Goal: Information Seeking & Learning: Learn about a topic

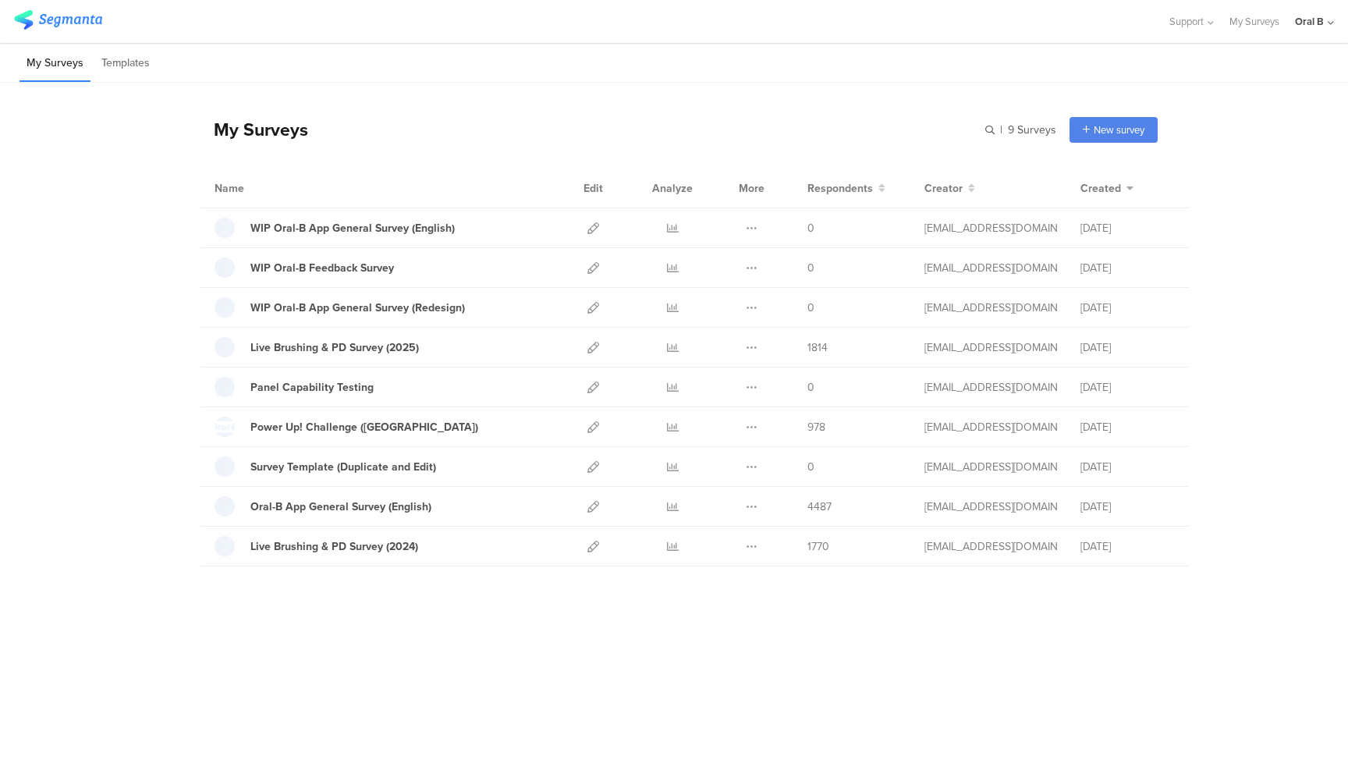
click at [405, 591] on div "My Surveys | 9 Surveys New survey Start from scratch Choose from templates Name…" at bounding box center [674, 389] width 1348 height 613
click at [669, 506] on icon at bounding box center [673, 507] width 12 height 12
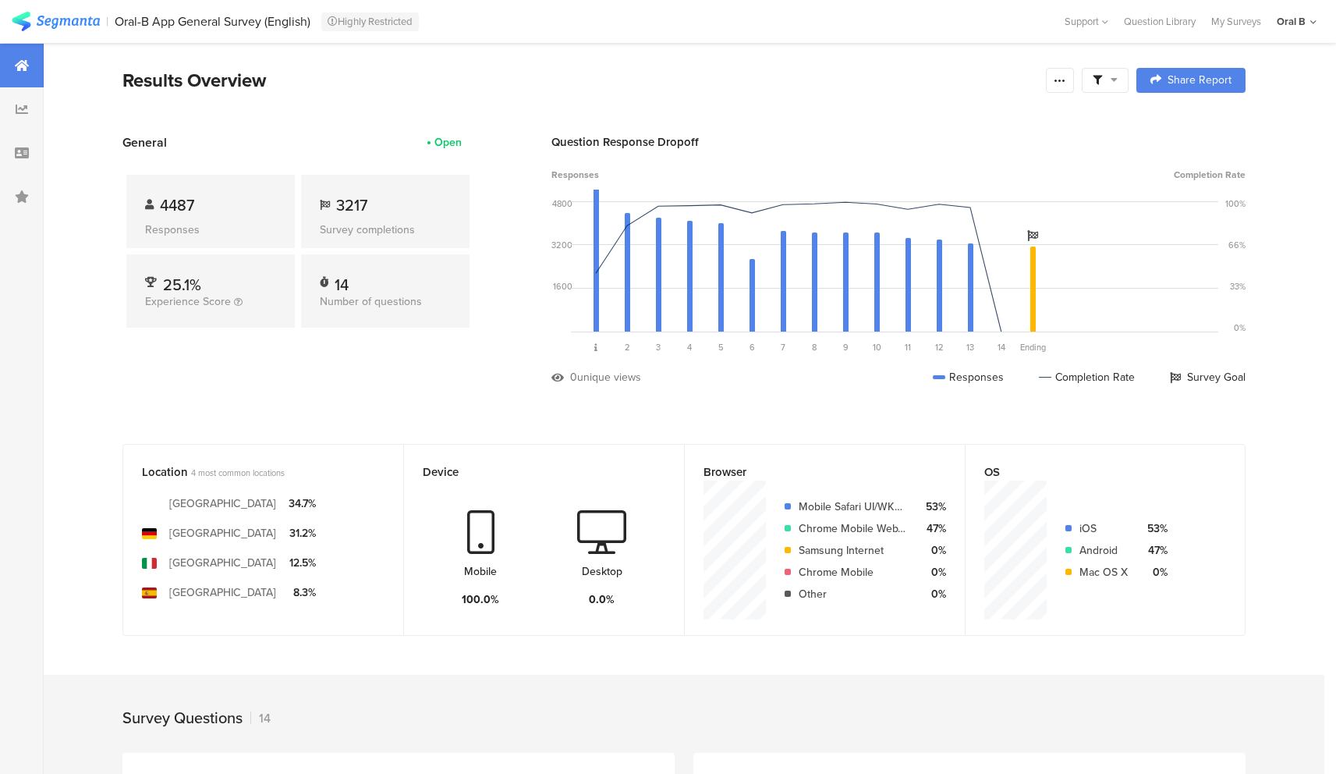
click at [1128, 77] on div at bounding box center [1105, 80] width 47 height 25
click at [1089, 207] on span "Edit Sample" at bounding box center [1071, 208] width 56 height 16
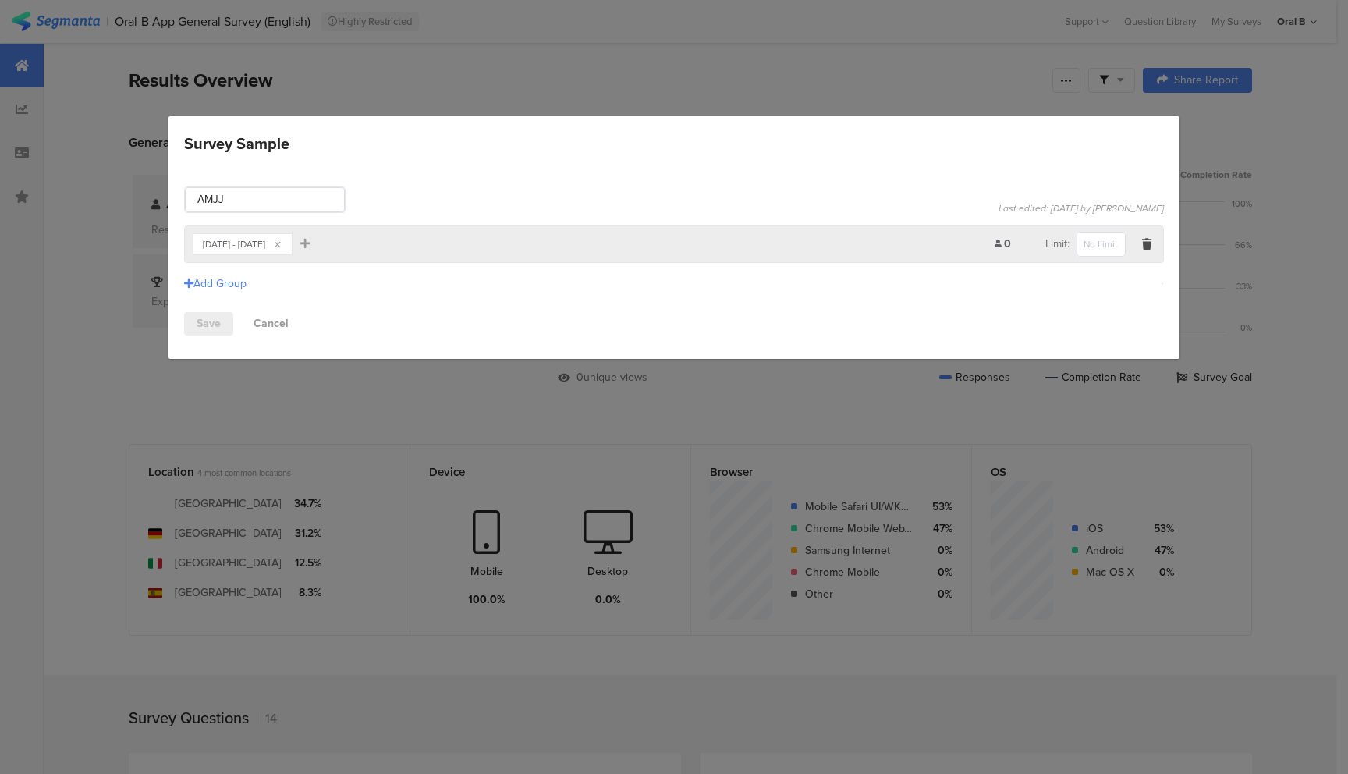
click at [590, 76] on div "Survey Sample AMJJ Last edited: [DATE] by [PERSON_NAME] Time Range Include Resp…" at bounding box center [674, 387] width 1348 height 774
click at [259, 245] on div "[DATE] - [DATE]" at bounding box center [234, 243] width 62 height 9
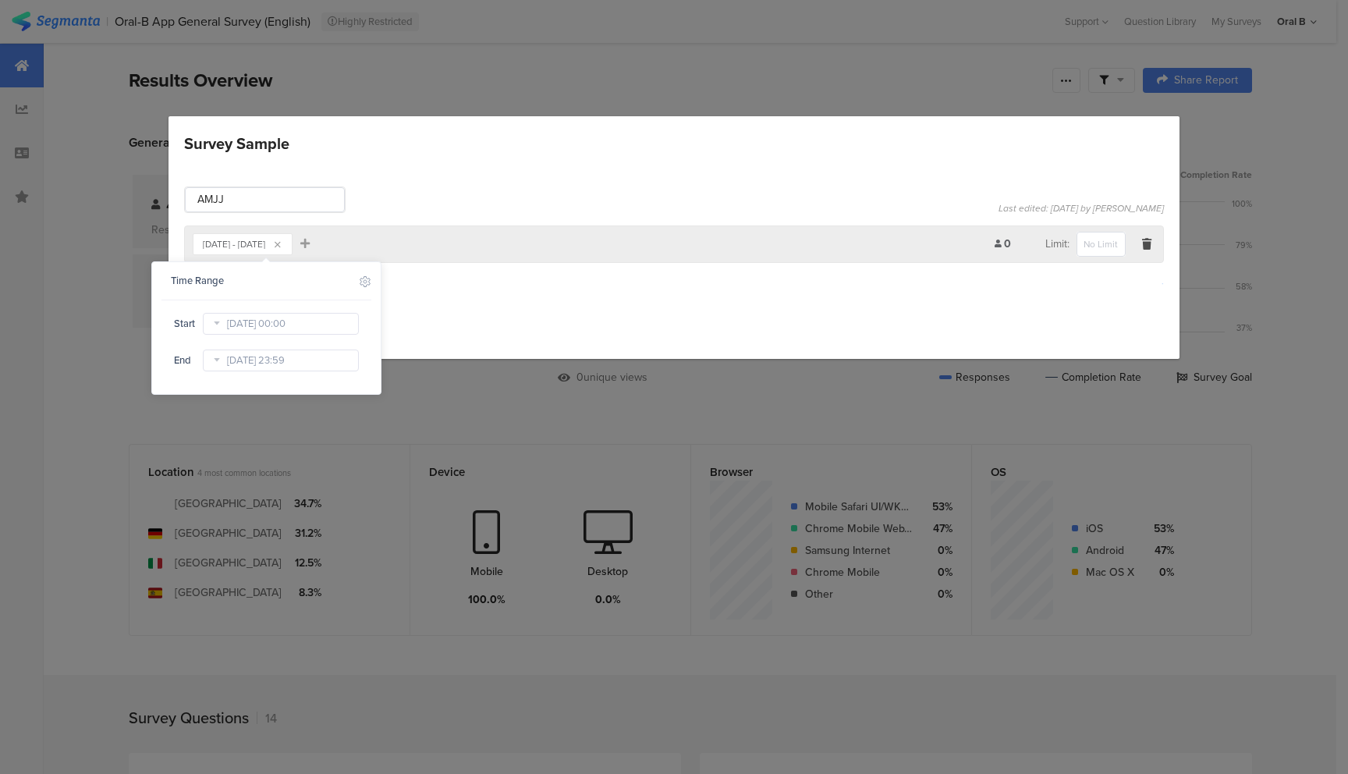
click at [436, 179] on div "AMJJ Last edited: [DATE] by [PERSON_NAME] [DATE] - [DATE] Add Filter 0 Limit: A…" at bounding box center [673, 261] width 1011 height 196
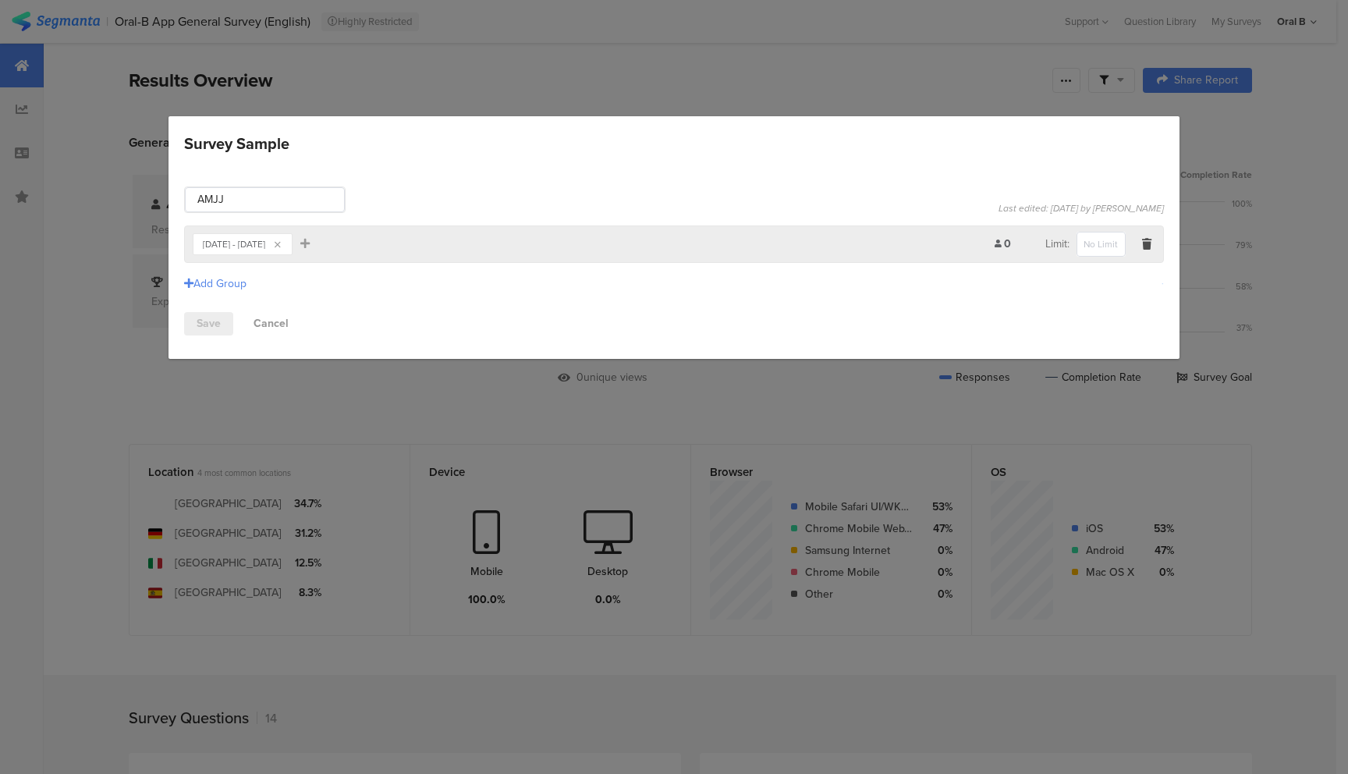
click at [885, 72] on div "Survey Sample AMJJ Last edited: [DATE] by [PERSON_NAME] [DATE] - [DATE] Add Fil…" at bounding box center [674, 387] width 1348 height 774
click at [251, 200] on input "AMJJ" at bounding box center [265, 199] width 160 height 25
type input "AMJJ"
click at [196, 323] on link "Save" at bounding box center [208, 323] width 49 height 23
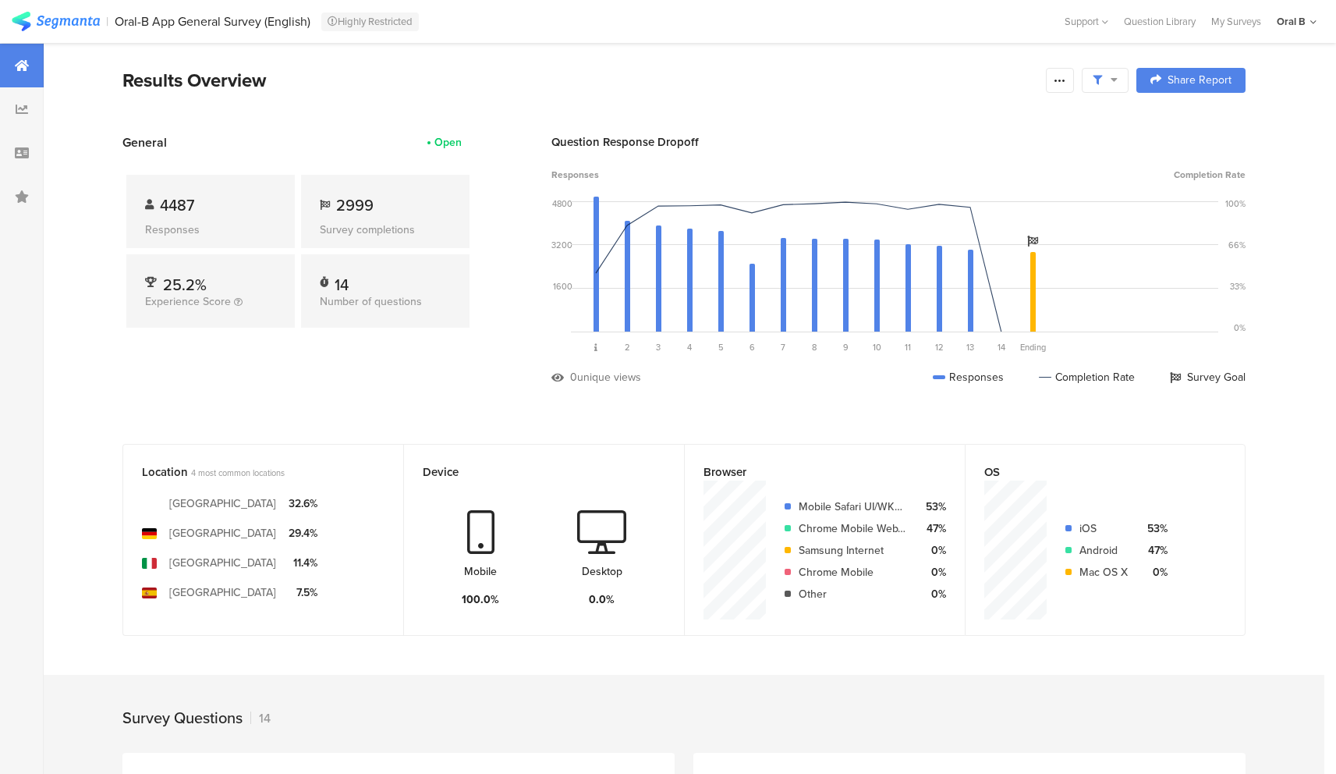
click at [1125, 78] on div at bounding box center [1105, 80] width 47 height 25
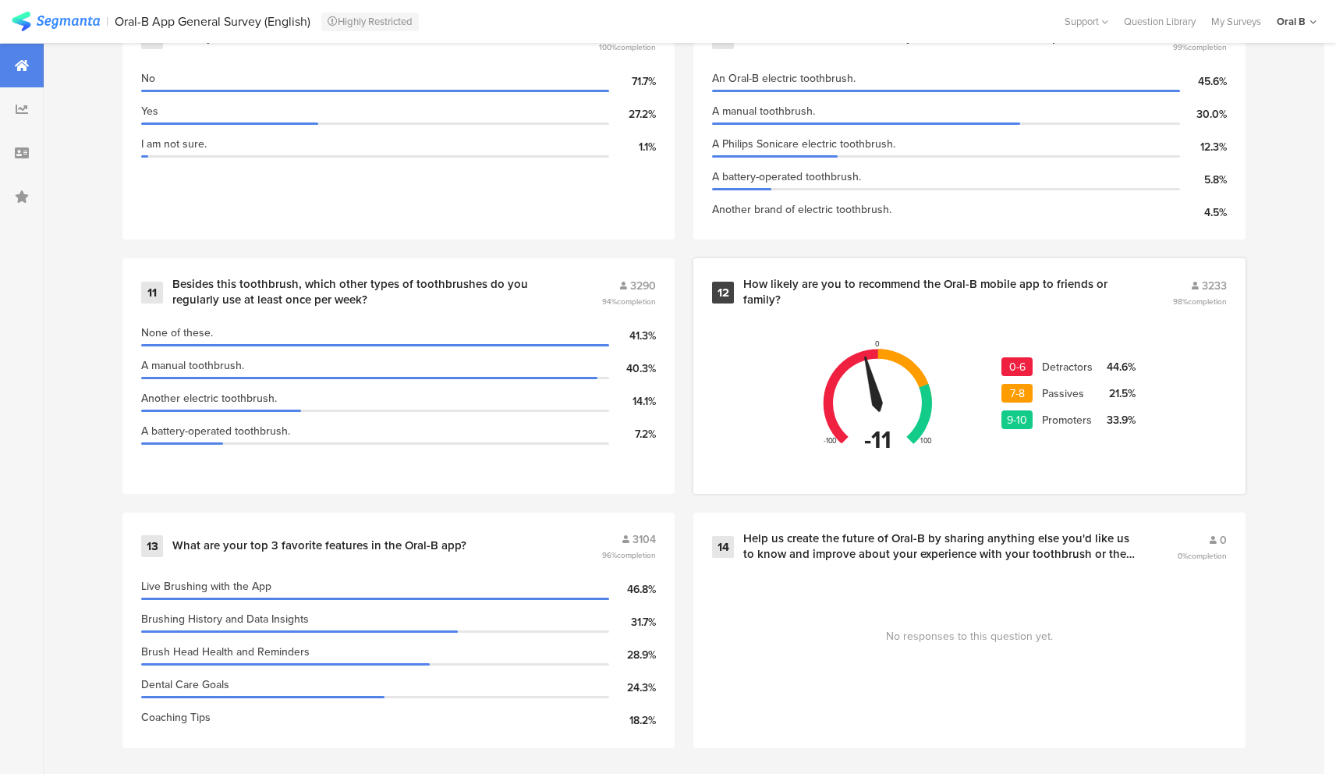
scroll to position [1764, 0]
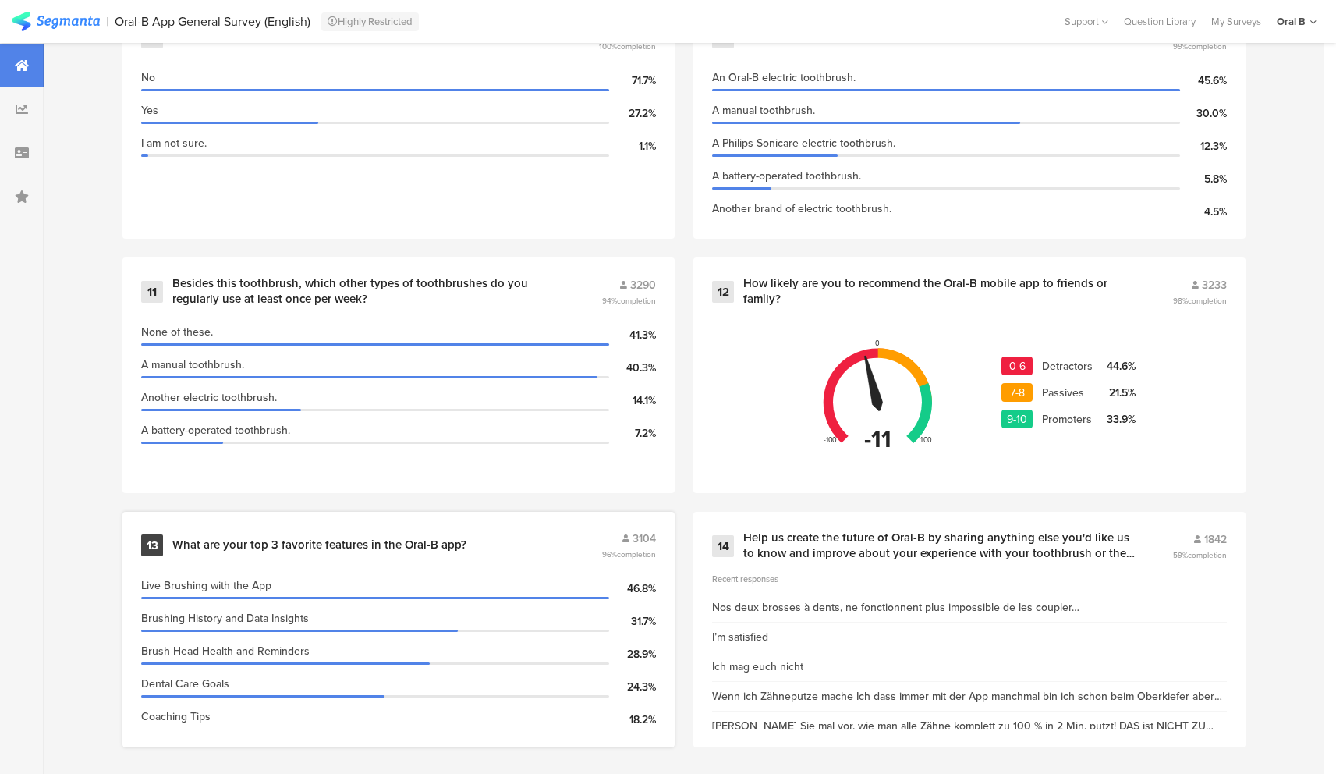
click at [540, 537] on div "What are your top 3 favorite features in the Oral-B app?" at bounding box center [385, 545] width 426 height 16
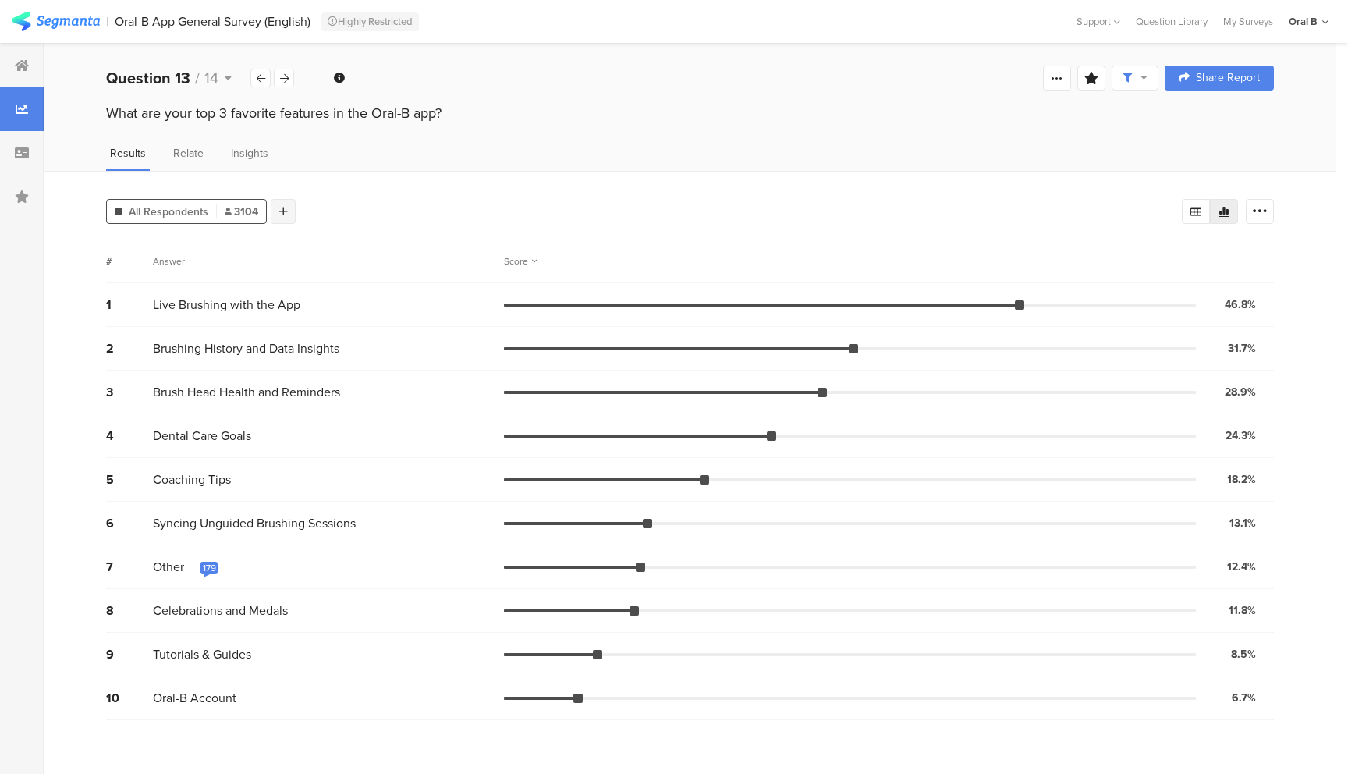
click at [278, 211] on div at bounding box center [283, 211] width 25 height 25
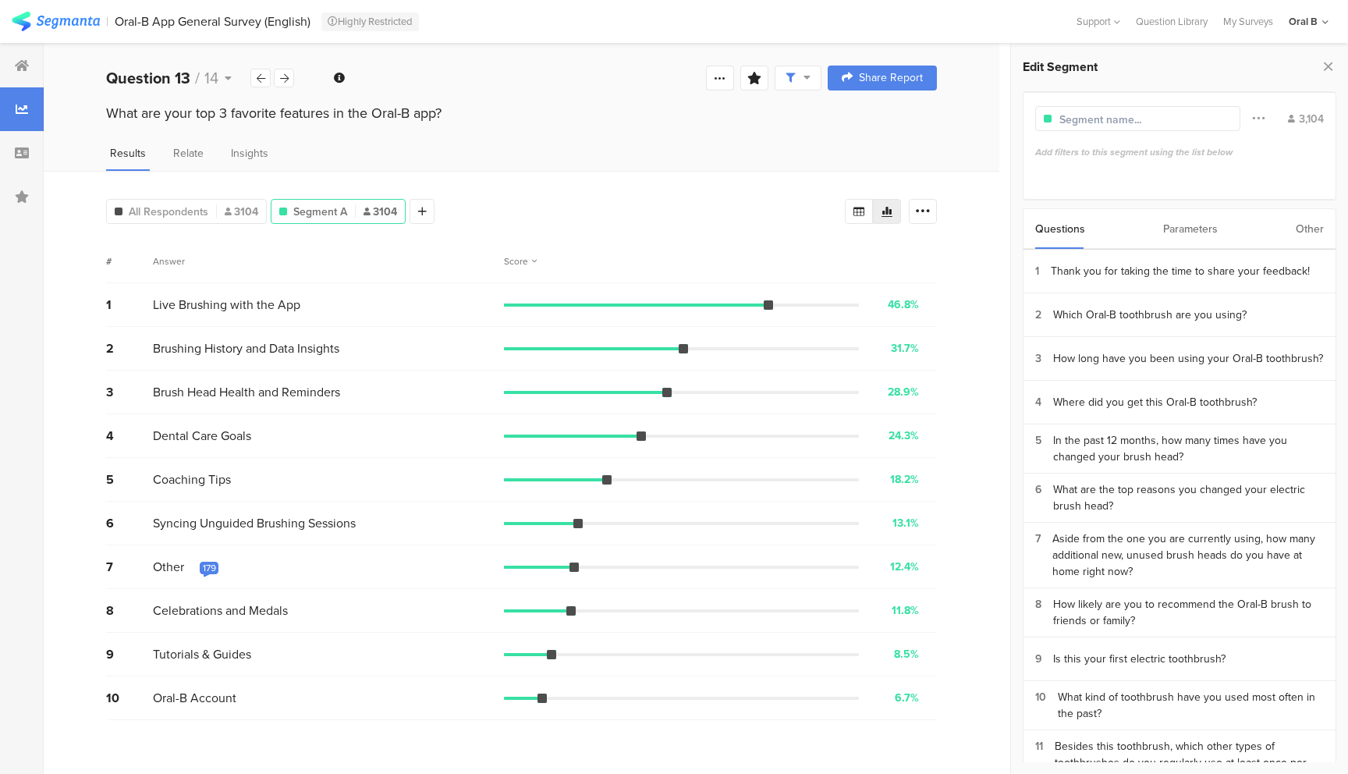
click at [1182, 226] on div "Parameters" at bounding box center [1190, 229] width 55 height 40
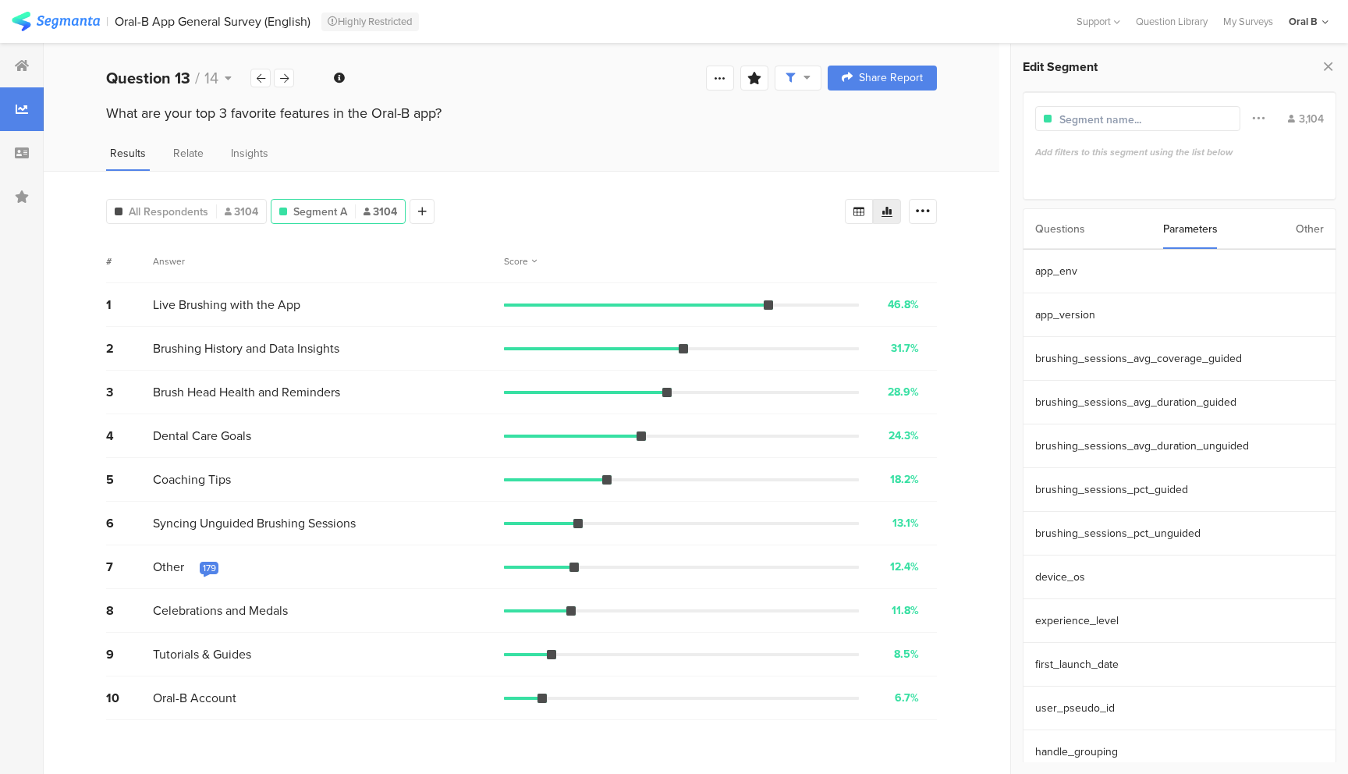
click at [1309, 228] on div "Other" at bounding box center [1309, 229] width 28 height 40
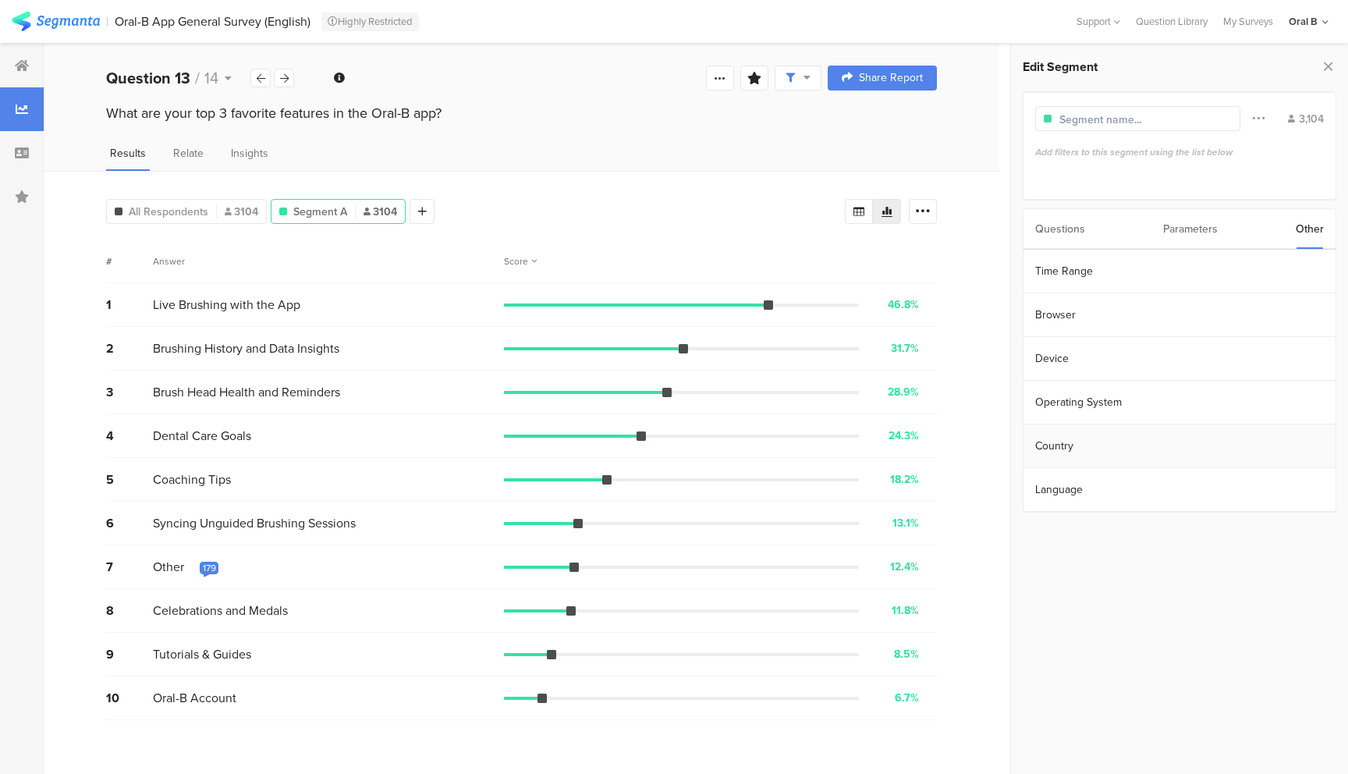
click at [1074, 439] on section "Country" at bounding box center [1179, 446] width 312 height 44
click at [1114, 152] on icon at bounding box center [1113, 155] width 7 height 10
click at [390, 241] on icon at bounding box center [389, 241] width 32 height 26
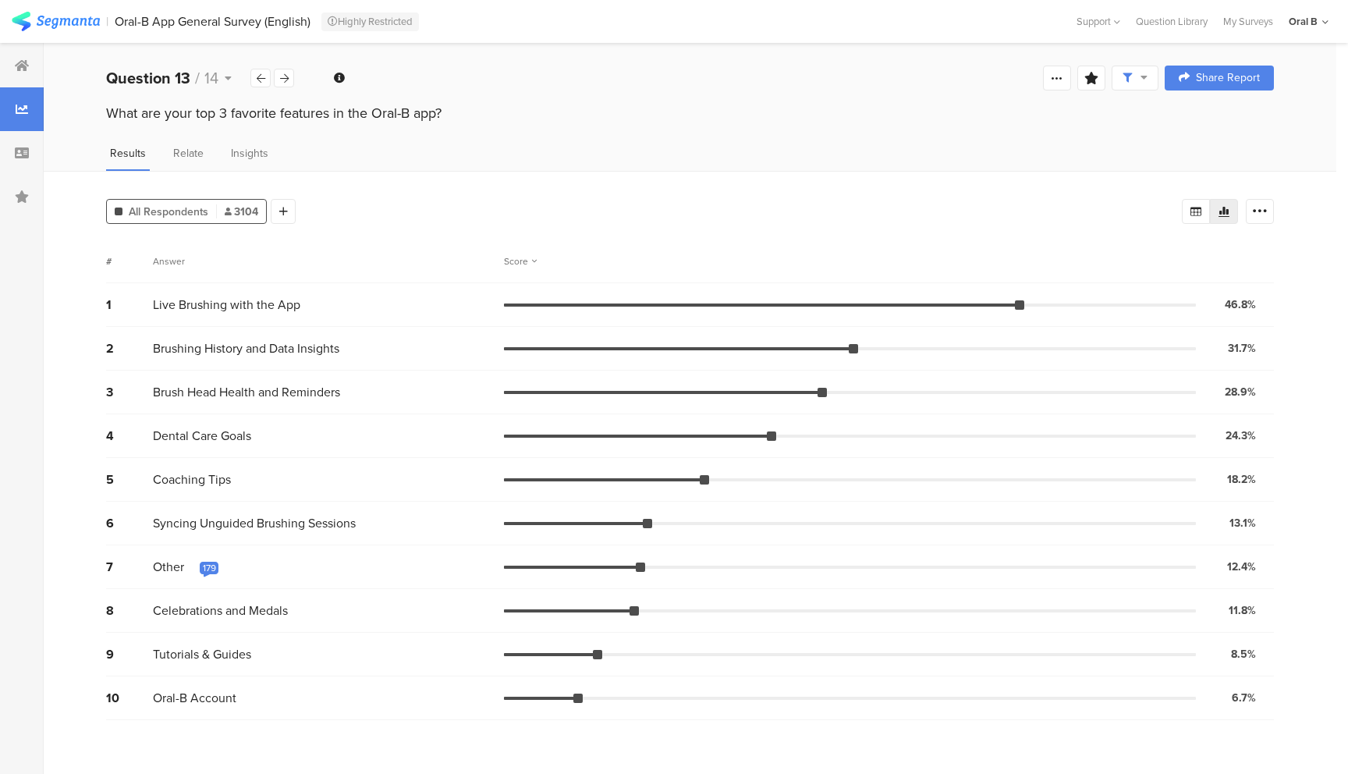
click at [211, 561] on div "179" at bounding box center [209, 567] width 13 height 12
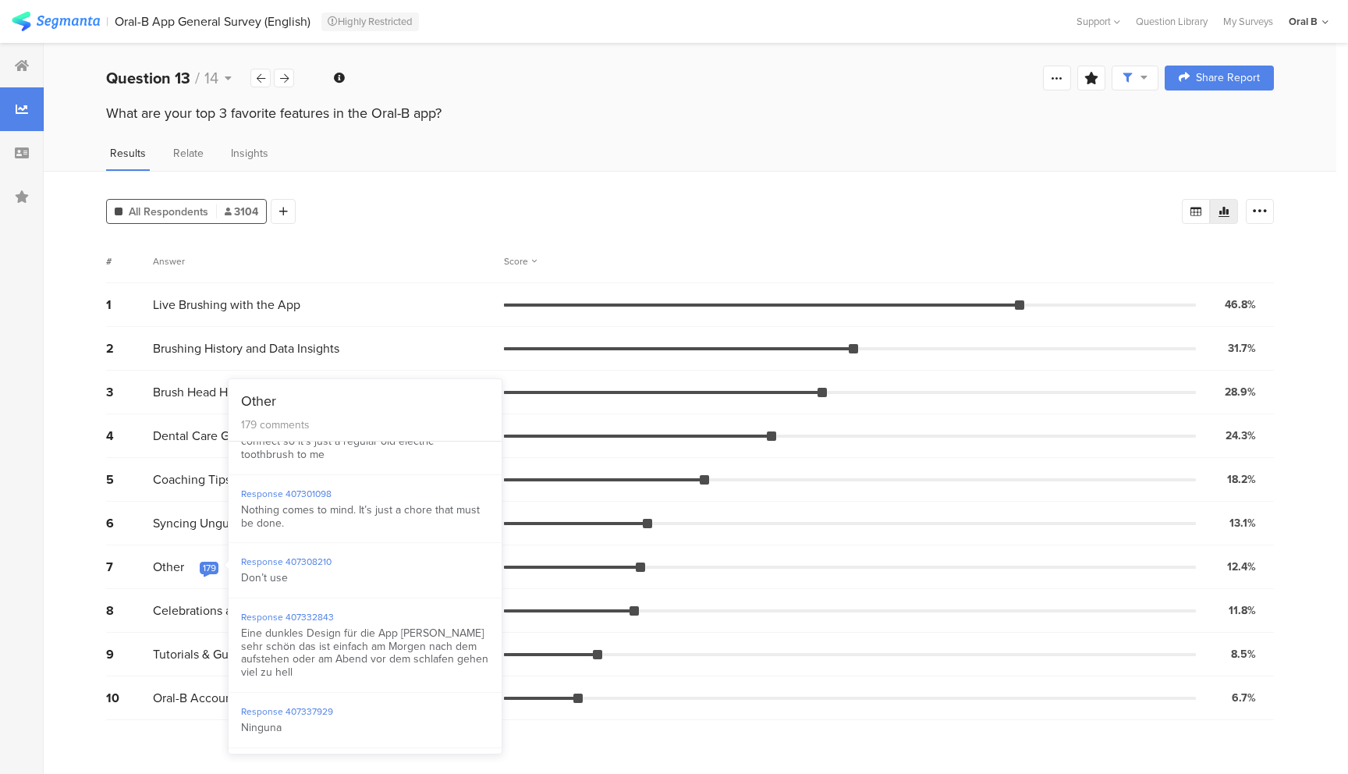
scroll to position [376, 0]
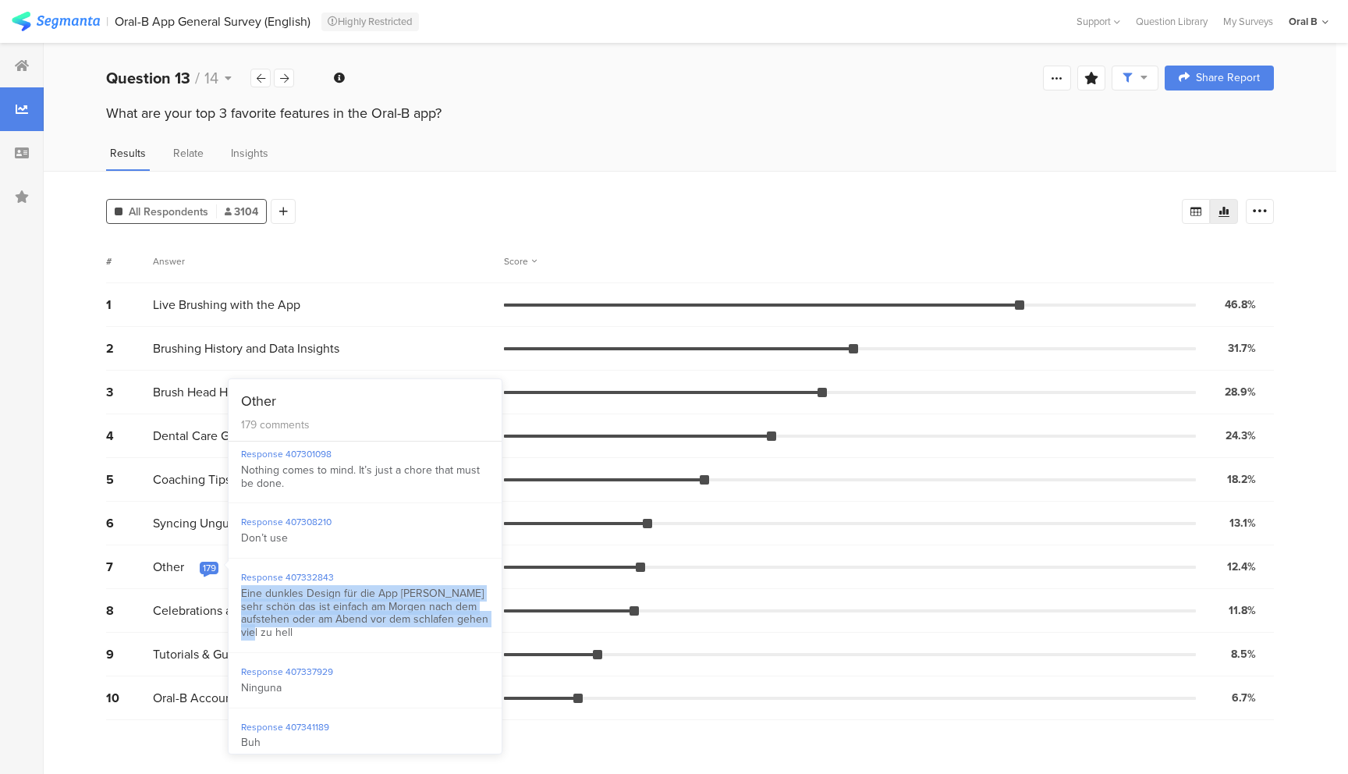
drag, startPoint x: 260, startPoint y: 632, endPoint x: 239, endPoint y: 597, distance: 41.2
click at [239, 597] on div "Response 407332843 Eine dunkles Design für die App [PERSON_NAME] sehr schön das…" at bounding box center [364, 605] width 273 height 94
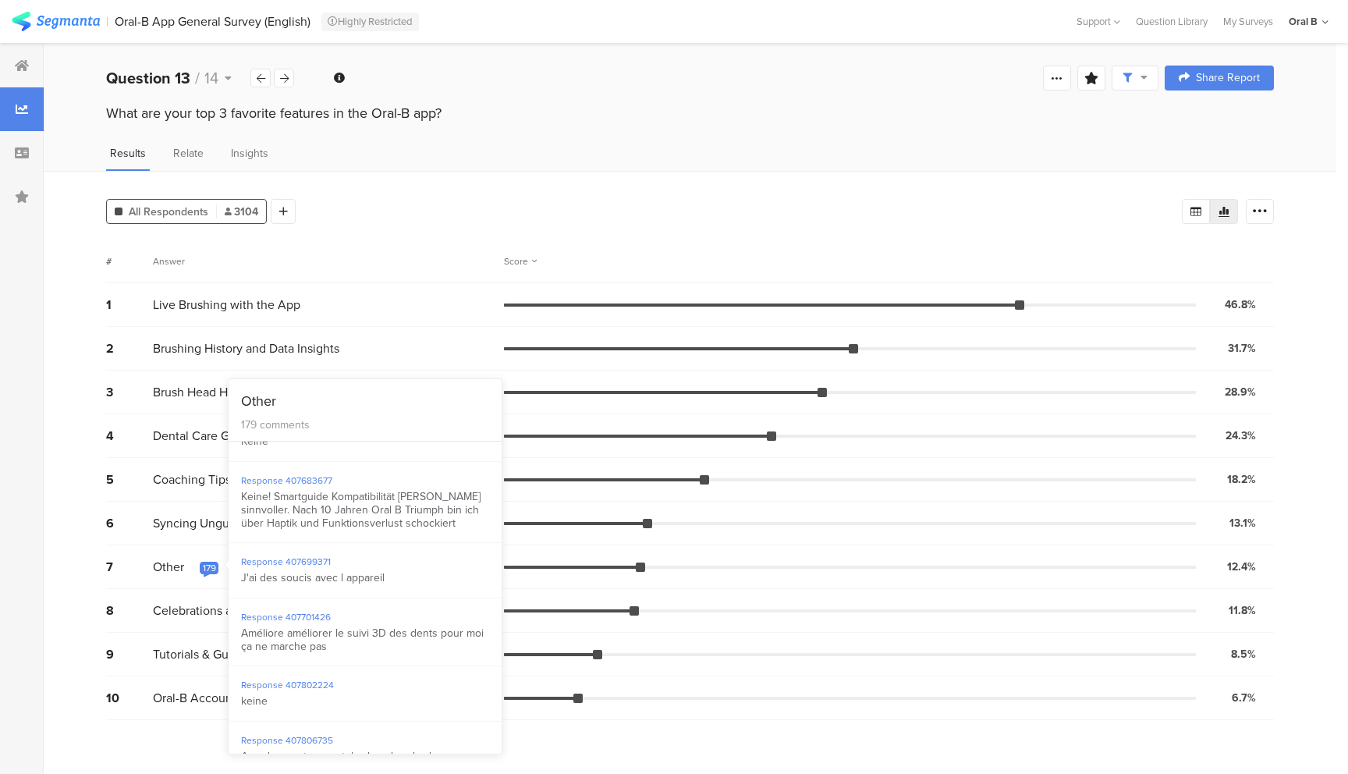
scroll to position [1373, 0]
drag, startPoint x: 337, startPoint y: 544, endPoint x: 241, endPoint y: 530, distance: 96.9
click at [241, 530] on div "Keine! Smartguide Kompatibilität [PERSON_NAME] sinnvoller. Nach 10 Jahren Oral …" at bounding box center [365, 510] width 248 height 39
copy div "Keine! Smartguide Kompatibilität [PERSON_NAME] sinnvoller. Nach 10 Jahren Oral …"
drag, startPoint x: 386, startPoint y: 607, endPoint x: 239, endPoint y: 606, distance: 146.6
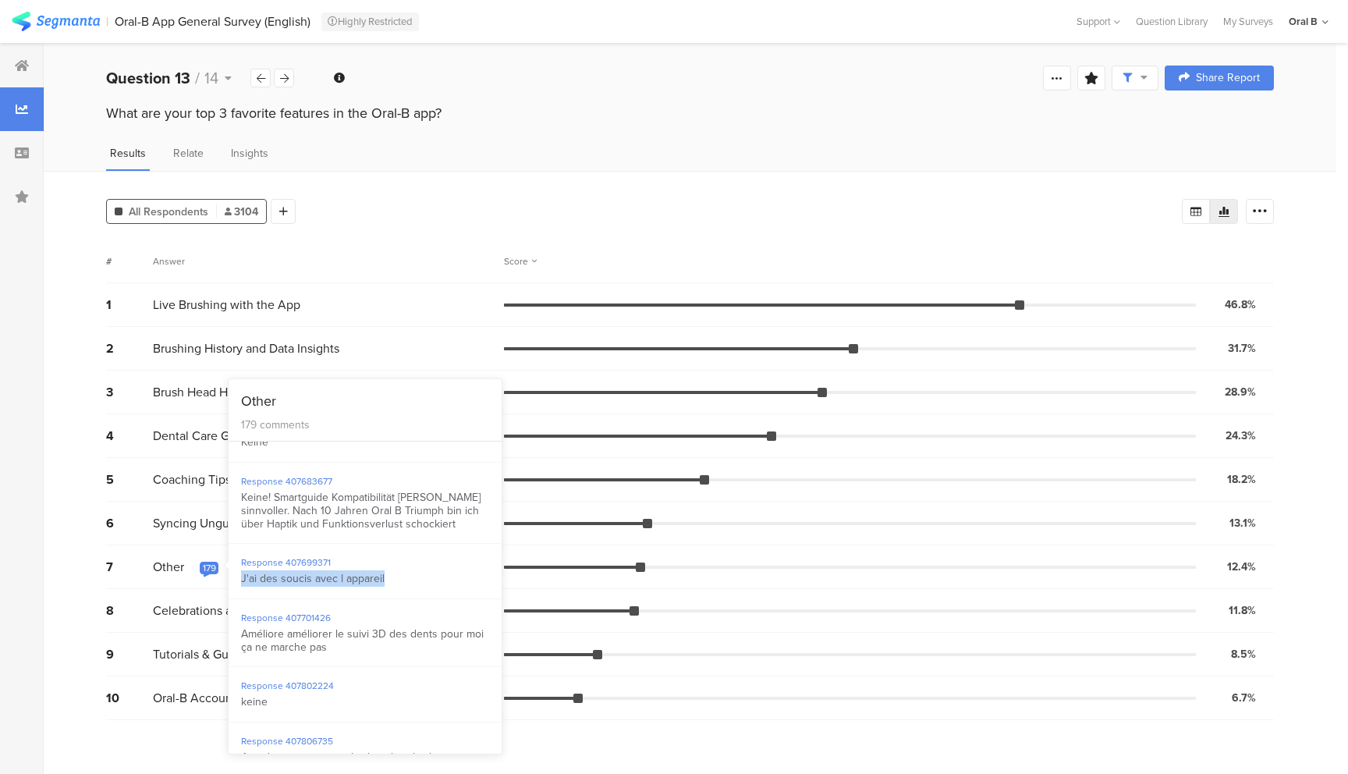
click at [239, 599] on div "Response 407699371 J'ai des soucis avec l appareil" at bounding box center [364, 571] width 273 height 55
drag, startPoint x: 343, startPoint y: 664, endPoint x: 356, endPoint y: 666, distance: 13.3
click at [343, 651] on div "Améliore améliorer le suivi 3D des dents pour moi ça ne marche pas" at bounding box center [365, 638] width 248 height 27
click at [342, 651] on div "Améliore améliorer le suivi 3D des dents pour moi ça ne marche pas" at bounding box center [365, 638] width 248 height 27
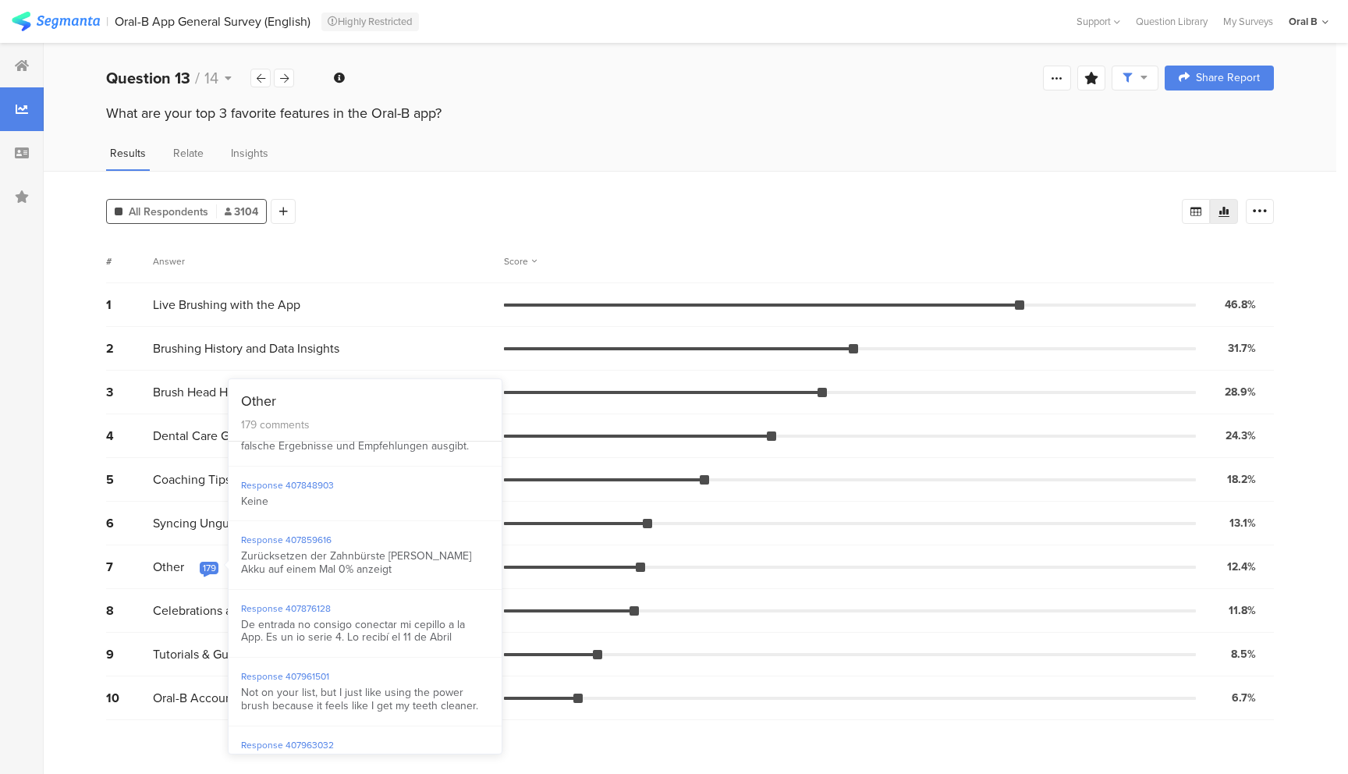
scroll to position [1872, 0]
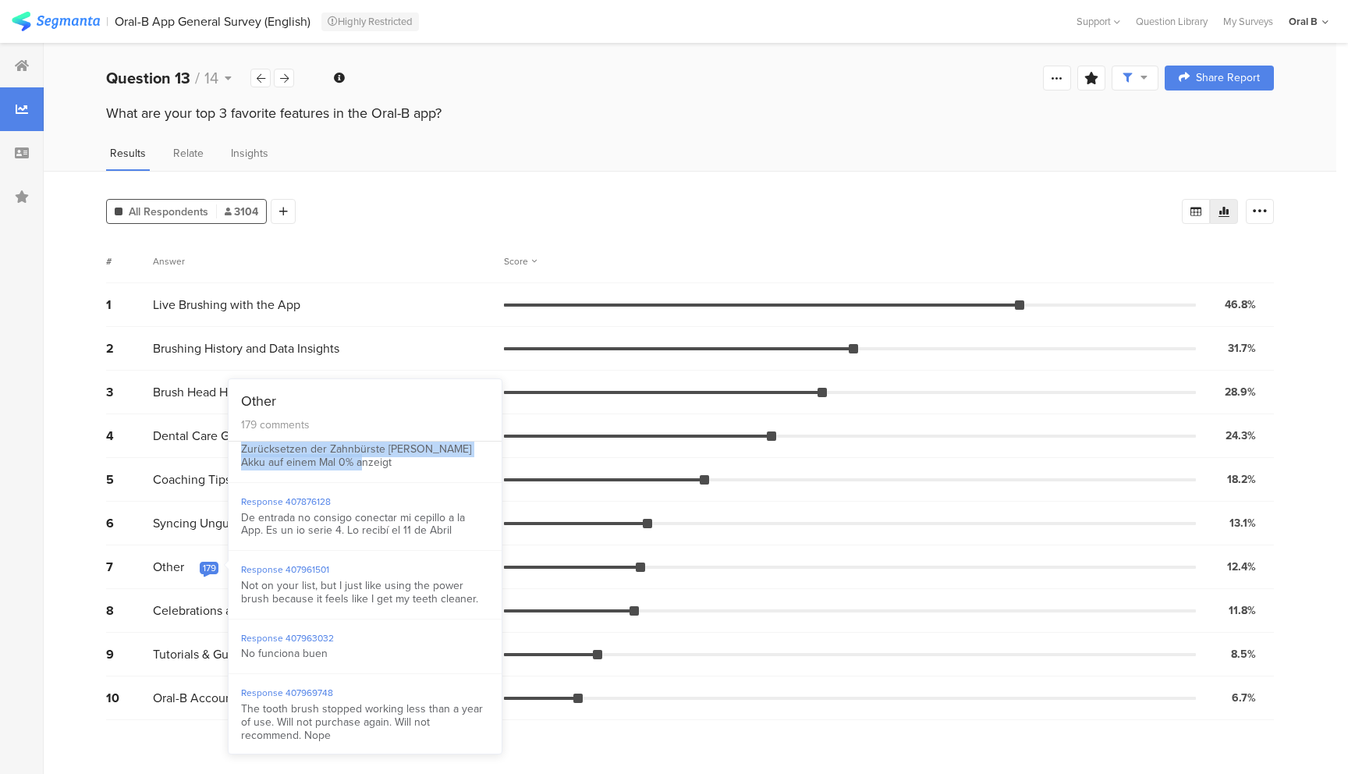
drag, startPoint x: 352, startPoint y: 504, endPoint x: 242, endPoint y: 491, distance: 111.5
click at [242, 469] on div "Zurücksetzen der Zahnbürste [PERSON_NAME] Akku auf einem Mal 0% anzeigt" at bounding box center [365, 456] width 248 height 27
click at [300, 547] on div "Response 407876128 De entrada no consigo conectar mi cepillo a la App. Es un io…" at bounding box center [364, 517] width 273 height 68
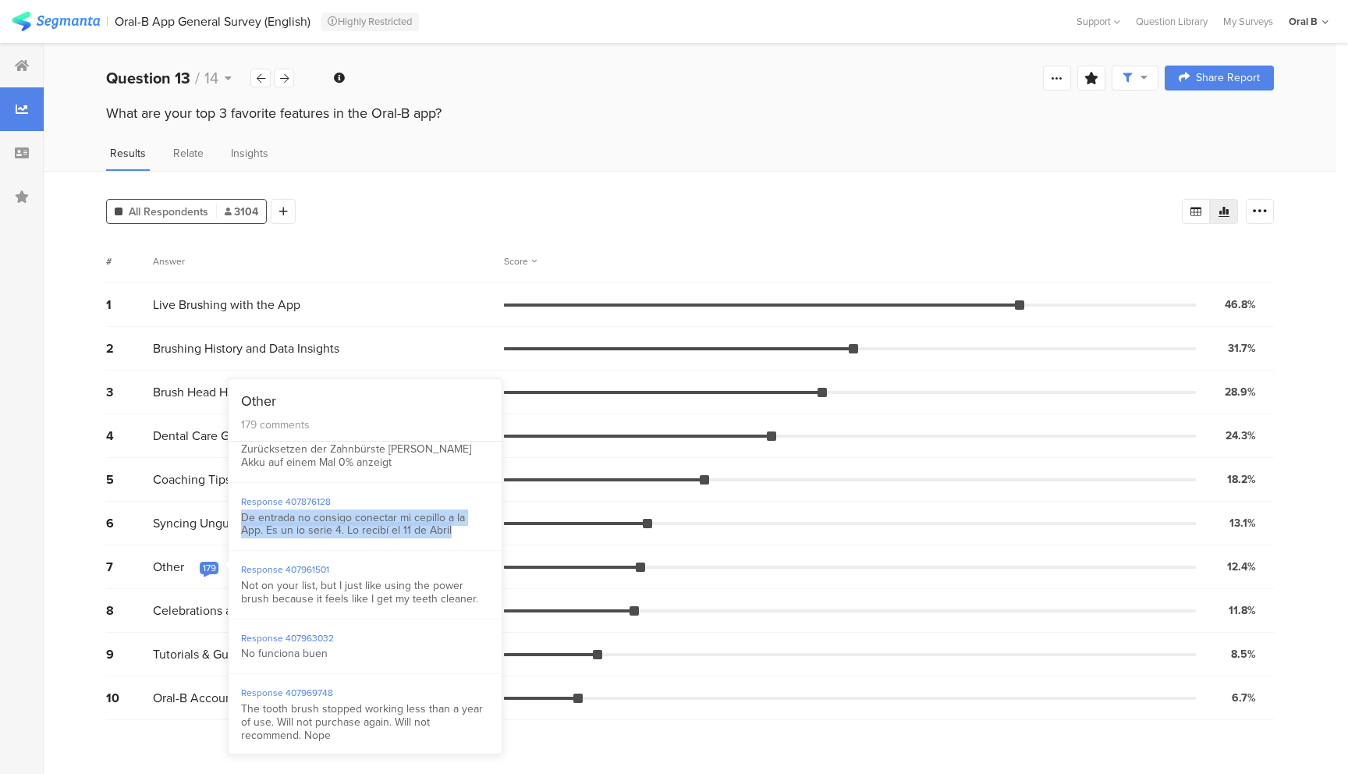
drag, startPoint x: 316, startPoint y: 563, endPoint x: 240, endPoint y: 553, distance: 76.3
click at [241, 538] on div "De entrada no consigo conectar mi cepillo a la App. Es un io serie 4. Lo recibí…" at bounding box center [365, 525] width 248 height 27
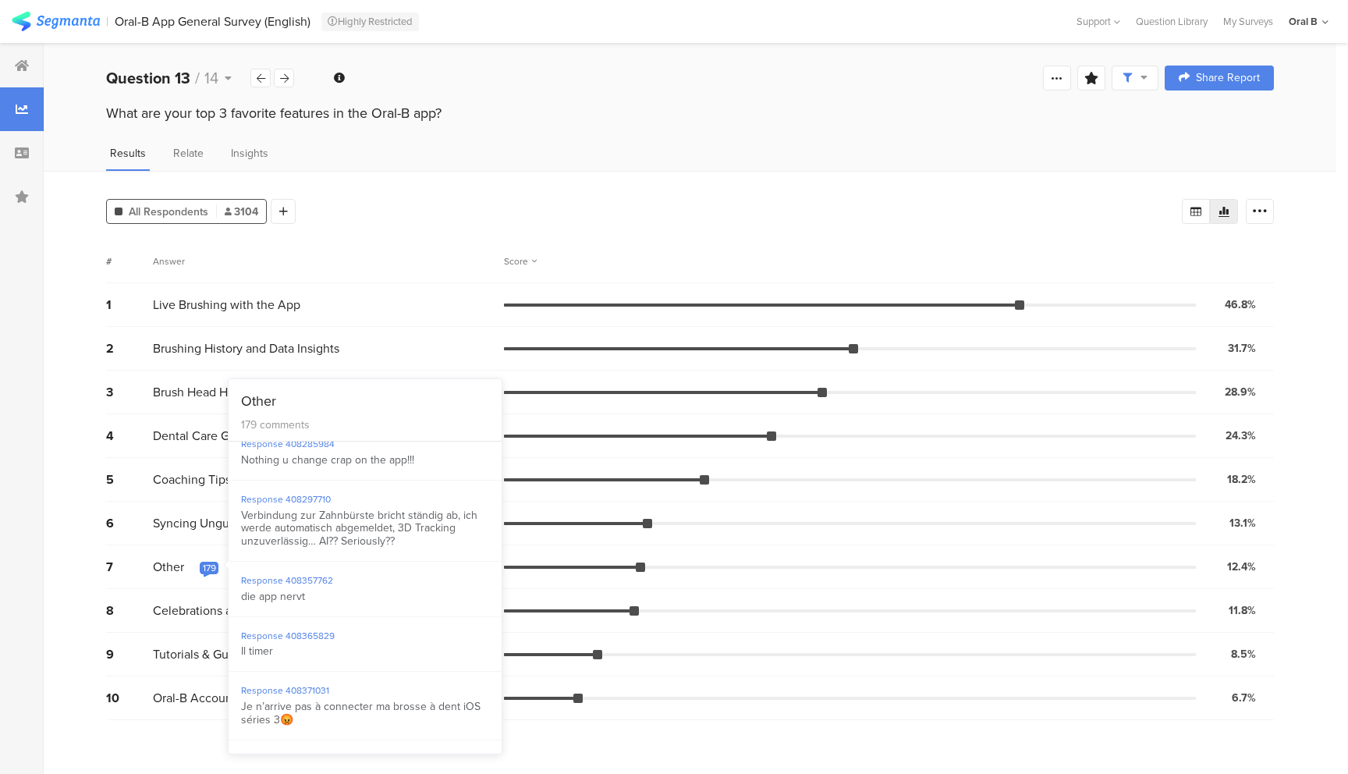
scroll to position [2489, 0]
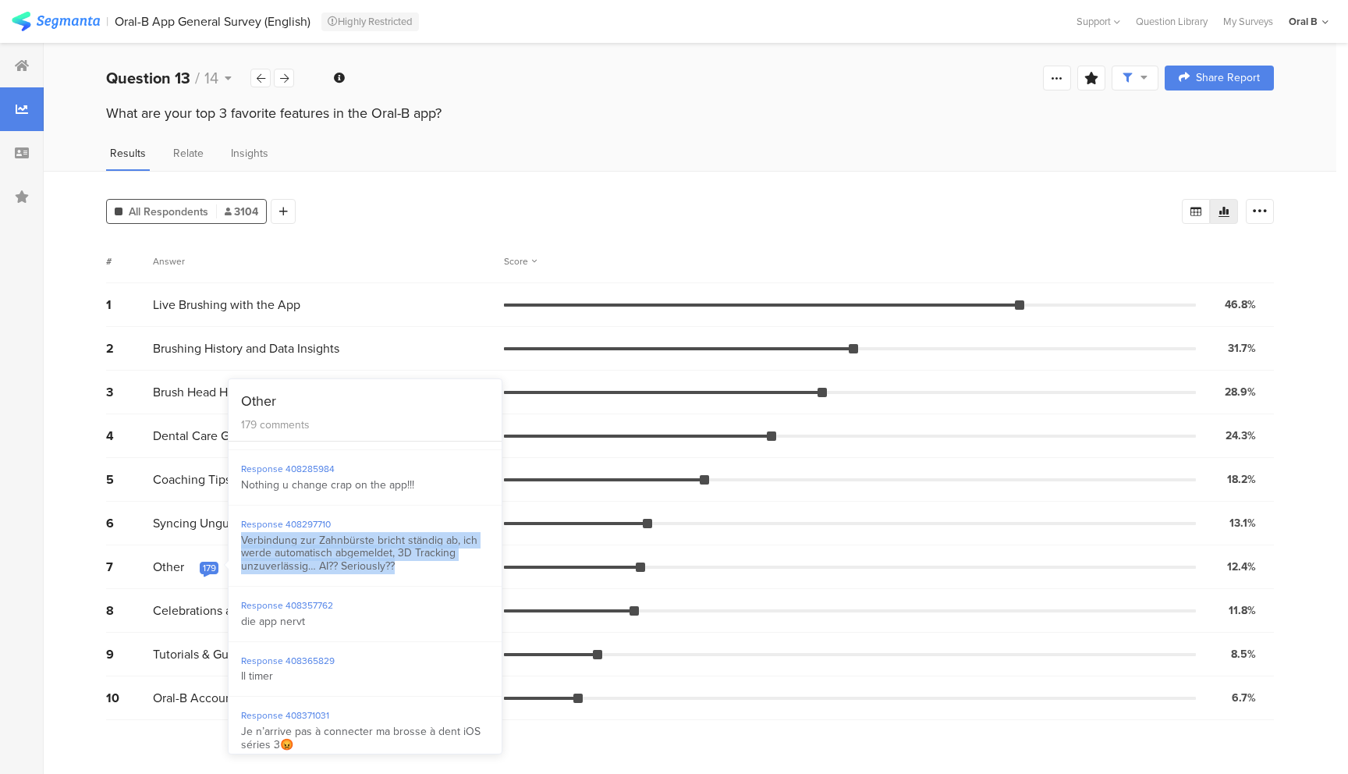
drag, startPoint x: 402, startPoint y: 605, endPoint x: 270, endPoint y: 585, distance: 134.1
click at [236, 578] on div "Response 408297710 Verbindung zur Zahnbürste bricht ständig ab, ich werde autom…" at bounding box center [364, 545] width 273 height 81
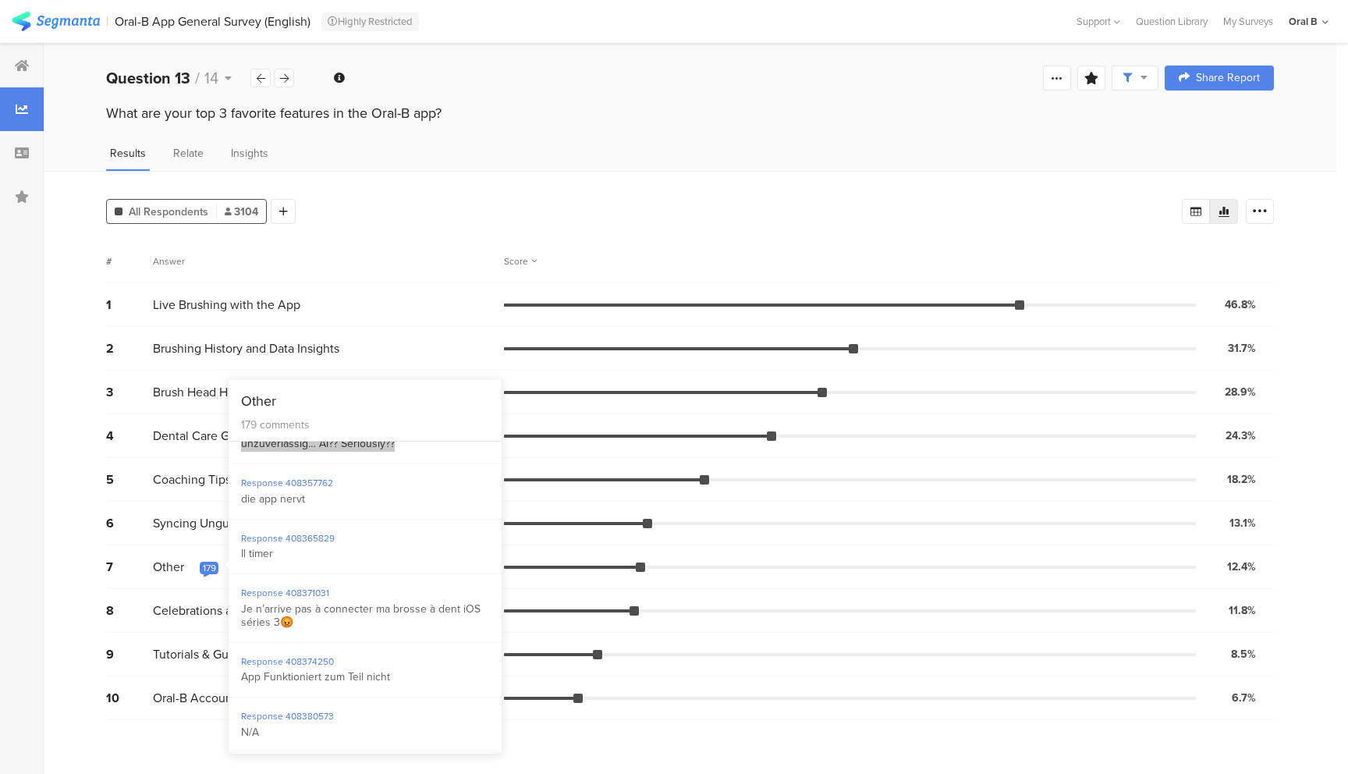
scroll to position [2612, 0]
click at [324, 629] on div "Je n’arrive pas à connecter ma brosse à dent iOS séries 3😡" at bounding box center [365, 615] width 248 height 27
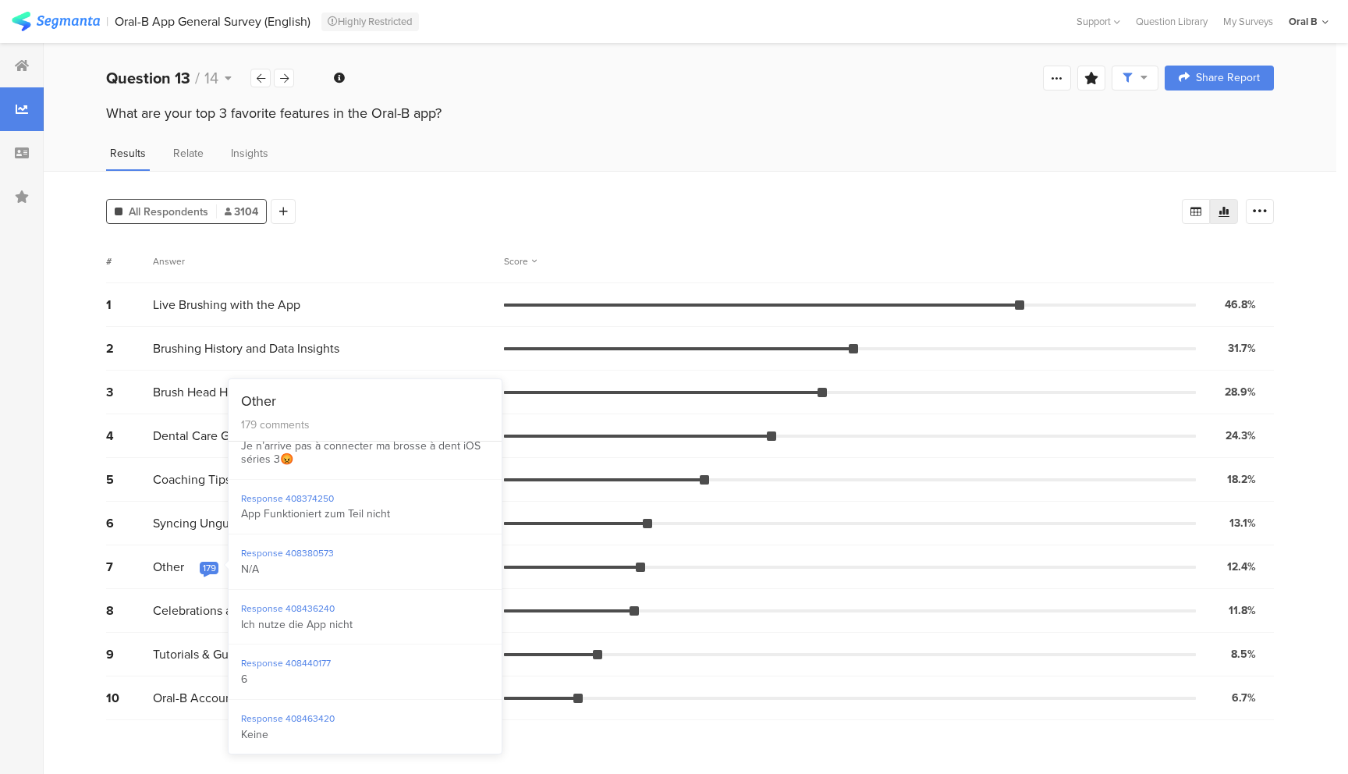
scroll to position [2780, 0]
drag, startPoint x: 353, startPoint y: 656, endPoint x: 239, endPoint y: 658, distance: 114.7
click at [239, 639] on div "Response 408436240 Ich nutze die App nicht" at bounding box center [364, 611] width 273 height 55
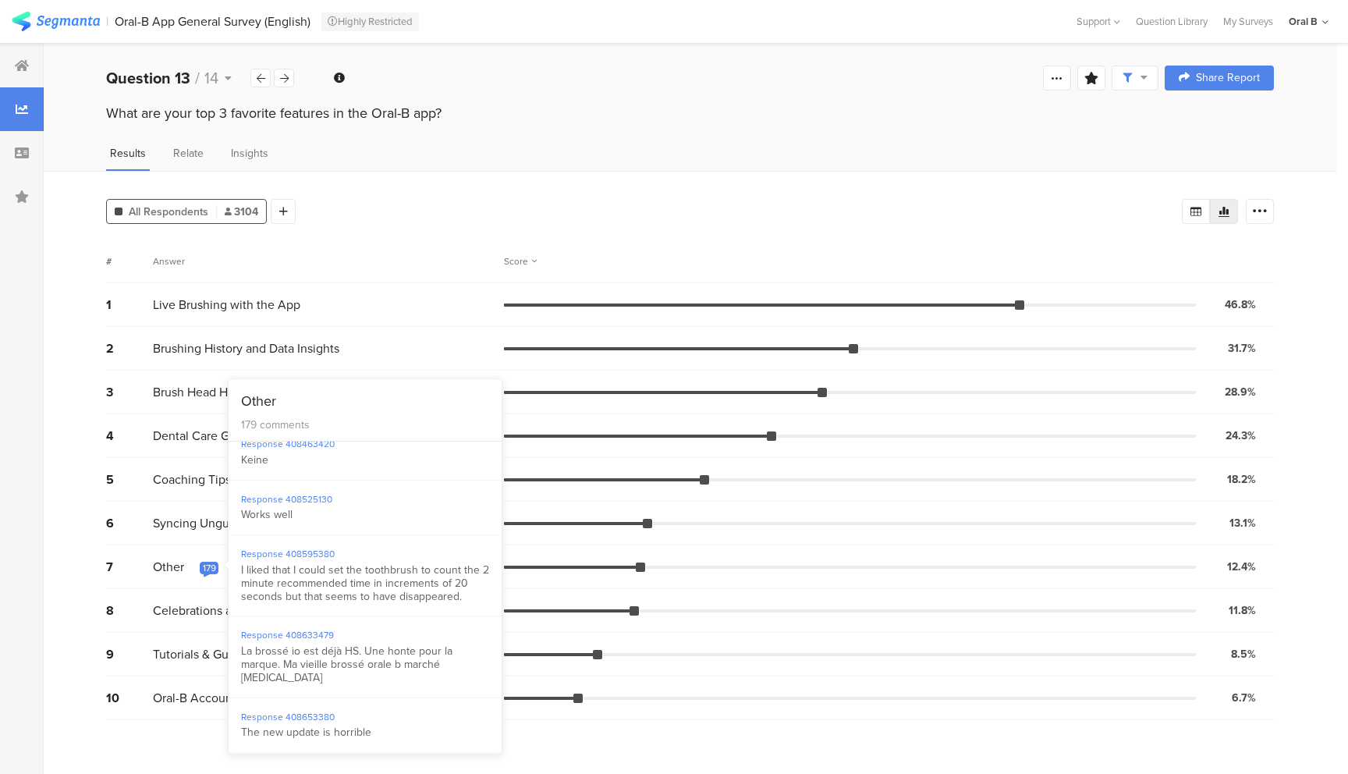
scroll to position [3051, 0]
drag, startPoint x: 466, startPoint y: 633, endPoint x: 236, endPoint y: 607, distance: 232.3
click at [236, 607] on div "Response 408595380 I liked that I could set the toothbrush to count the 2 minut…" at bounding box center [364, 573] width 273 height 81
copy div "I liked that I could set the toothbrush to count the 2 minute recommended time …"
drag, startPoint x: 473, startPoint y: 703, endPoint x: 253, endPoint y: 694, distance: 220.1
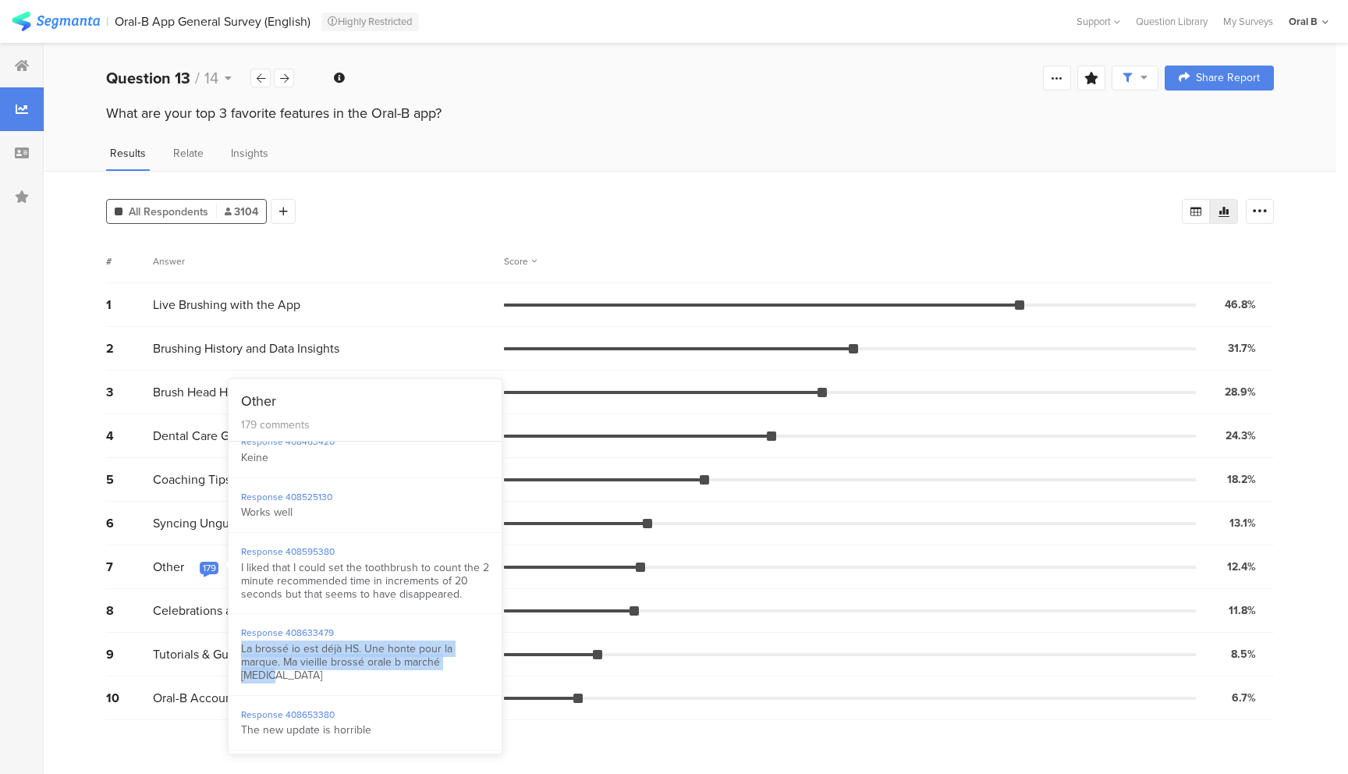
click at [238, 686] on div "Response 408633479 La brossé io est déjà HS. Une honte pour la marque. Ma vieil…" at bounding box center [364, 654] width 273 height 81
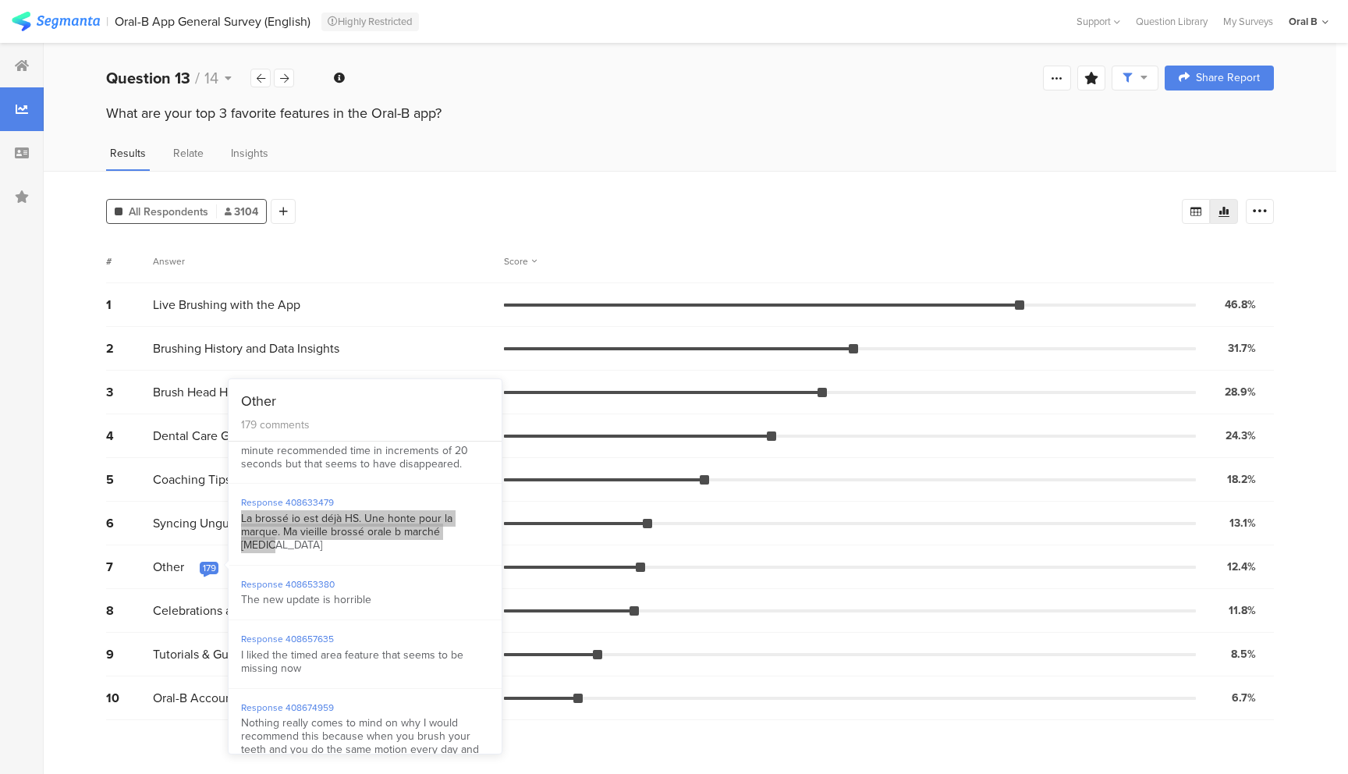
scroll to position [3183, 0]
click at [312, 675] on div "I liked the timed area feature that seems to be missing now" at bounding box center [365, 661] width 248 height 27
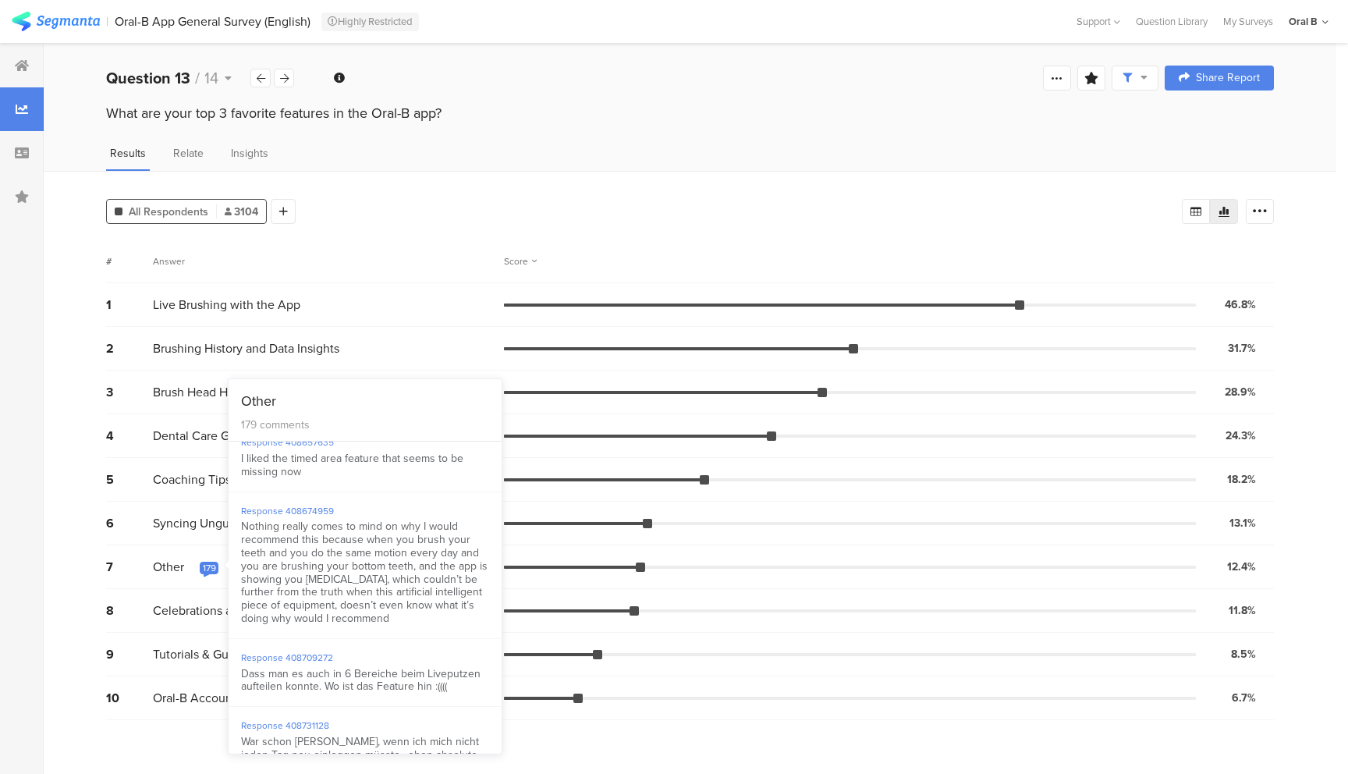
scroll to position [3408, 0]
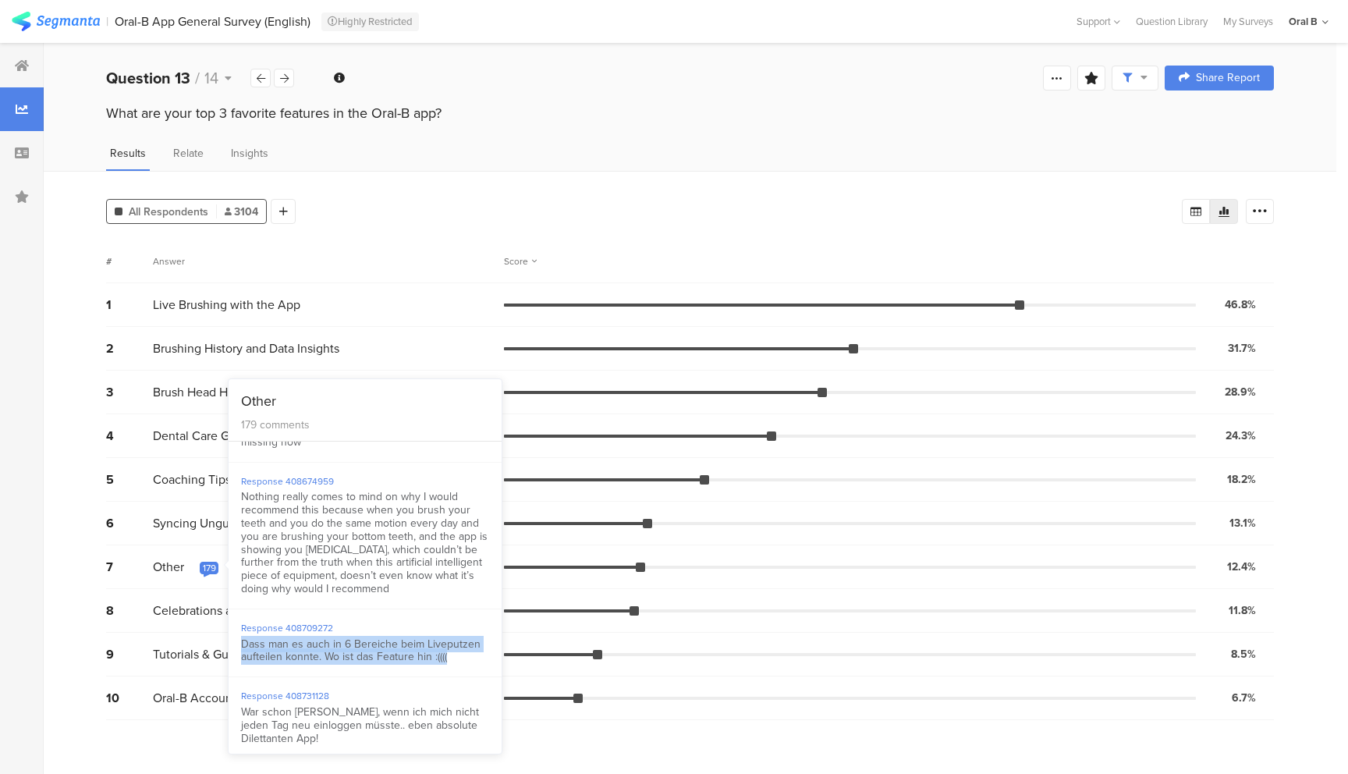
drag, startPoint x: 446, startPoint y: 695, endPoint x: 240, endPoint y: 689, distance: 206.0
click at [241, 664] on div "Dass man es auch in 6 Bereiche beim Liveputzen aufteilen konnte. Wo ist das Fea…" at bounding box center [365, 651] width 248 height 27
click at [301, 664] on div "Dass man es auch in 6 Bereiche beim Liveputzen aufteilen konnte. Wo ist das Fea…" at bounding box center [365, 651] width 248 height 27
drag, startPoint x: 297, startPoint y: 684, endPoint x: 472, endPoint y: 695, distance: 175.0
click at [472, 664] on div "Dass man es auch in 6 Bereiche beim Liveputzen aufteilen konnte. Wo ist das Fea…" at bounding box center [365, 651] width 248 height 27
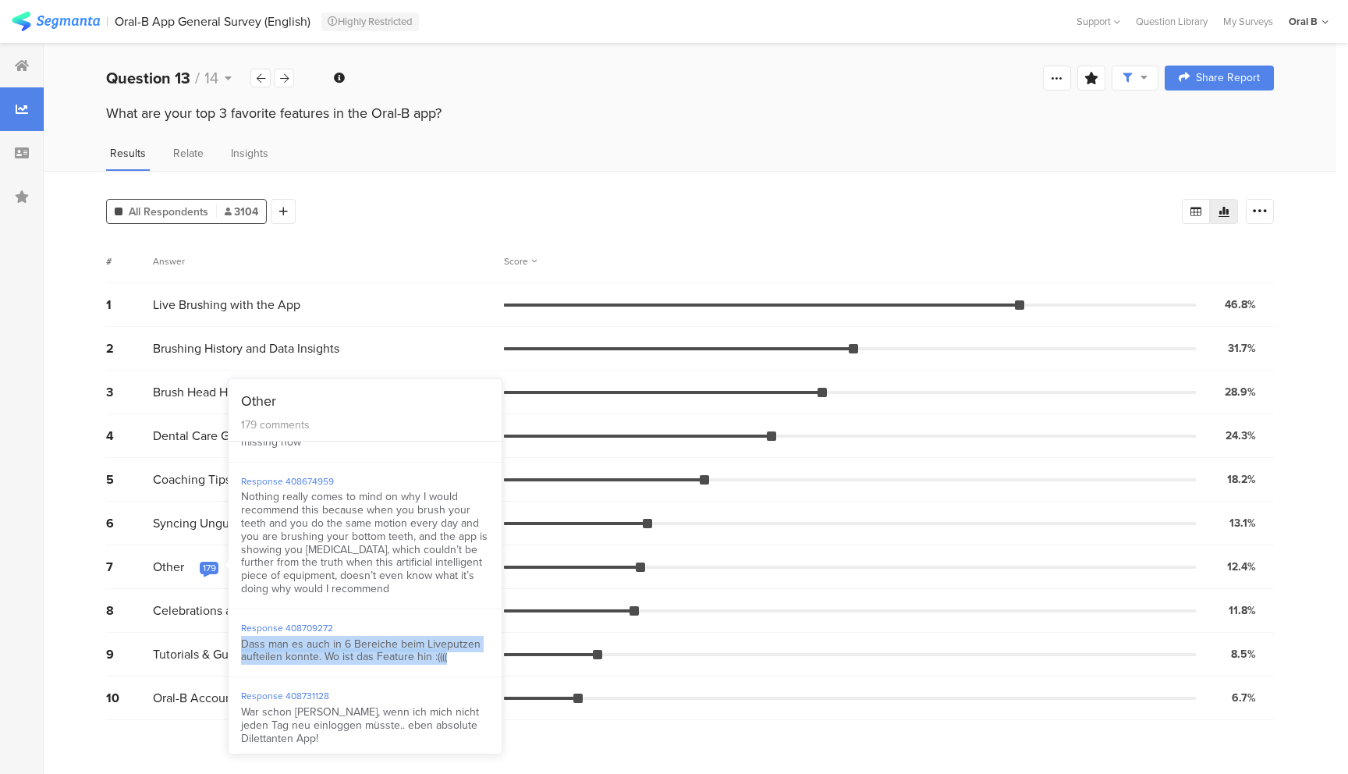
copy div "Dass man es auch in 6 Bereiche beim Liveputzen aufteilen konnte. Wo ist das Fea…"
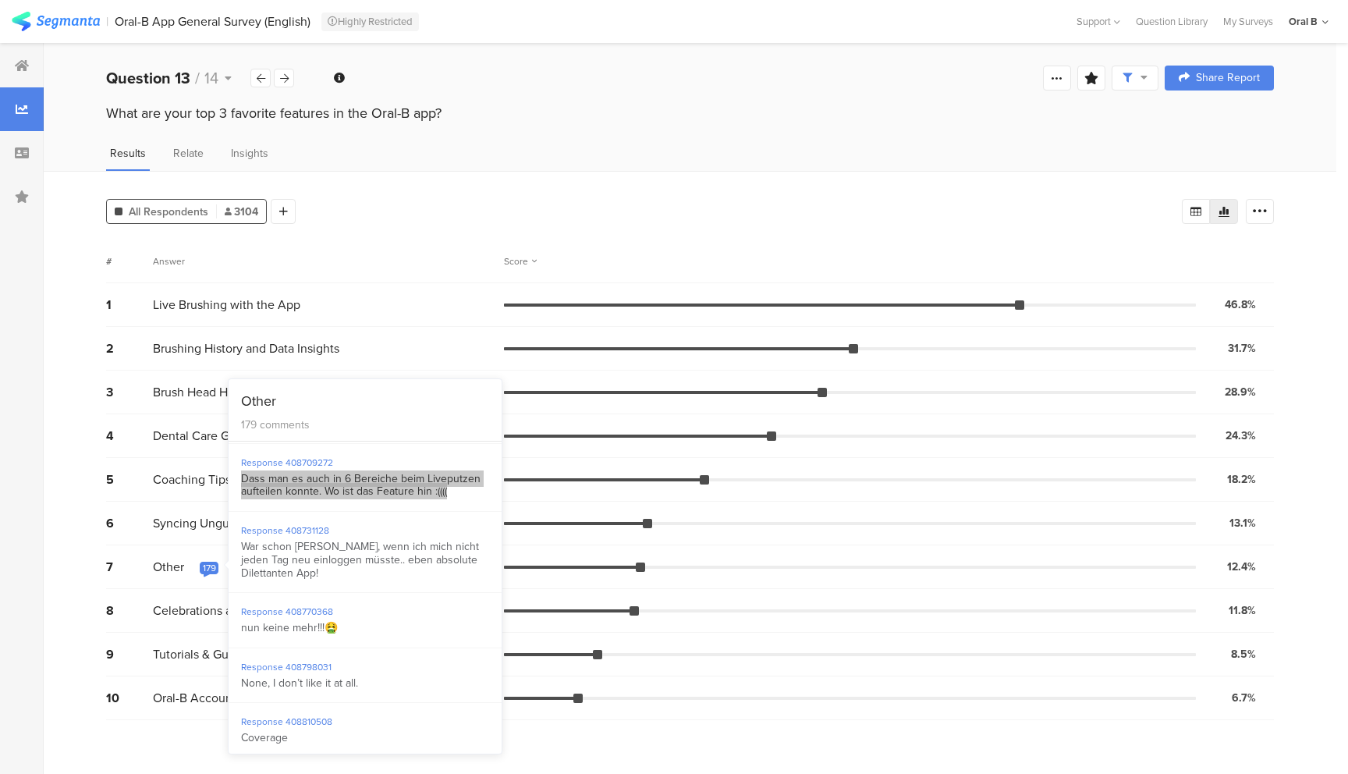
scroll to position [3583, 0]
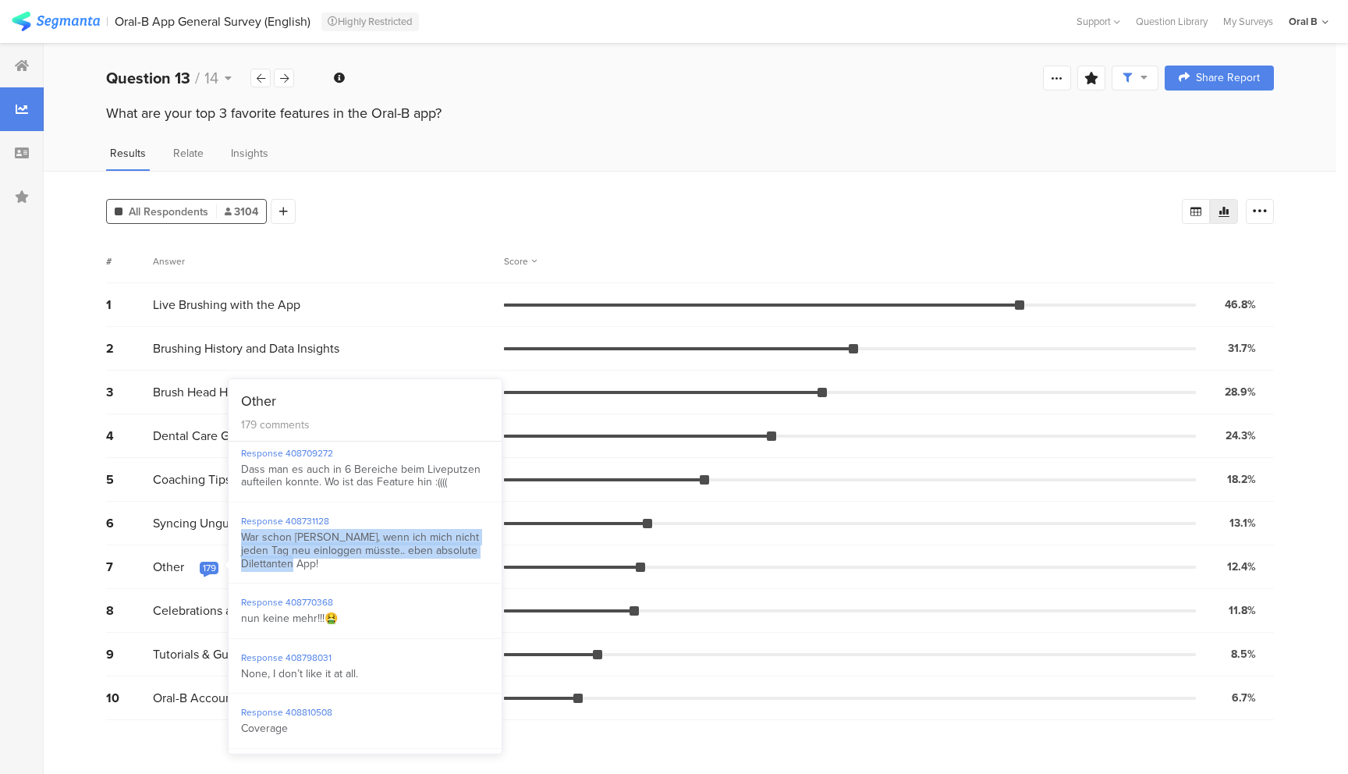
drag, startPoint x: 320, startPoint y: 600, endPoint x: 241, endPoint y: 578, distance: 81.7
click at [241, 570] on div "War schon [PERSON_NAME], wenn ich mich nicht jeden Tag neu einloggen müsste.. e…" at bounding box center [365, 550] width 248 height 39
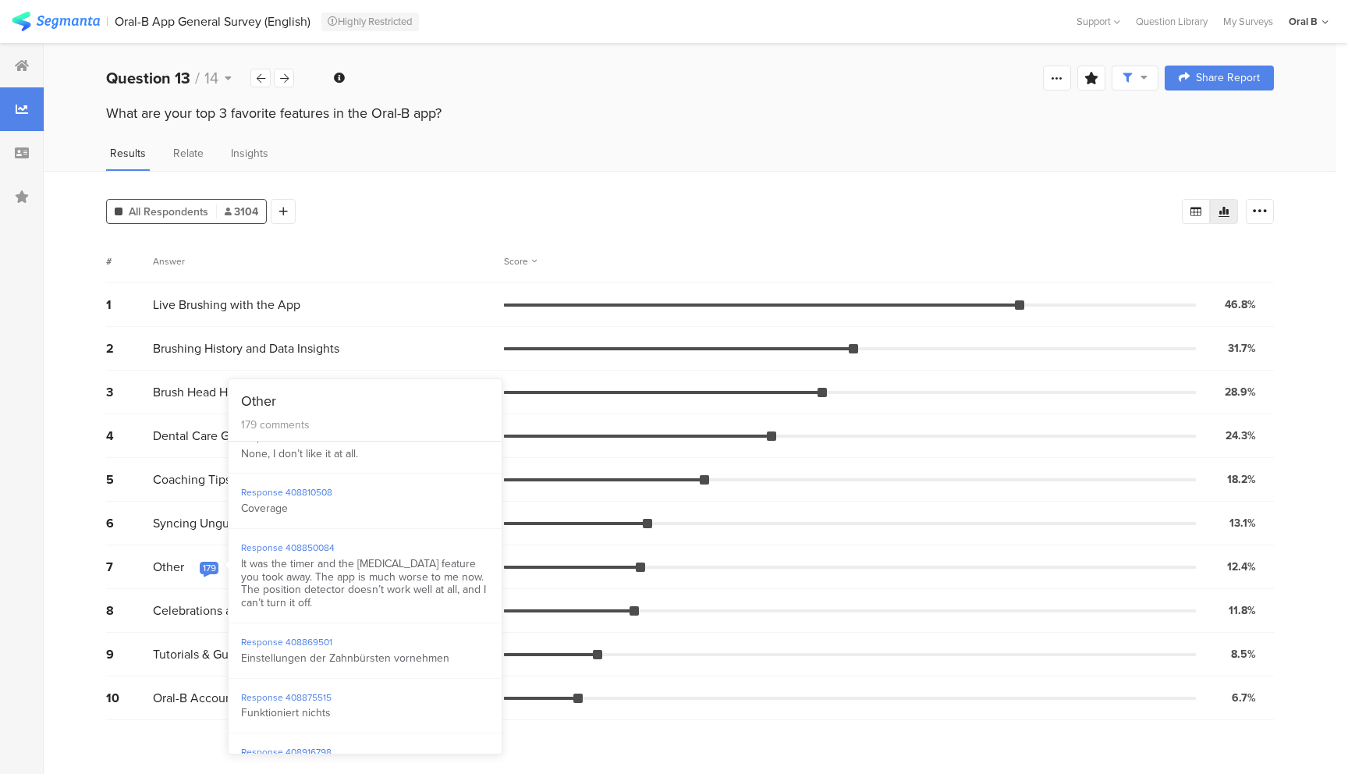
scroll to position [3803, 0]
click at [347, 609] on div "It was the timer and the [MEDICAL_DATA] feature you took away. The app is much …" at bounding box center [365, 583] width 248 height 52
drag, startPoint x: 345, startPoint y: 639, endPoint x: 235, endPoint y: 604, distance: 115.2
click at [235, 604] on div "Response 408850084 It was the timer and the [MEDICAL_DATA] feature you took awa…" at bounding box center [364, 575] width 273 height 94
copy div "It was the timer and the [MEDICAL_DATA] feature you took away. The app is much …"
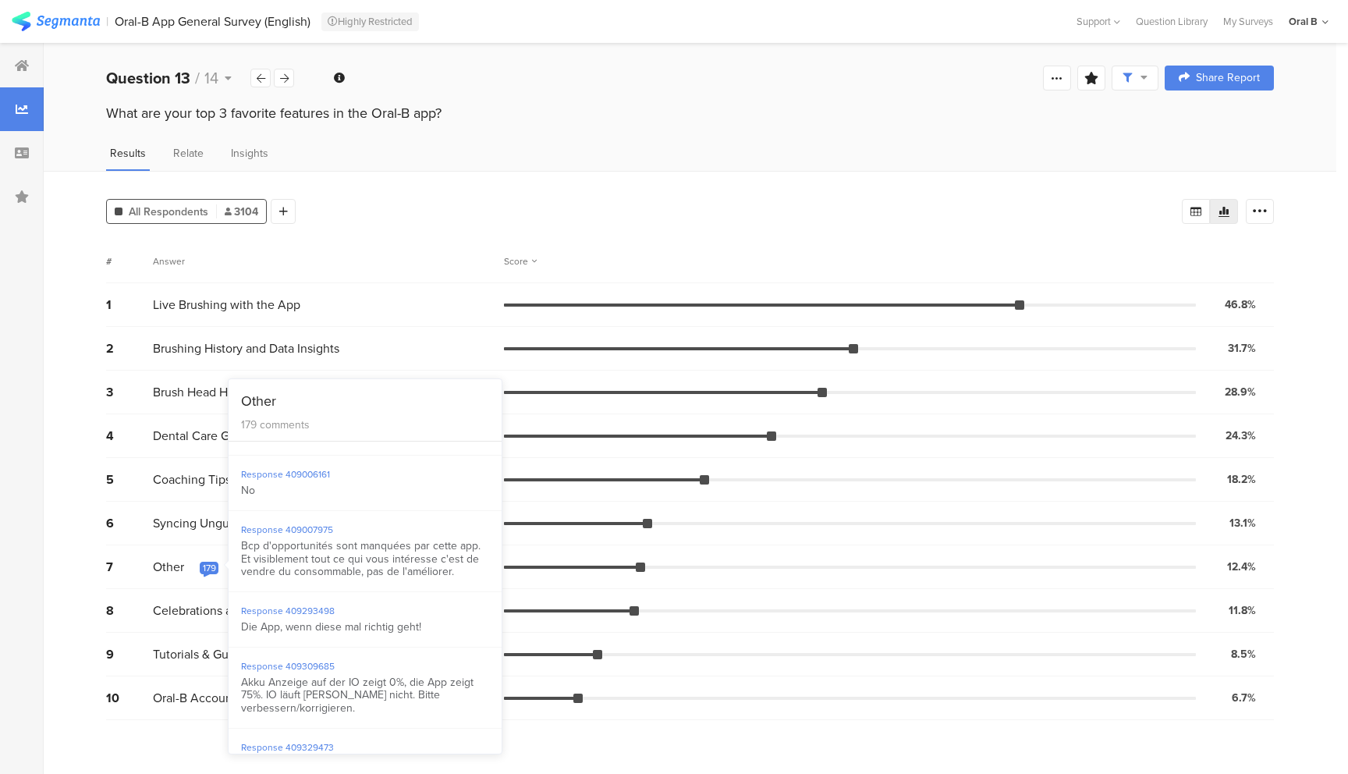
scroll to position [4449, 0]
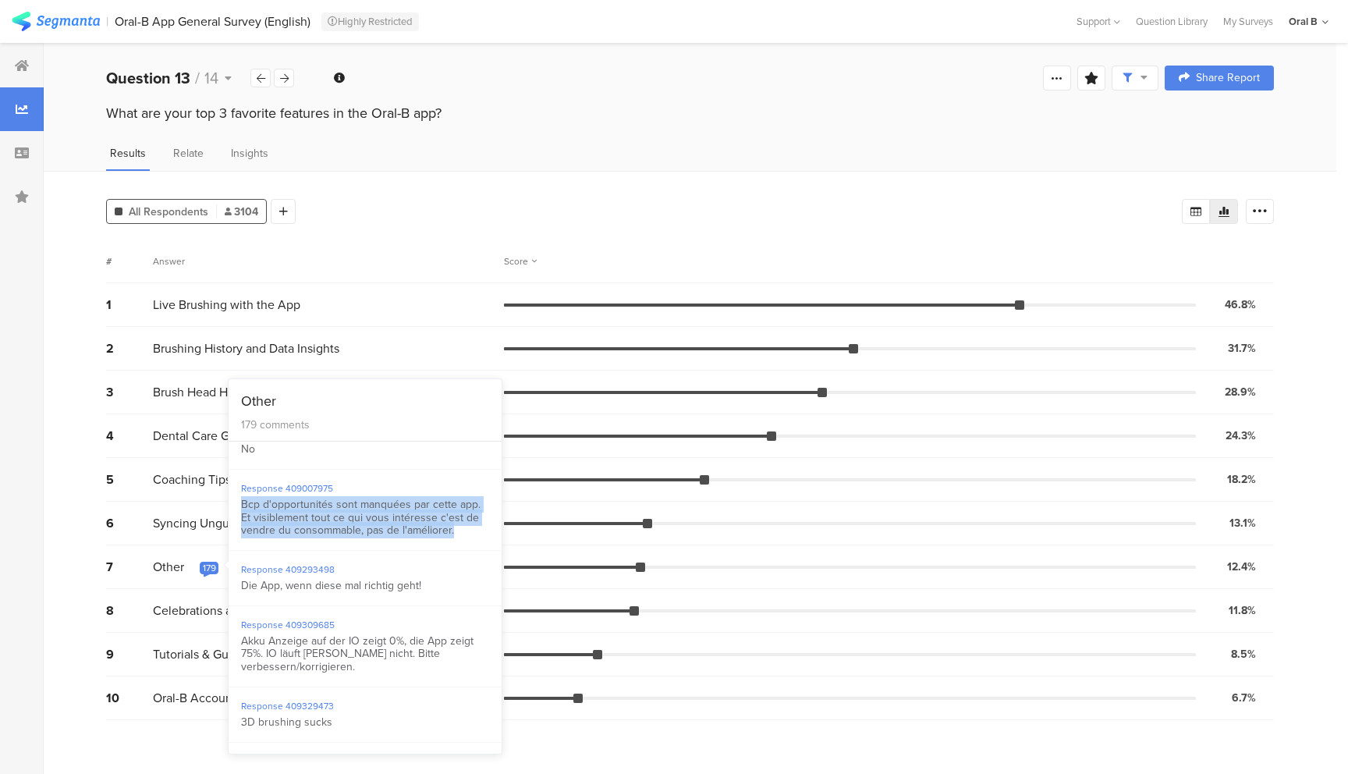
drag, startPoint x: 455, startPoint y: 569, endPoint x: 242, endPoint y: 544, distance: 214.4
click at [238, 543] on div "Response 409007975 Bcp d'opportunités sont manquées par cette app. Et visibleme…" at bounding box center [364, 509] width 273 height 81
copy div "Bcp d'opportunités sont manquées par cette app. Et visiblement tout ce qui vous…"
click at [282, 537] on div "Bcp d'opportunités sont manquées par cette app. Et visiblement tout ce qui vous…" at bounding box center [365, 517] width 248 height 39
click at [452, 537] on div "Bcp d'opportunités sont manquées par cette app. Et visiblement tout ce qui vous…" at bounding box center [365, 517] width 248 height 39
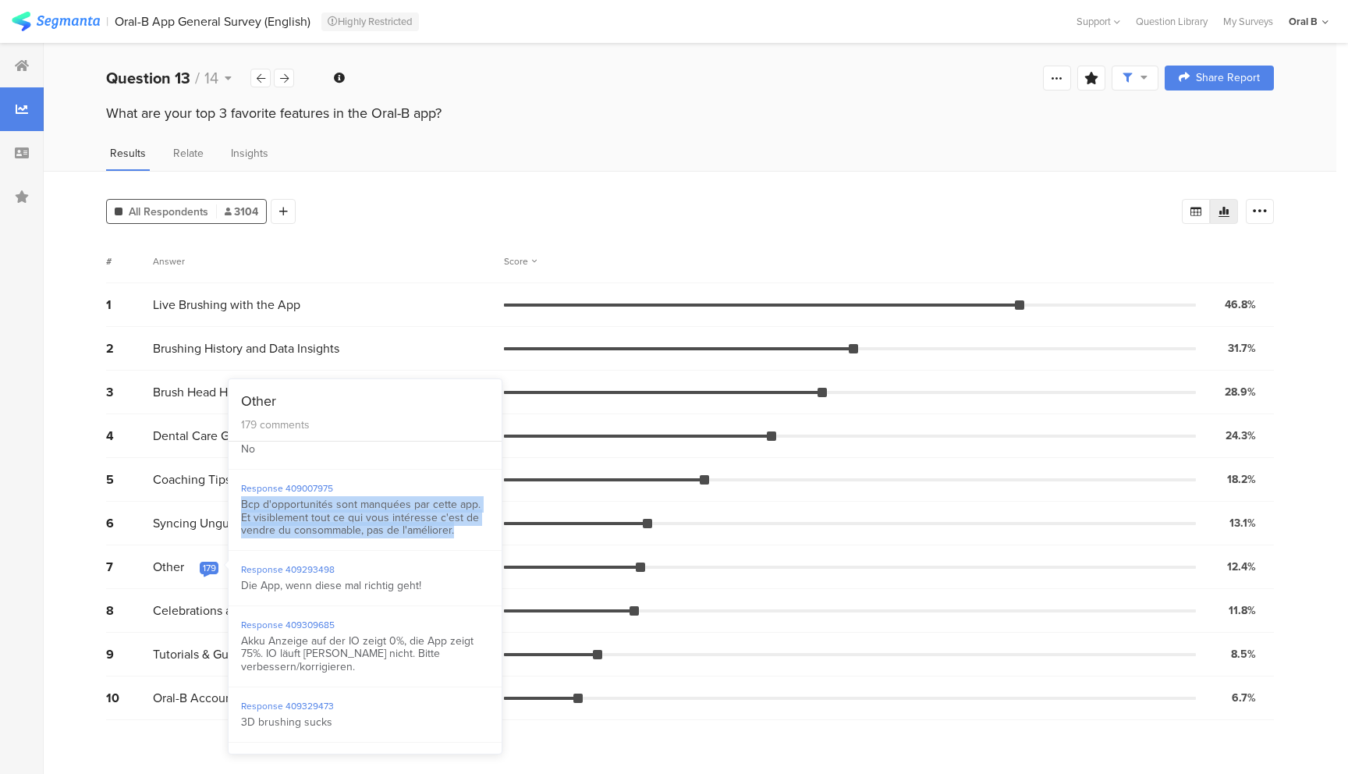
drag, startPoint x: 455, startPoint y: 570, endPoint x: 241, endPoint y: 545, distance: 215.9
click at [241, 537] on div "Bcp d'opportunités sont manquées par cette app. Et visiblement tout ce qui vous…" at bounding box center [365, 517] width 248 height 39
copy div "Bcp d'opportunités sont manquées par cette app. Et visiblement tout ce qui vous…"
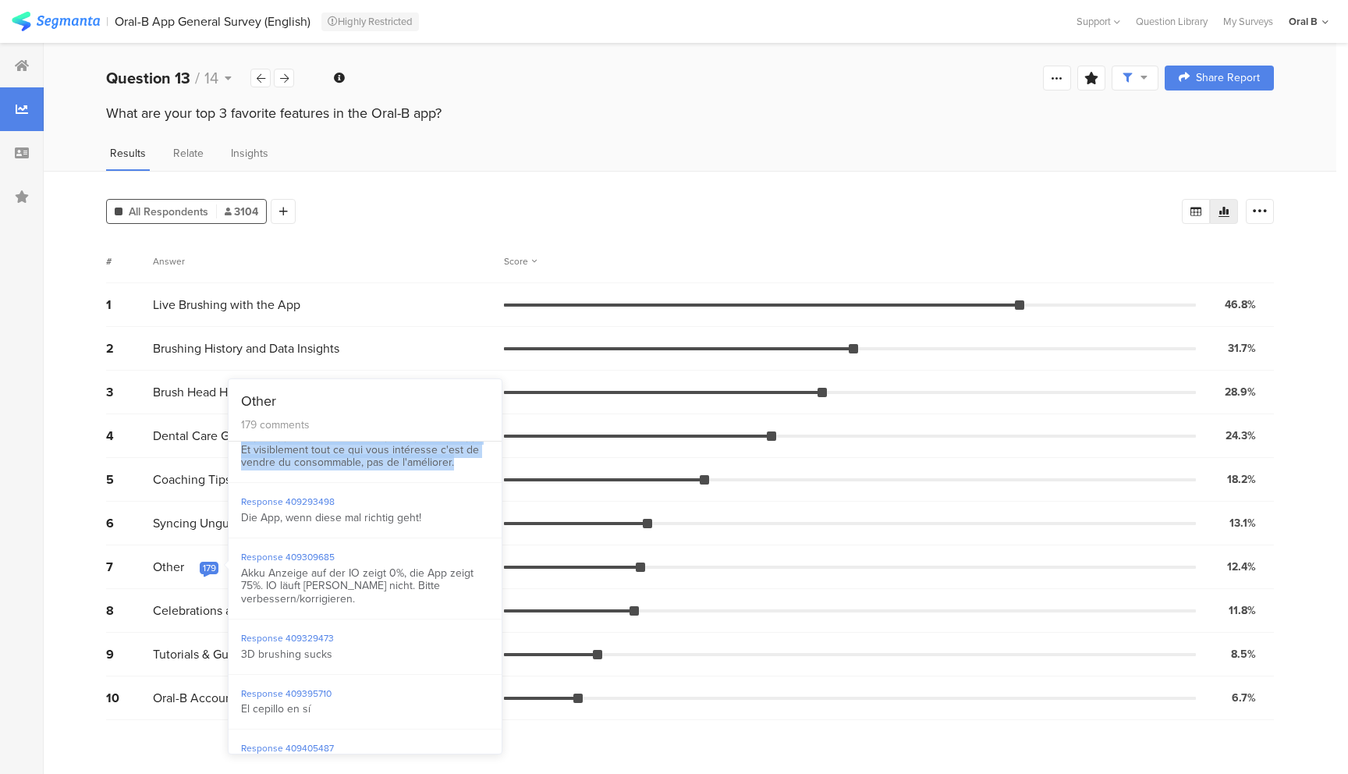
scroll to position [4518, 0]
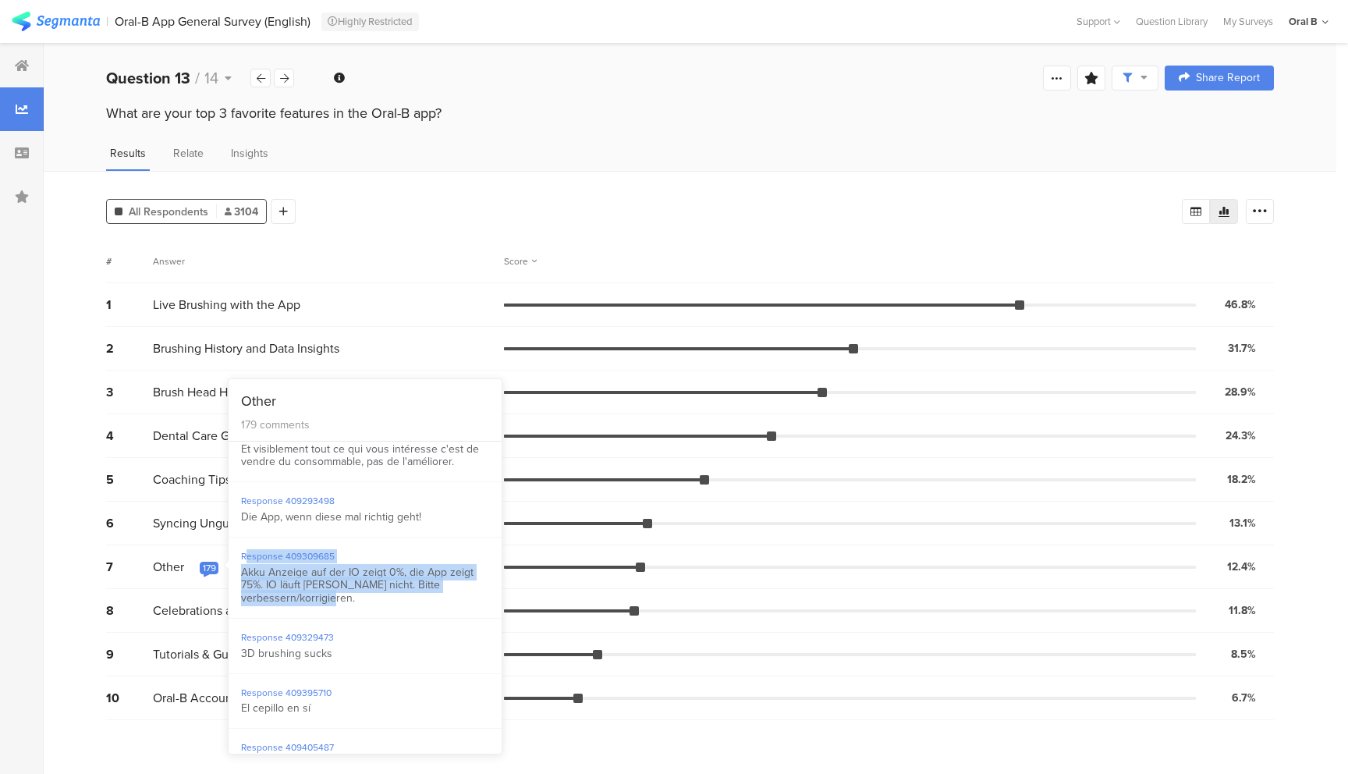
drag, startPoint x: 399, startPoint y: 635, endPoint x: 247, endPoint y: 600, distance: 155.9
click at [247, 600] on div "Response 409309685 Akku Anzeige auf der IO zeigt 0%, die App zeigt 75%. IO läuf…" at bounding box center [364, 577] width 273 height 81
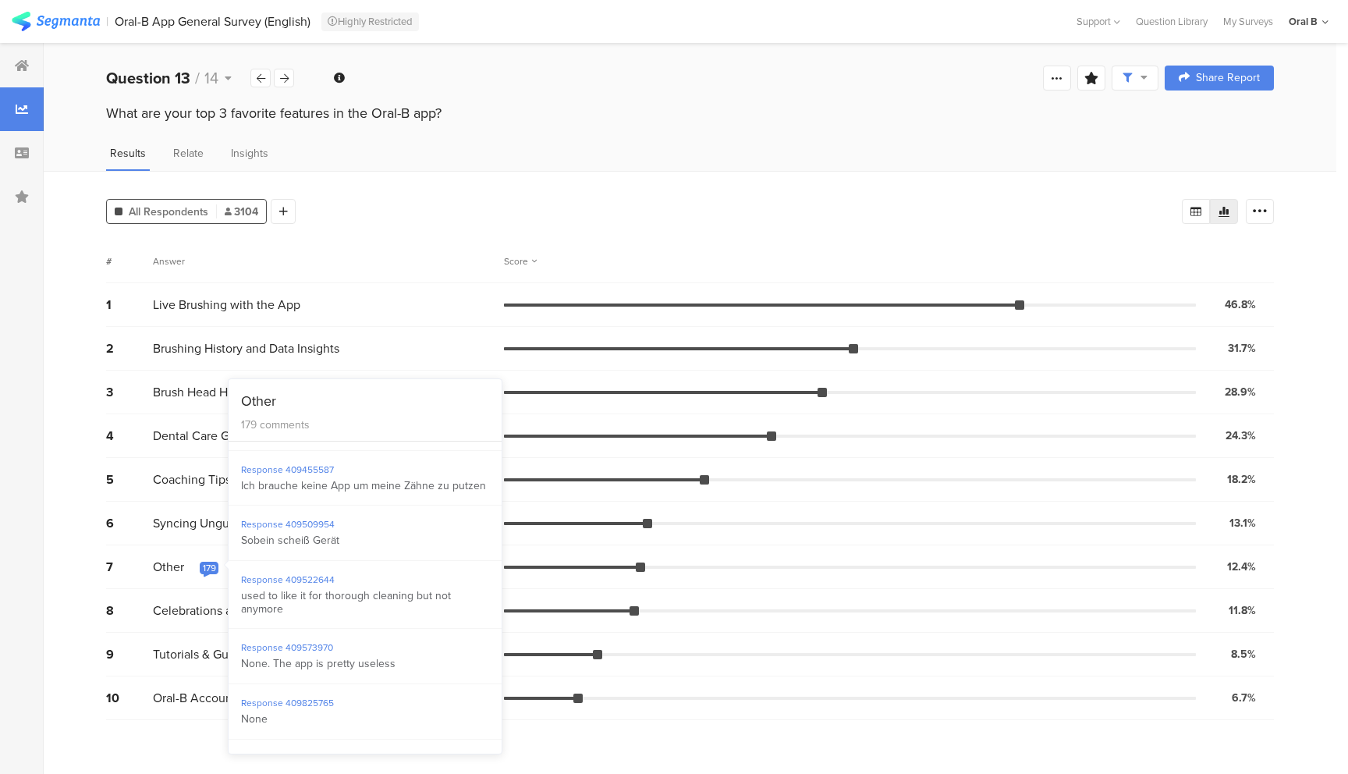
scroll to position [5006, 0]
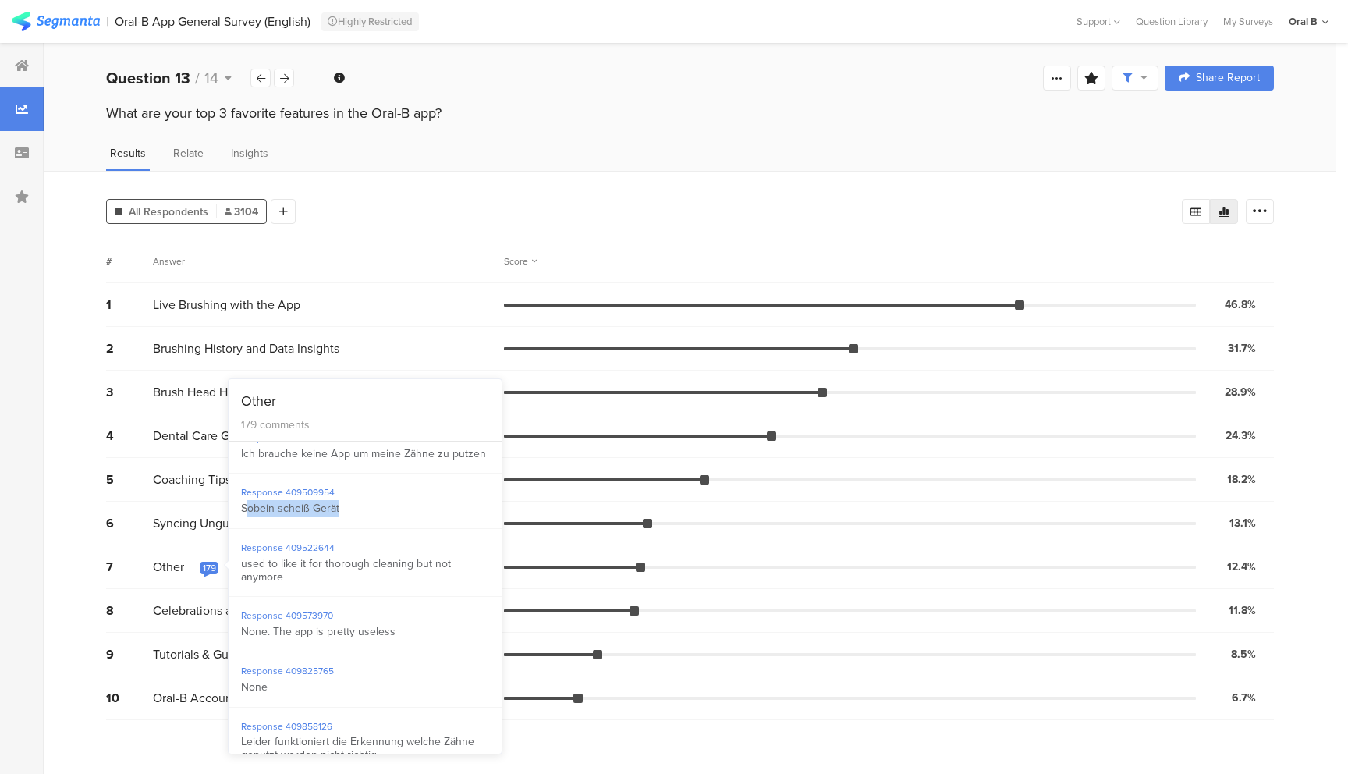
drag, startPoint x: 336, startPoint y: 565, endPoint x: 249, endPoint y: 562, distance: 87.4
click at [249, 515] on div "Sobein scheiß Gerät" at bounding box center [365, 508] width 248 height 13
drag, startPoint x: 243, startPoint y: 561, endPoint x: 335, endPoint y: 565, distance: 92.9
click at [337, 515] on div "Sobein scheiß Gerät" at bounding box center [365, 508] width 248 height 13
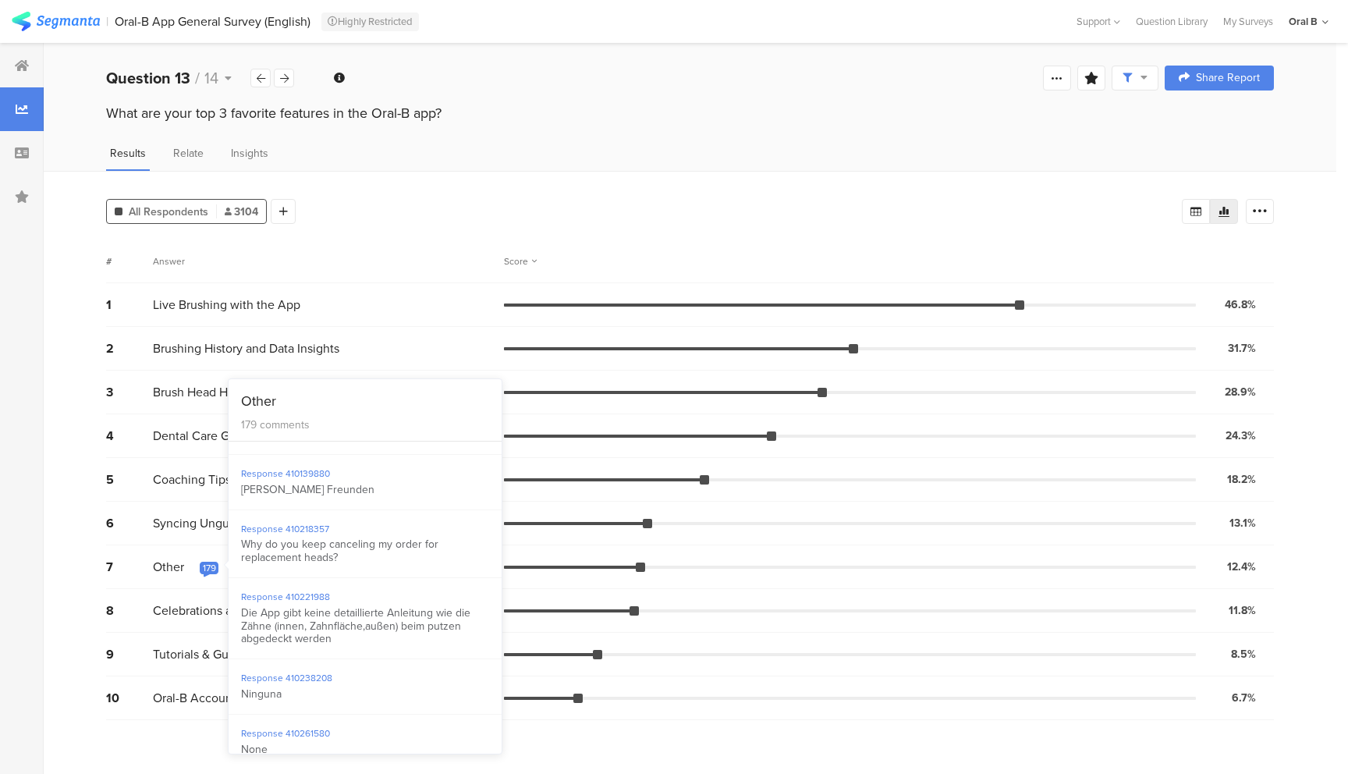
scroll to position [5465, 0]
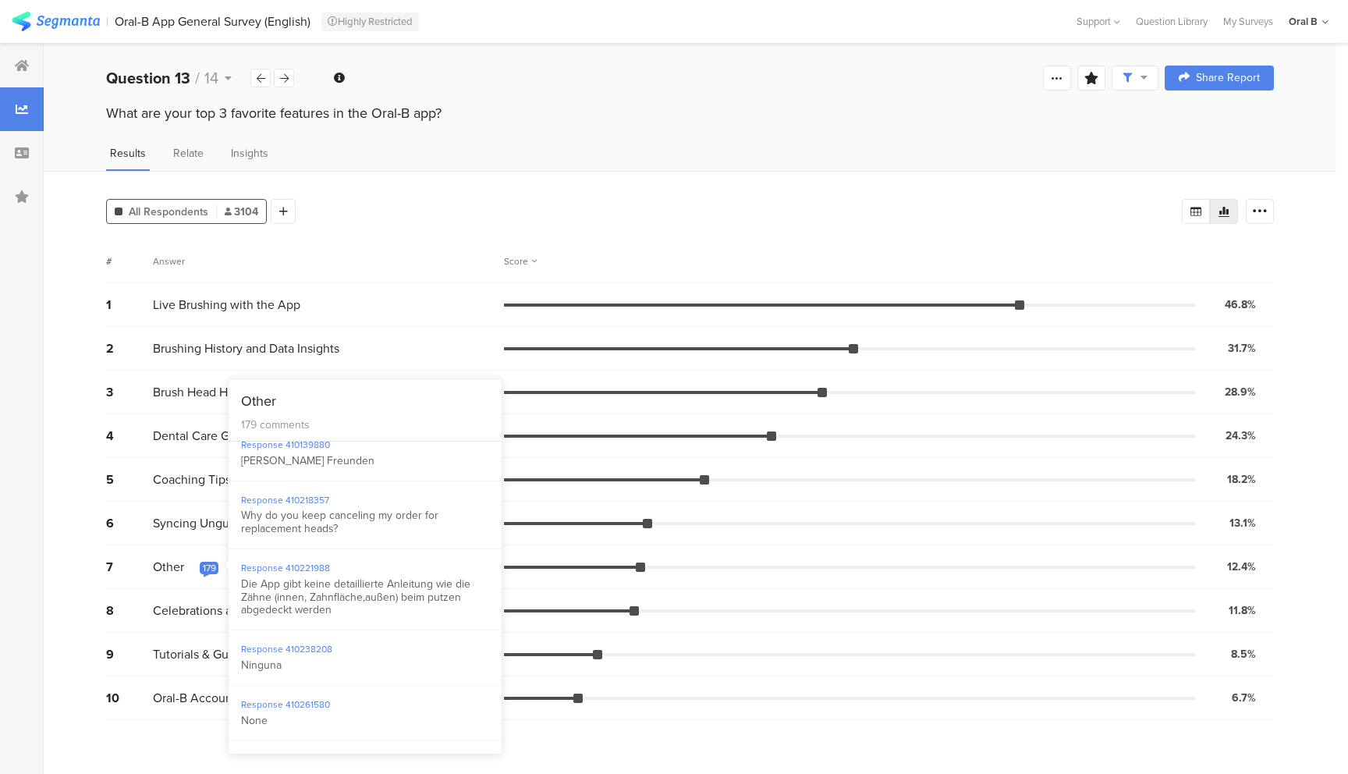
click at [316, 617] on div "Die App gibt keine detaillierte Anleitung wie die Zähne (innen, Zahnfläche,auße…" at bounding box center [365, 597] width 248 height 39
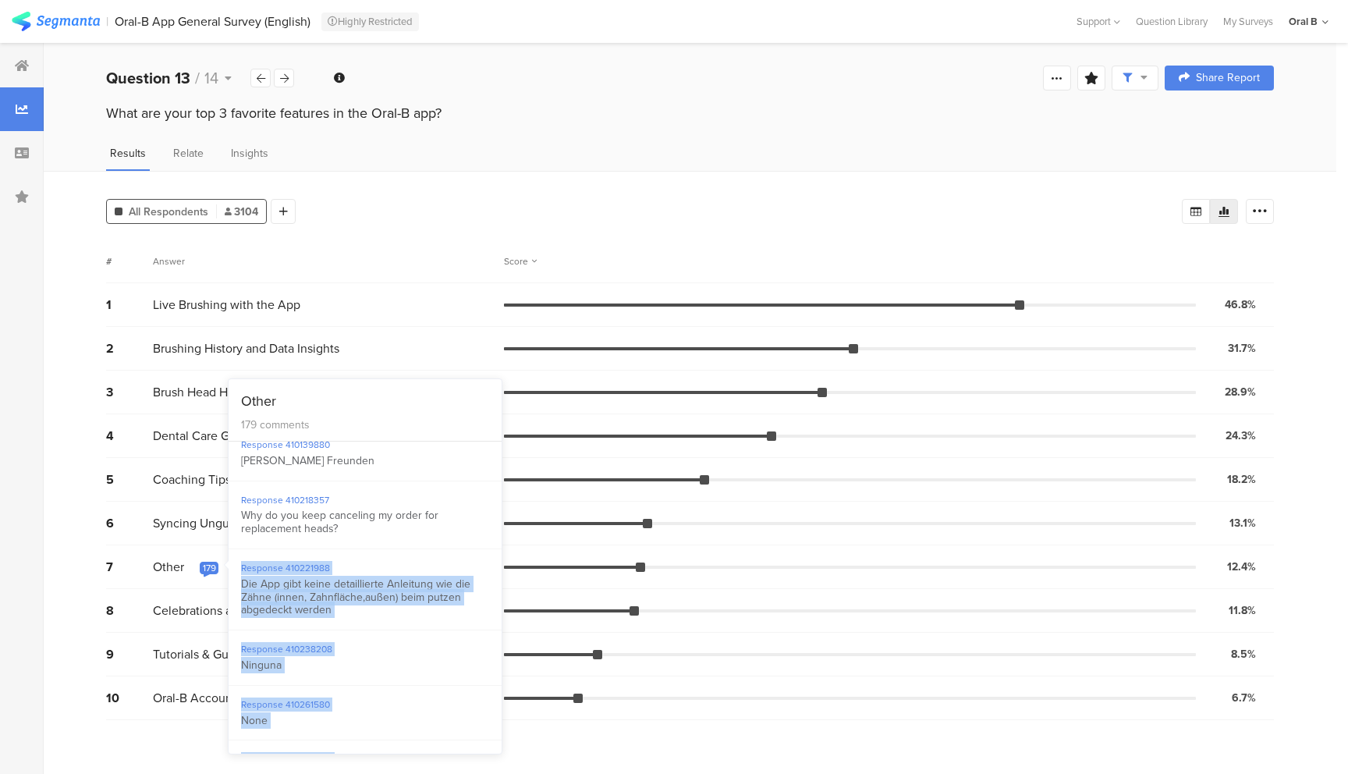
drag, startPoint x: 340, startPoint y: 584, endPoint x: 228, endPoint y: 568, distance: 112.7
click at [228, 567] on div "Other 179 comments Response 404004212 E Response 406012483 Nichts Response 4071…" at bounding box center [365, 566] width 275 height 376
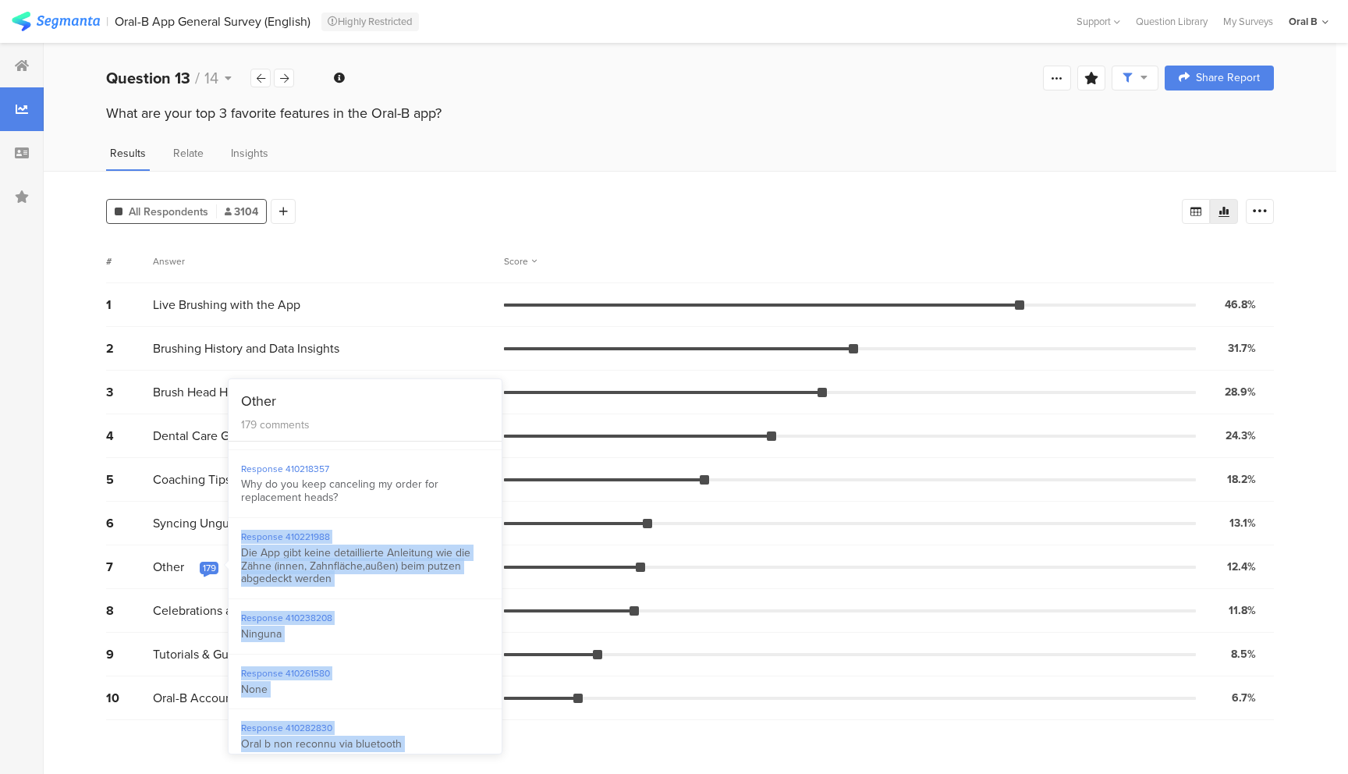
scroll to position [5497, 0]
click at [363, 585] on div "Die App gibt keine detaillierte Anleitung wie die Zähne (innen, Zahnfläche,auße…" at bounding box center [365, 565] width 248 height 39
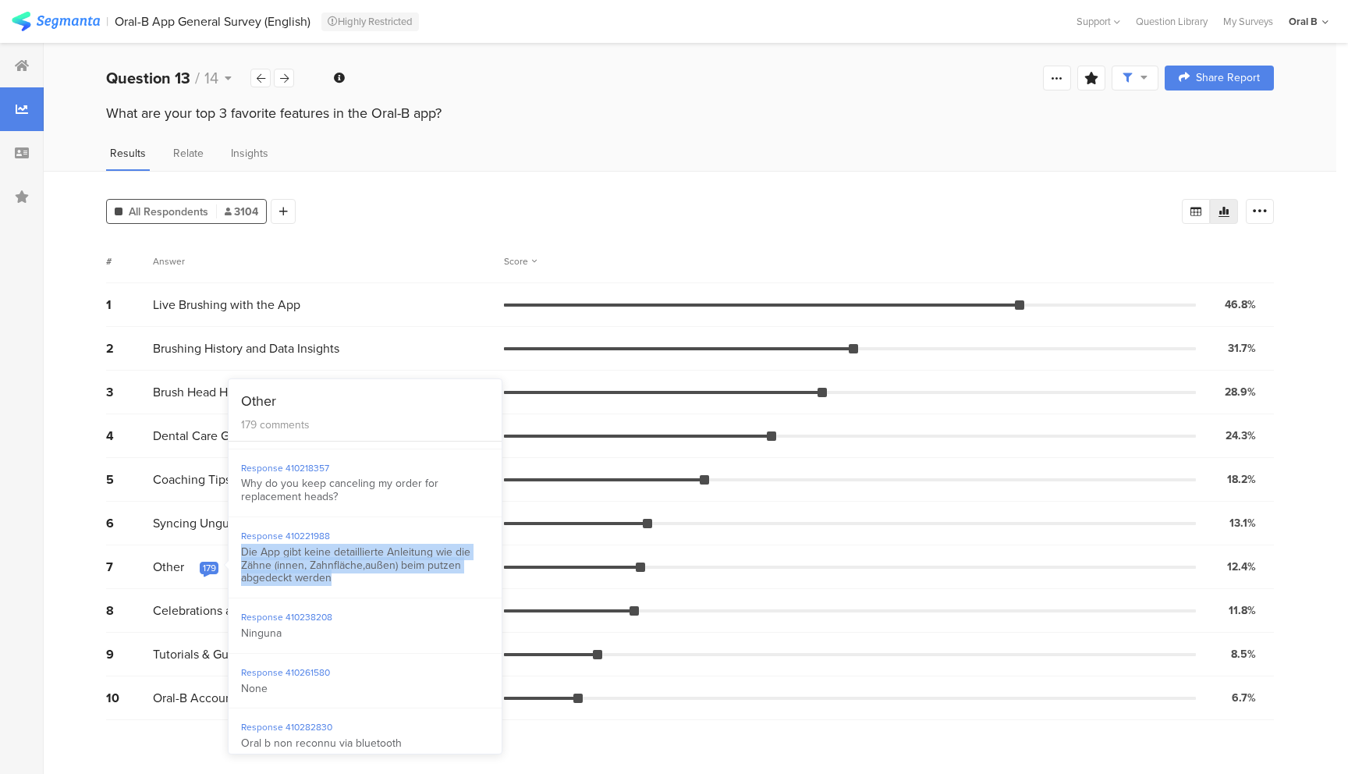
drag, startPoint x: 360, startPoint y: 629, endPoint x: 239, endPoint y: 598, distance: 125.6
click at [239, 598] on div "Response 410221988 Die App gibt keine detaillierte Anleitung wie die Zähne (inn…" at bounding box center [364, 557] width 273 height 81
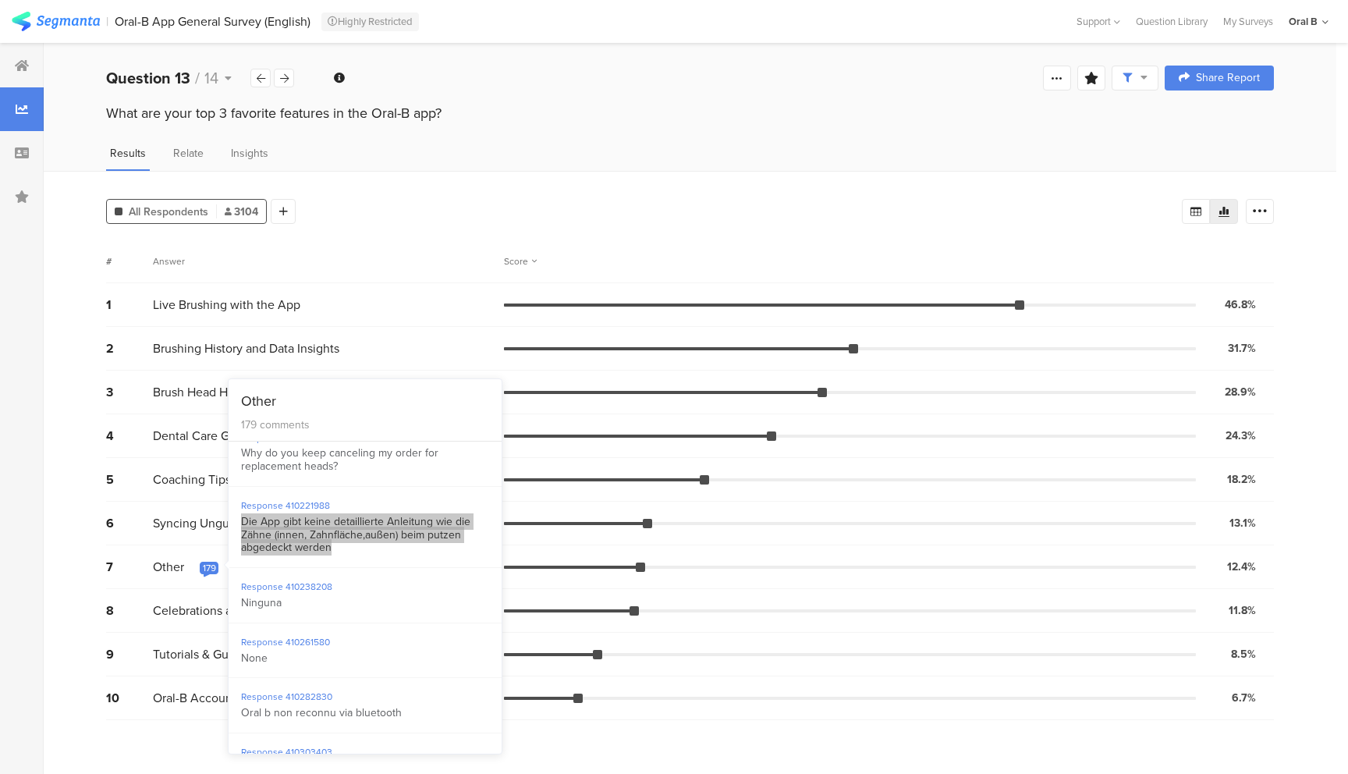
scroll to position [5543, 0]
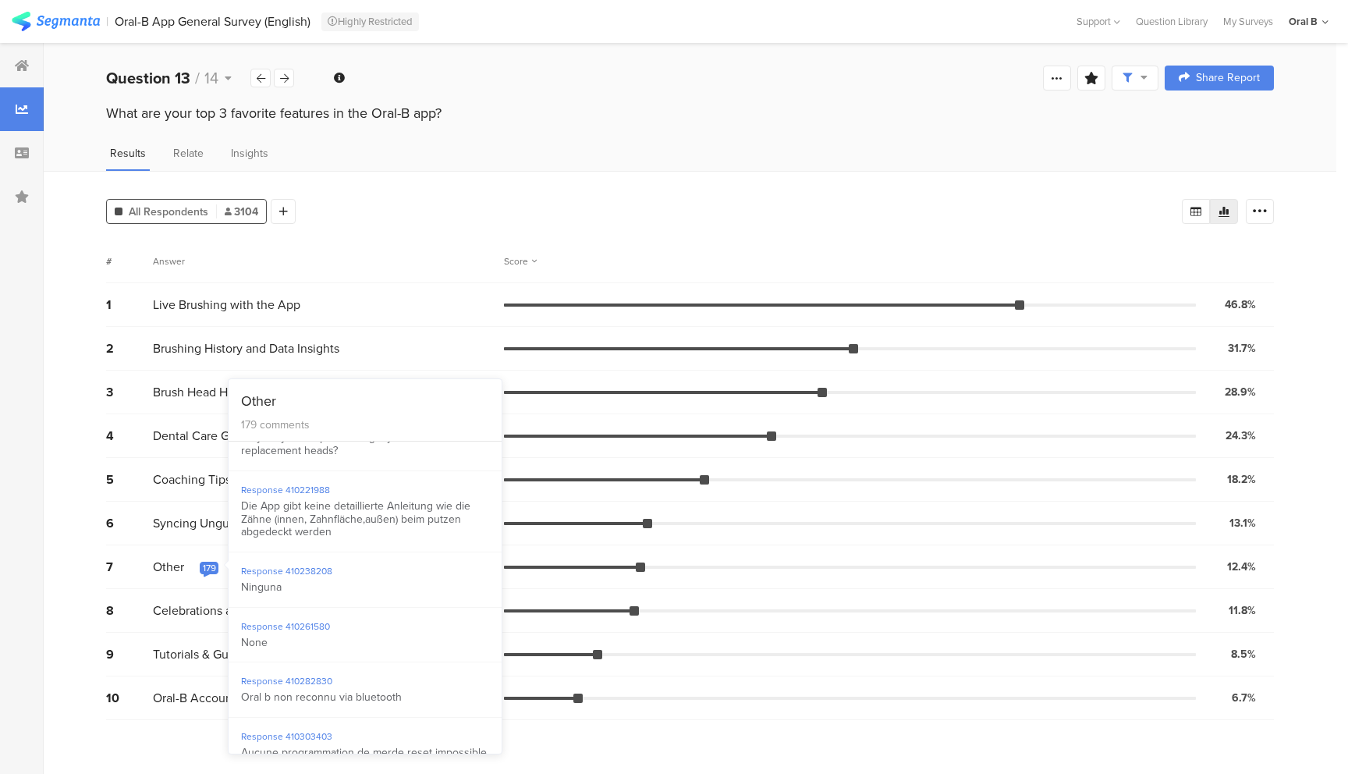
click at [356, 471] on div "Response 410218357 Why do you keep canceling my order for replacement heads?" at bounding box center [364, 437] width 273 height 68
click at [354, 497] on div "Response 410221988" at bounding box center [365, 489] width 248 height 13
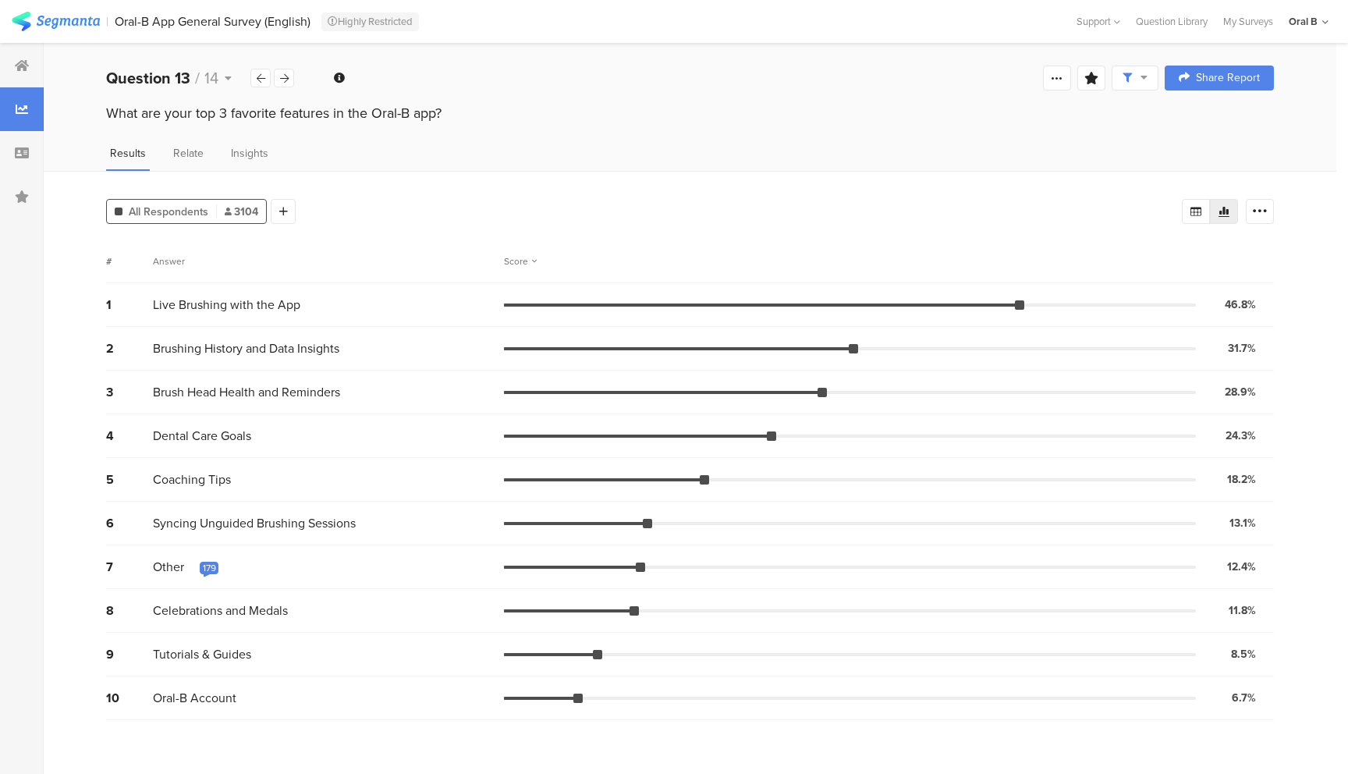
click at [215, 570] on div "179" at bounding box center [209, 569] width 19 height 16
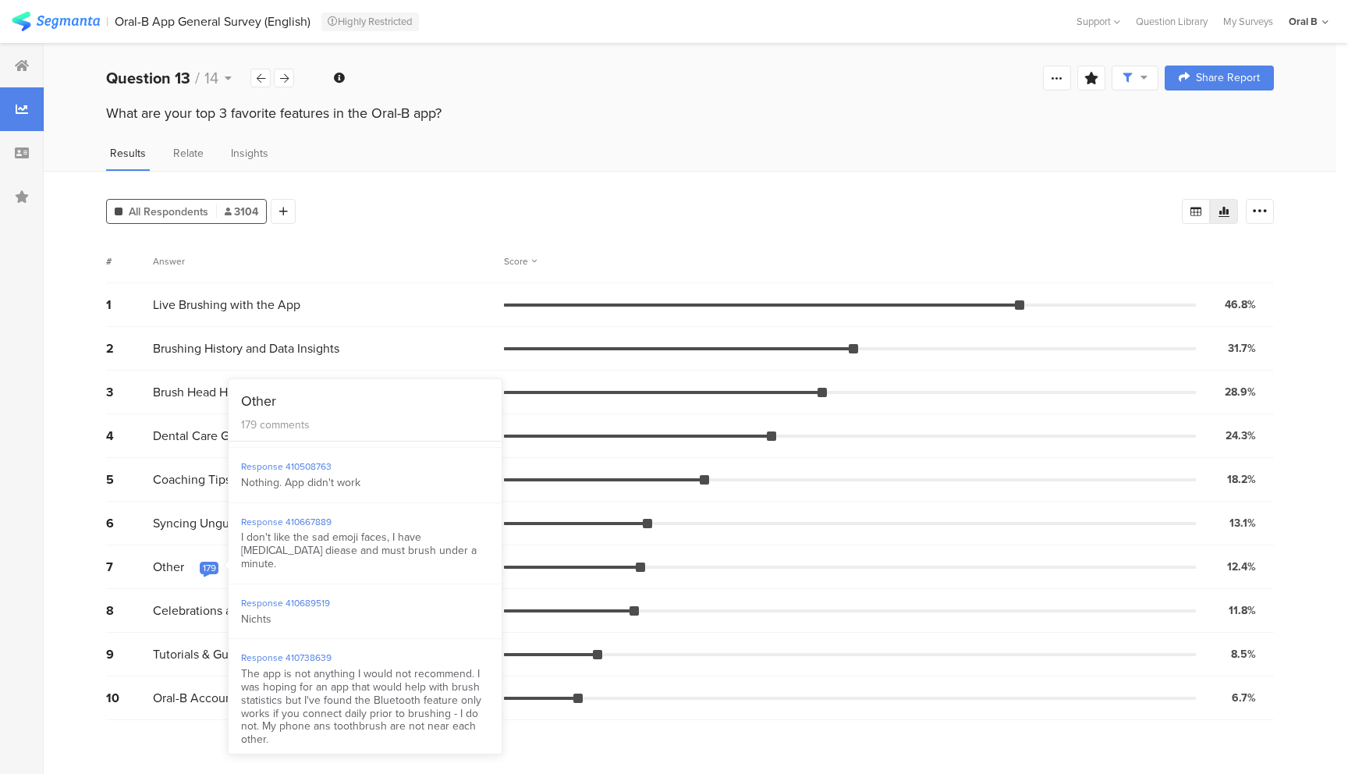
scroll to position [6067, 0]
click at [437, 562] on div "I don't like the sad emoji faces, I have [MEDICAL_DATA] diease and must brush u…" at bounding box center [365, 542] width 248 height 39
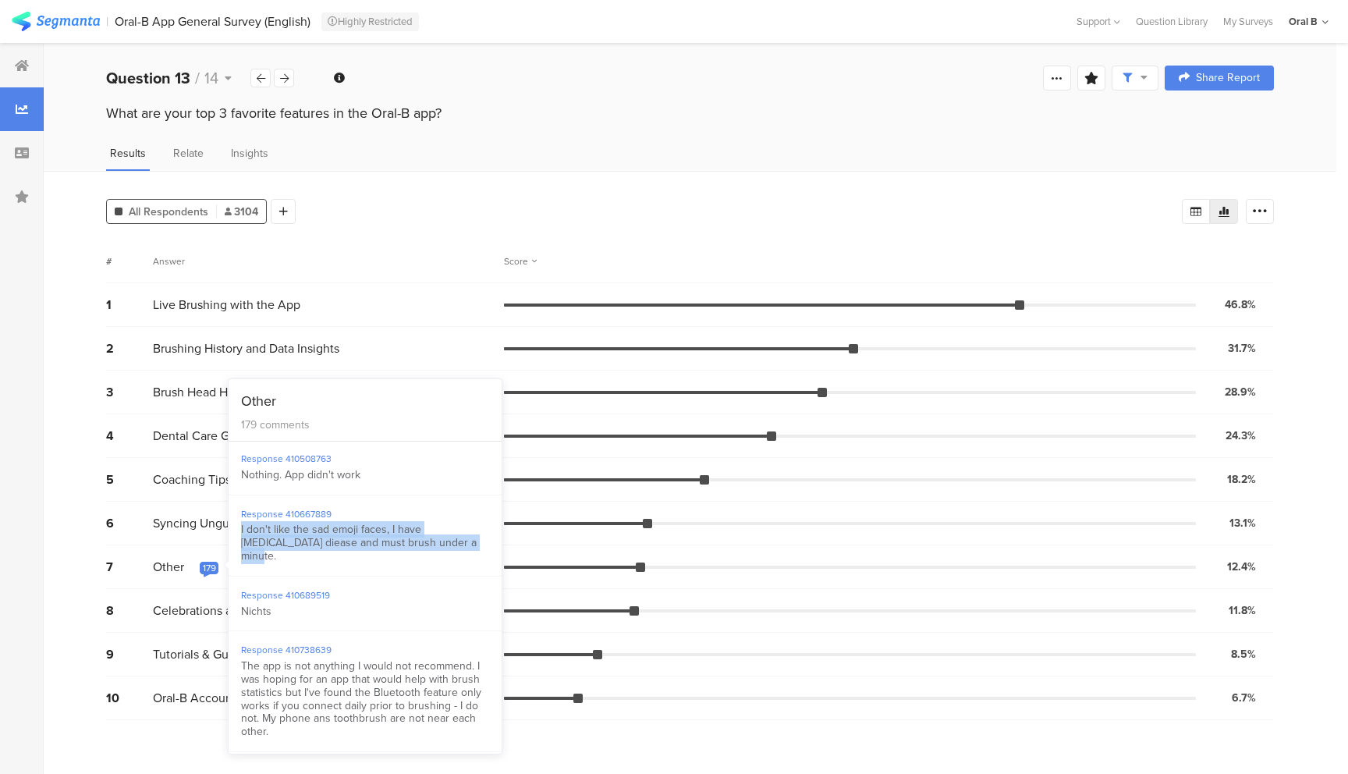
drag, startPoint x: 426, startPoint y: 606, endPoint x: 235, endPoint y: 590, distance: 191.8
click at [235, 576] on div "Response 410667889 I don't like the sad emoji faces, I have [MEDICAL_DATA] diea…" at bounding box center [364, 535] width 273 height 81
copy div "I don't like the sad emoji faces, I have [MEDICAL_DATA] diease and must brush u…"
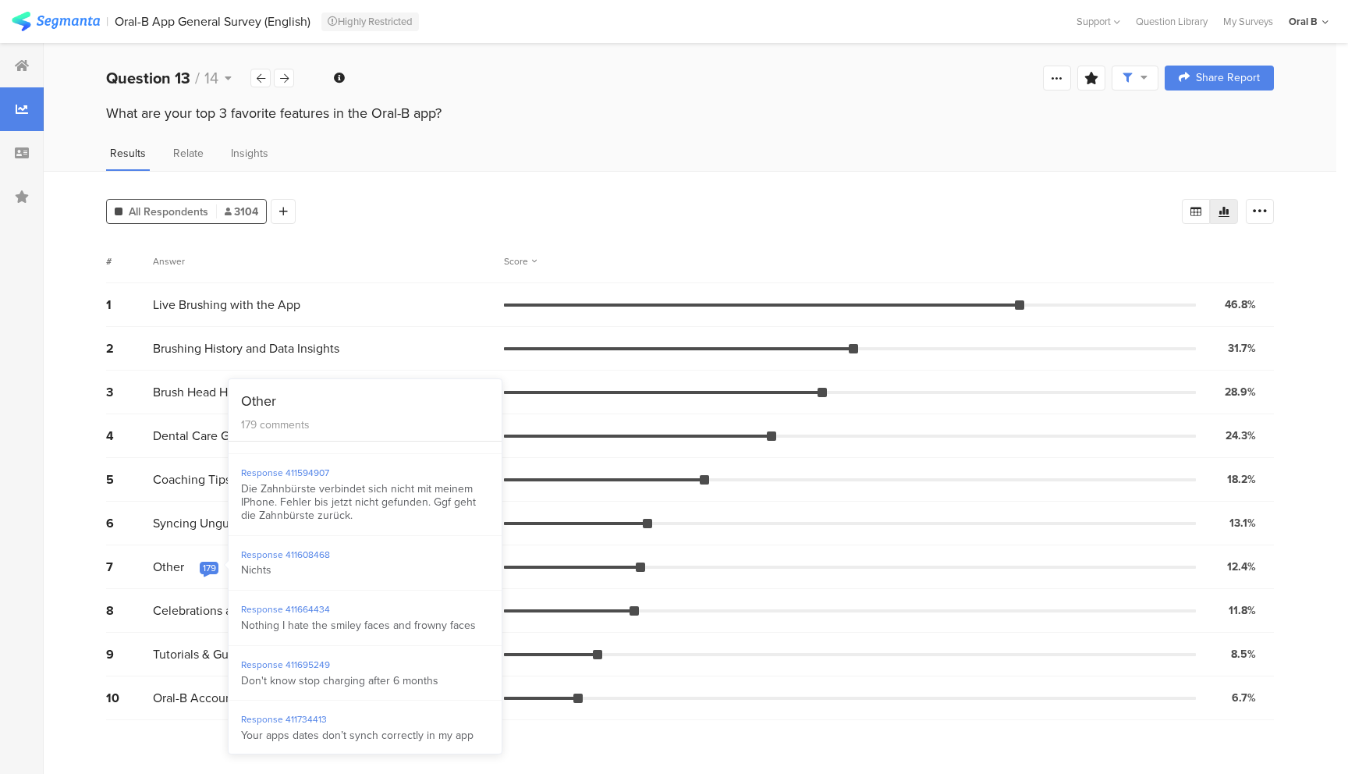
scroll to position [7219, 0]
drag, startPoint x: 354, startPoint y: 559, endPoint x: 232, endPoint y: 536, distance: 124.6
click at [232, 536] on div "Response 411594907 Die Zahnbürste verbindet sich nicht mit meinem IPhone. Fehle…" at bounding box center [364, 499] width 273 height 81
click at [432, 651] on div "Response 411664434 Nothing I hate the smiley faces and frowny faces" at bounding box center [364, 623] width 273 height 55
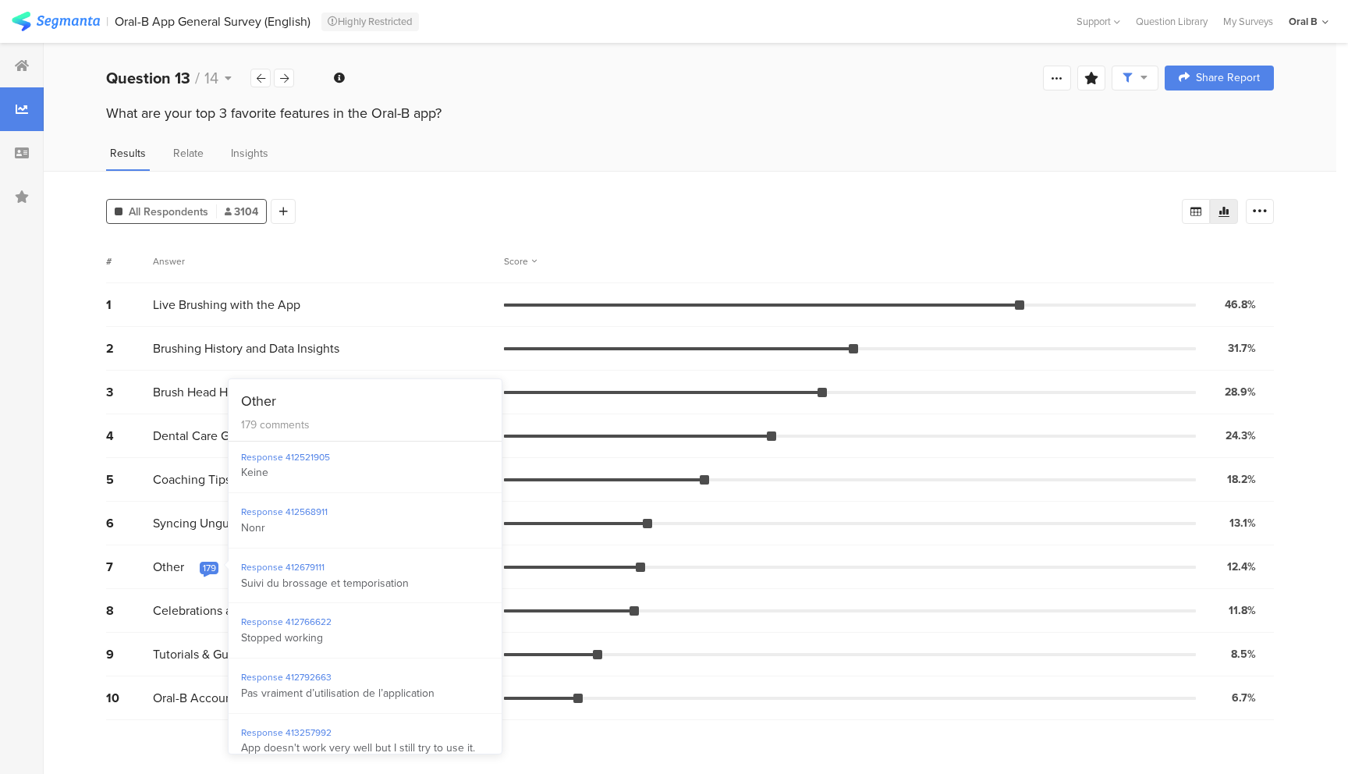
scroll to position [8786, 0]
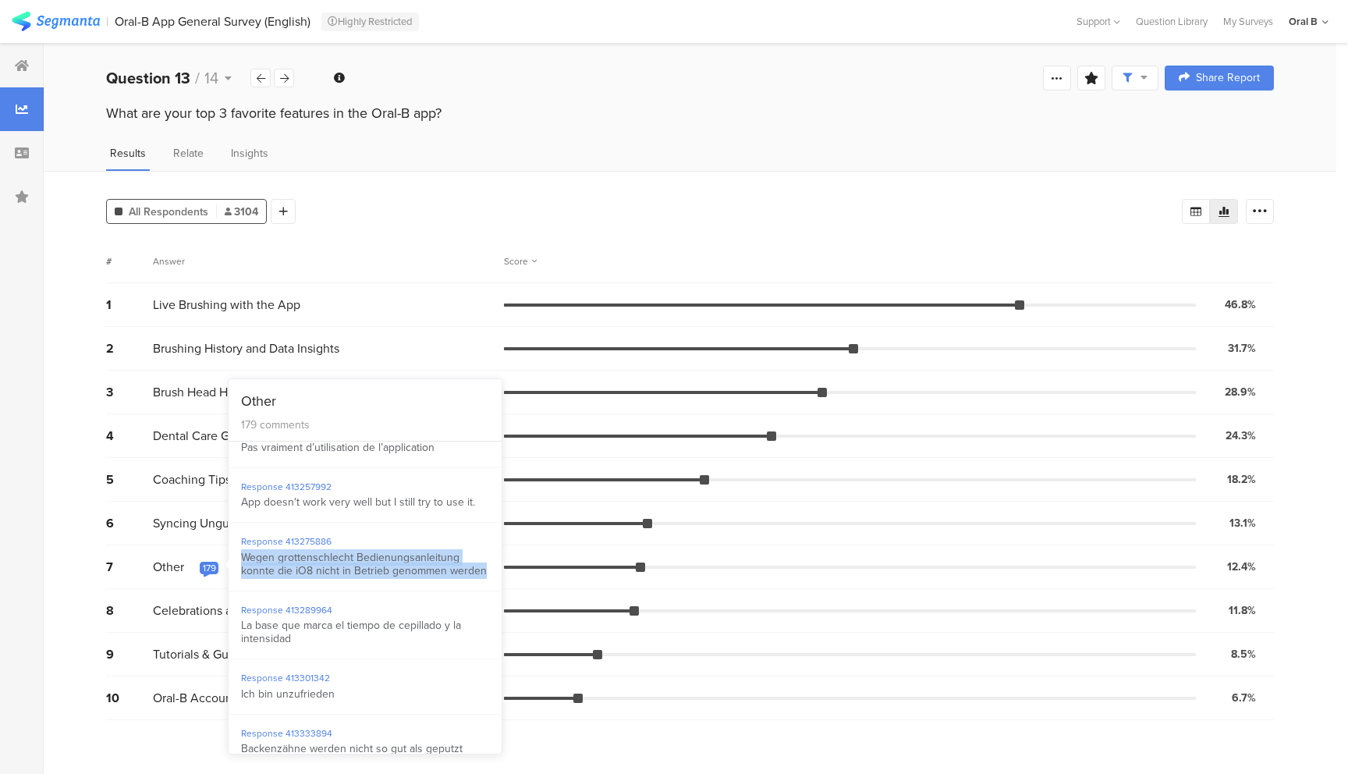
drag, startPoint x: 286, startPoint y: 628, endPoint x: 239, endPoint y: 601, distance: 53.8
click at [239, 590] on div "Response 413275886 Wegen grottenschlecht Bedienungsanleitung konnte die iO8 nic…" at bounding box center [364, 556] width 273 height 68
click at [300, 646] on div "La base que marca el tiempo de cepillado y la intensidad" at bounding box center [365, 632] width 248 height 27
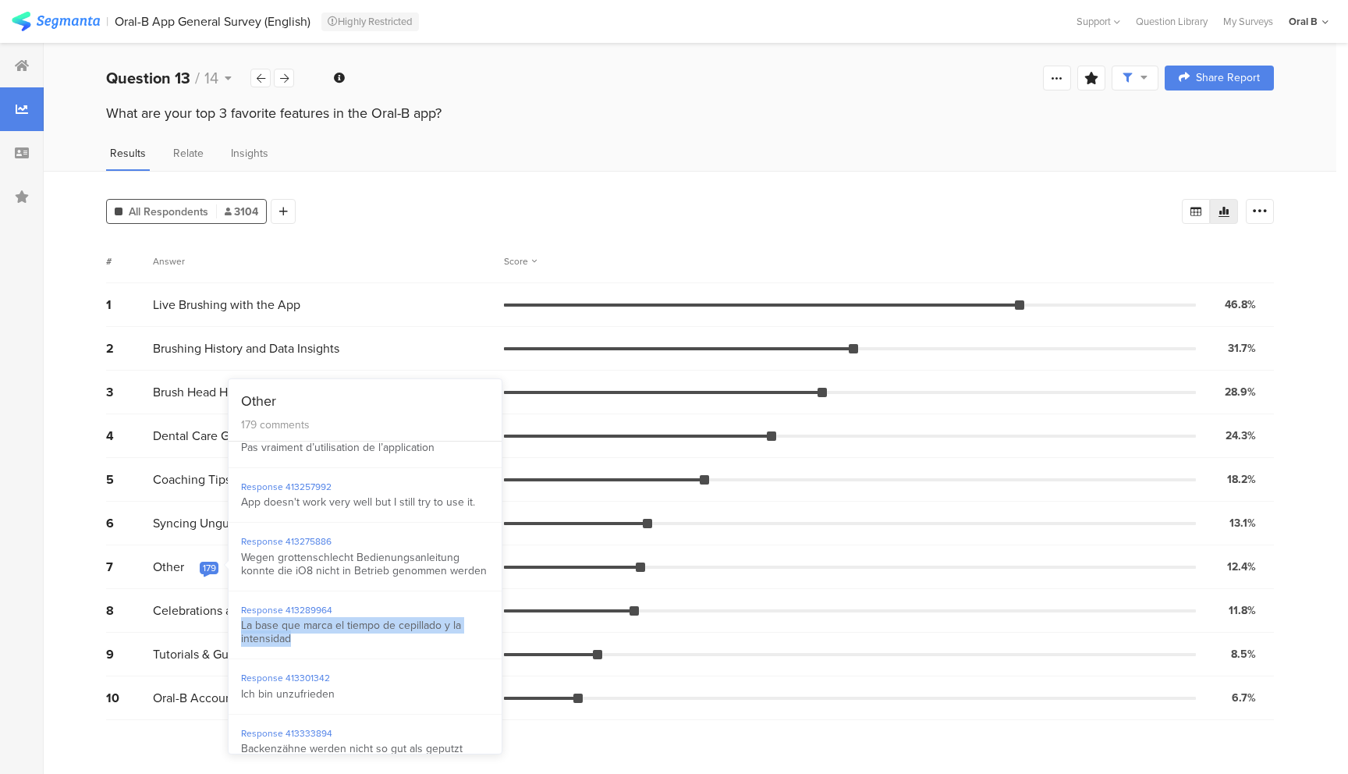
drag, startPoint x: 257, startPoint y: 685, endPoint x: 239, endPoint y: 680, distance: 19.5
click at [239, 659] on div "Response 413289964 La base que marca el tiempo de cepillado y la intensidad" at bounding box center [364, 625] width 273 height 68
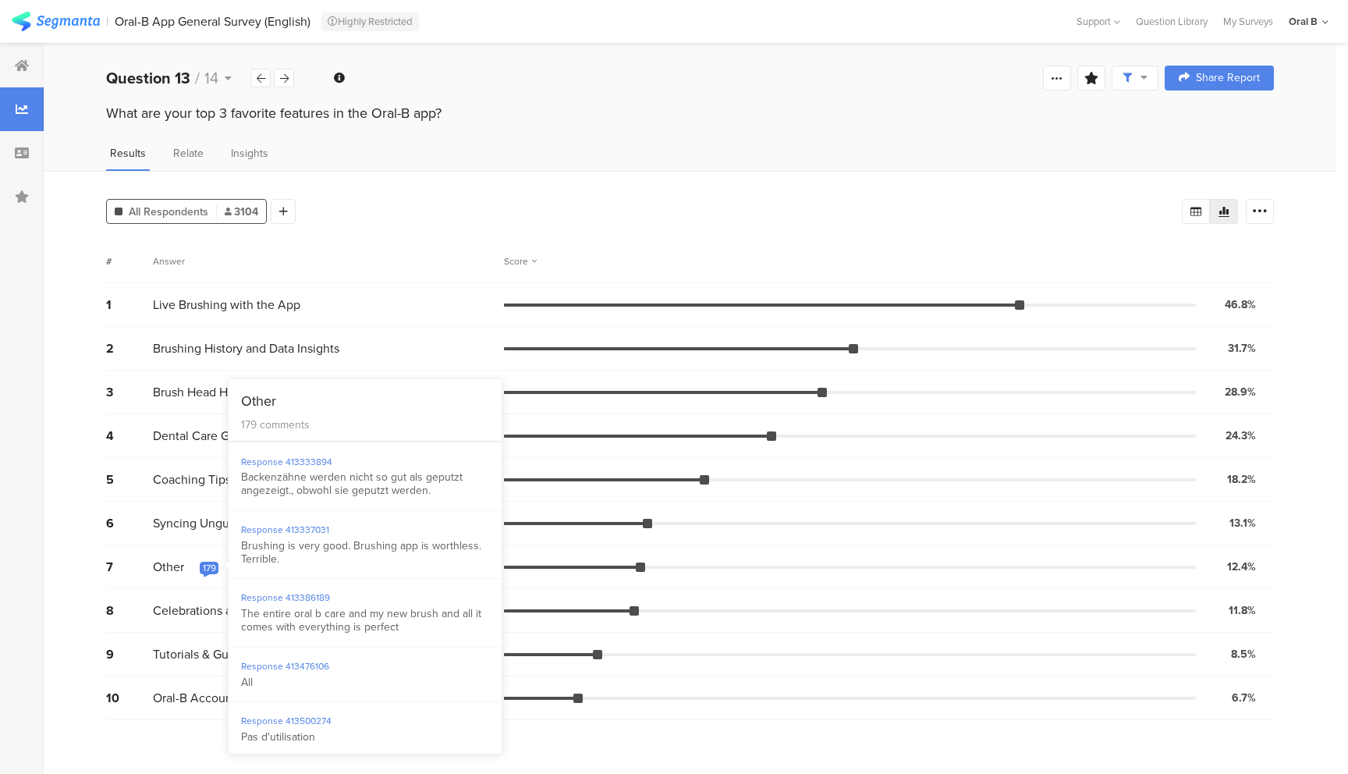
scroll to position [8956, 0]
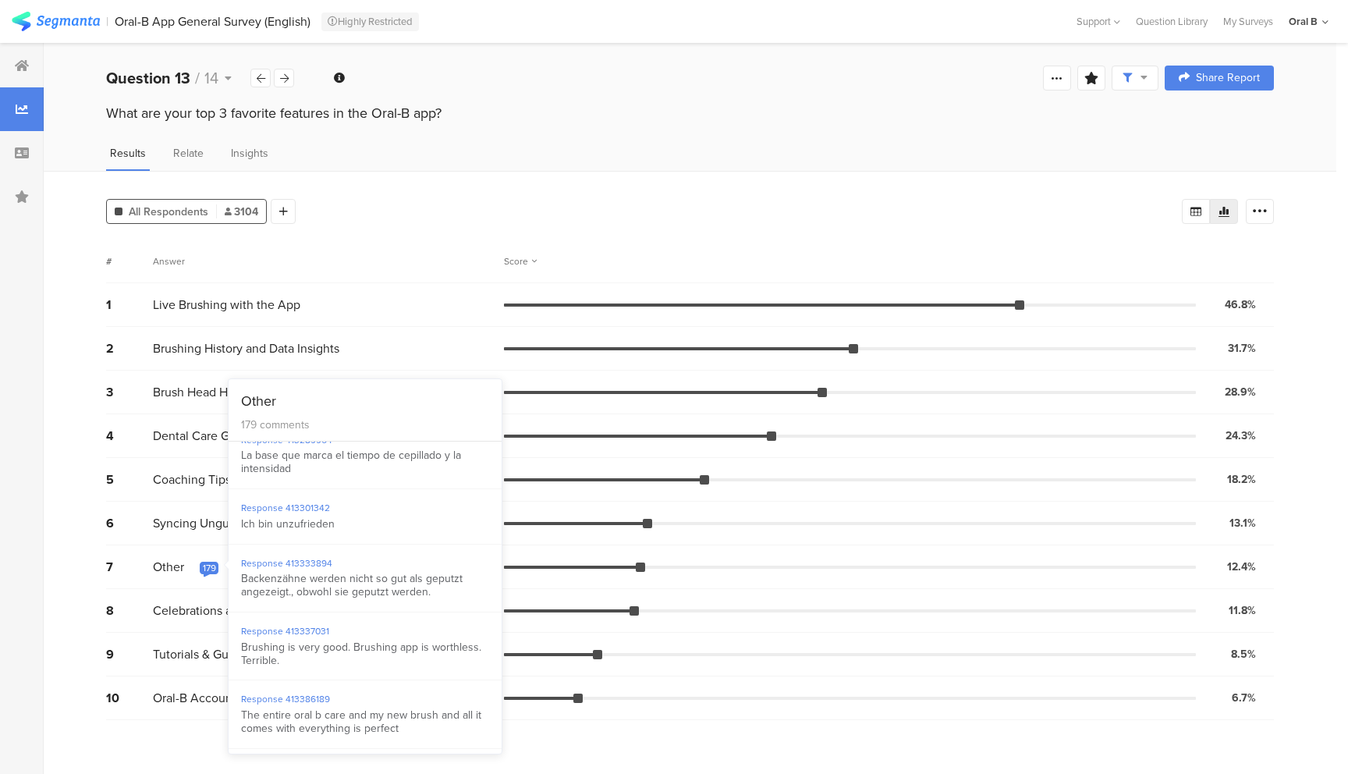
click at [339, 531] on div "Ich bin unzufrieden" at bounding box center [365, 524] width 248 height 13
drag, startPoint x: 277, startPoint y: 572, endPoint x: 236, endPoint y: 571, distance: 41.4
click at [235, 544] on div "Response 413301342 Ich bin unzufrieden" at bounding box center [364, 516] width 273 height 55
click at [433, 612] on div "Response 413333894 Backenzähne werden nicht so gut als geputzt angezeigt., obwo…" at bounding box center [364, 578] width 273 height 68
drag, startPoint x: 431, startPoint y: 647, endPoint x: 243, endPoint y: 632, distance: 189.4
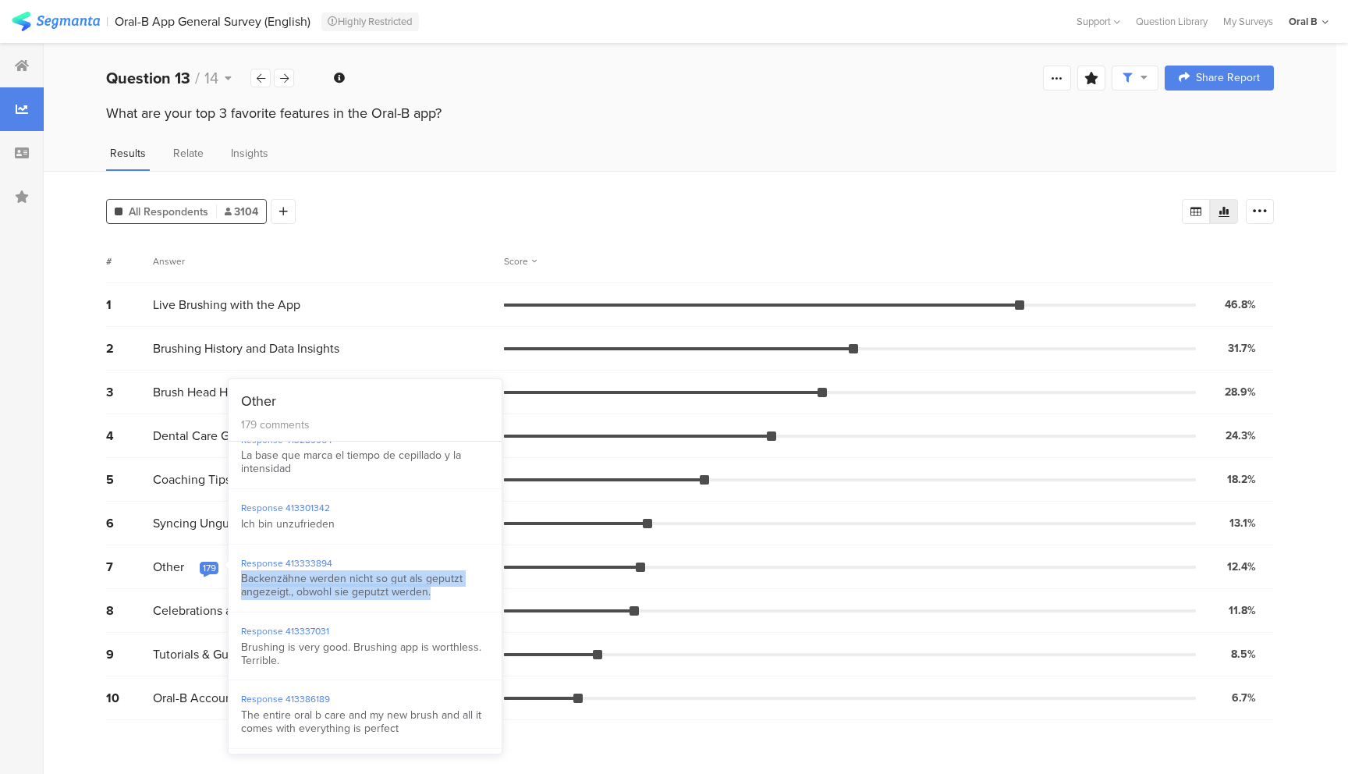
click at [243, 599] on div "Backenzähne werden nicht so gut als geputzt angezeigt., obwohl sie geputzt werd…" at bounding box center [365, 585] width 248 height 27
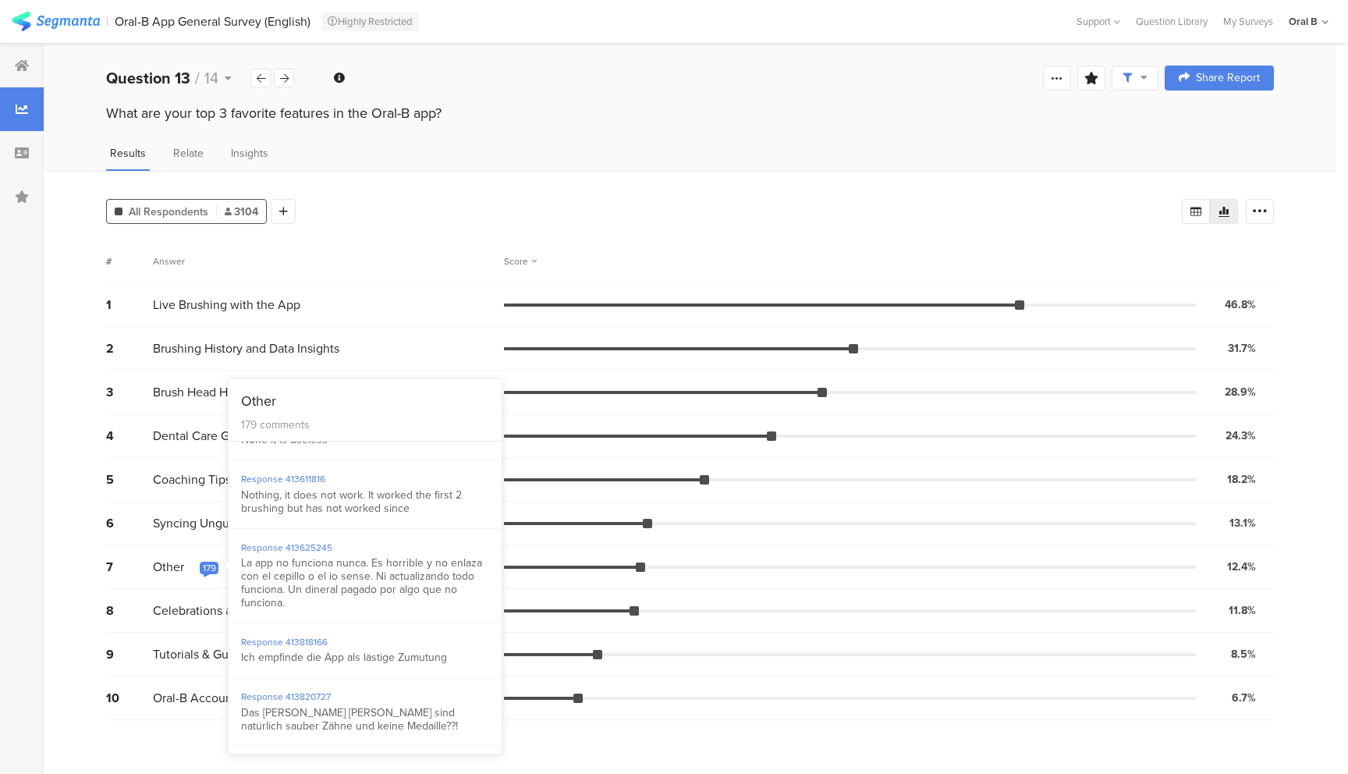
scroll to position [9466, 0]
drag, startPoint x: 370, startPoint y: 657, endPoint x: 239, endPoint y: 619, distance: 137.0
click at [233, 619] on div "Response 413625245 La app no funciona nunca. Es horrible y no enlaza con el cep…" at bounding box center [364, 575] width 273 height 94
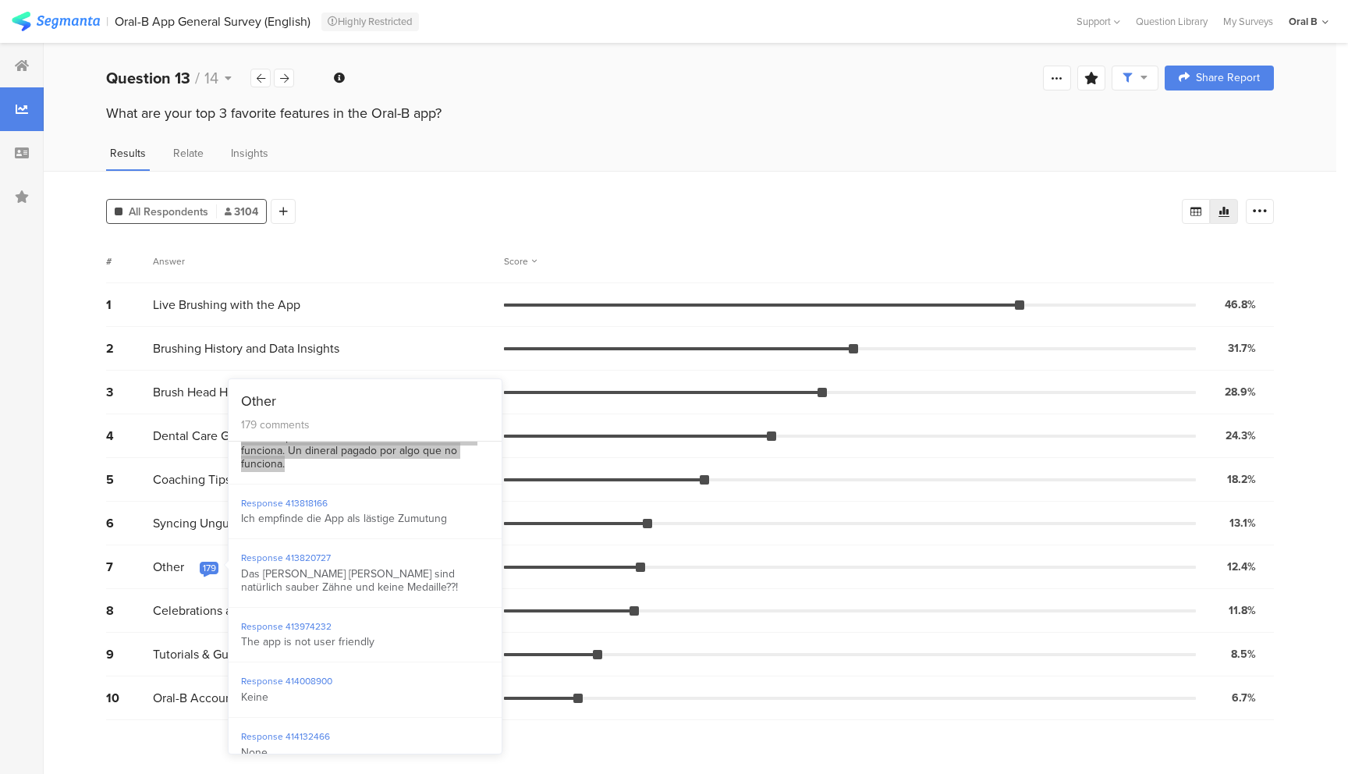
scroll to position [9615, 0]
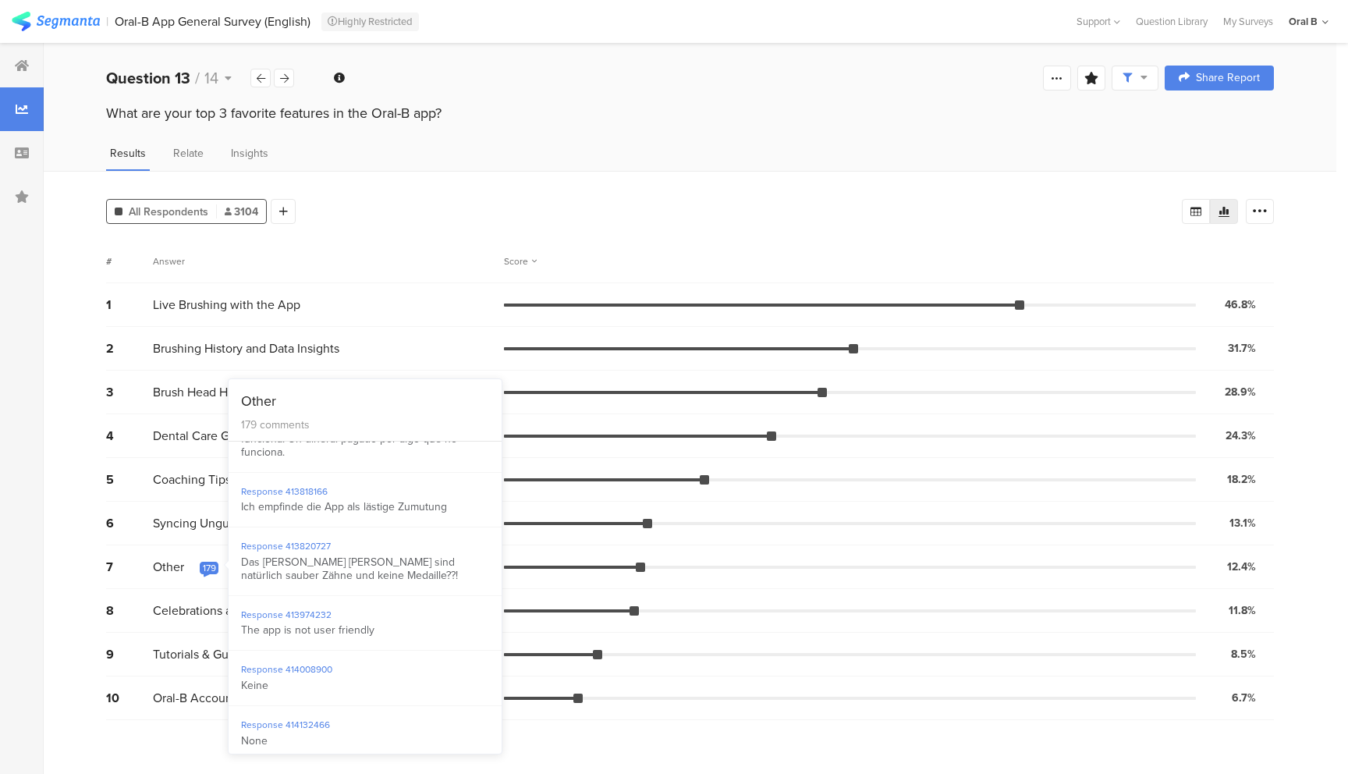
click at [335, 583] on div "Das [PERSON_NAME] [PERSON_NAME] sind natürlich sauber Zähne und keine Medaille?…" at bounding box center [365, 569] width 248 height 27
drag, startPoint x: 335, startPoint y: 626, endPoint x: 242, endPoint y: 618, distance: 93.9
click at [242, 583] on div "Das [PERSON_NAME] [PERSON_NAME] sind natürlich sauber Zähne und keine Medaille?…" at bounding box center [365, 569] width 248 height 27
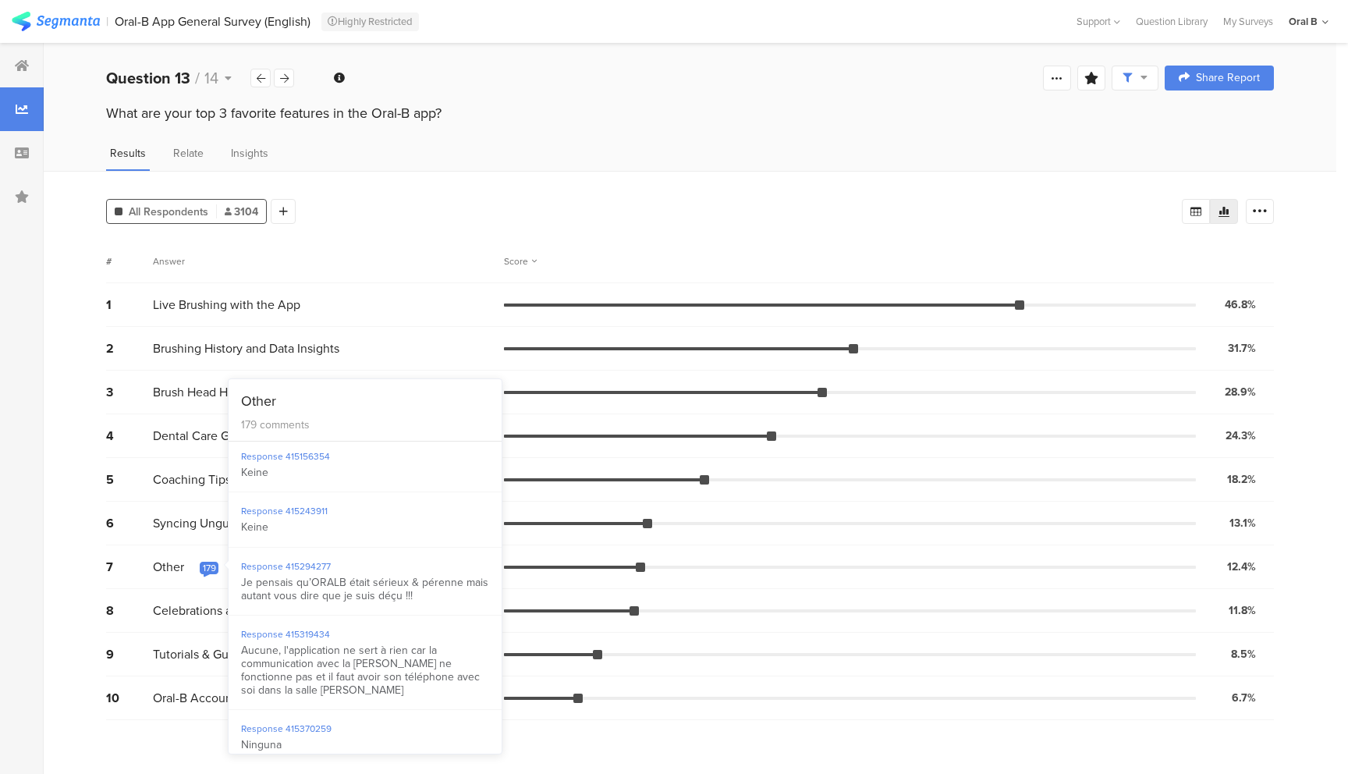
scroll to position [10417, 0]
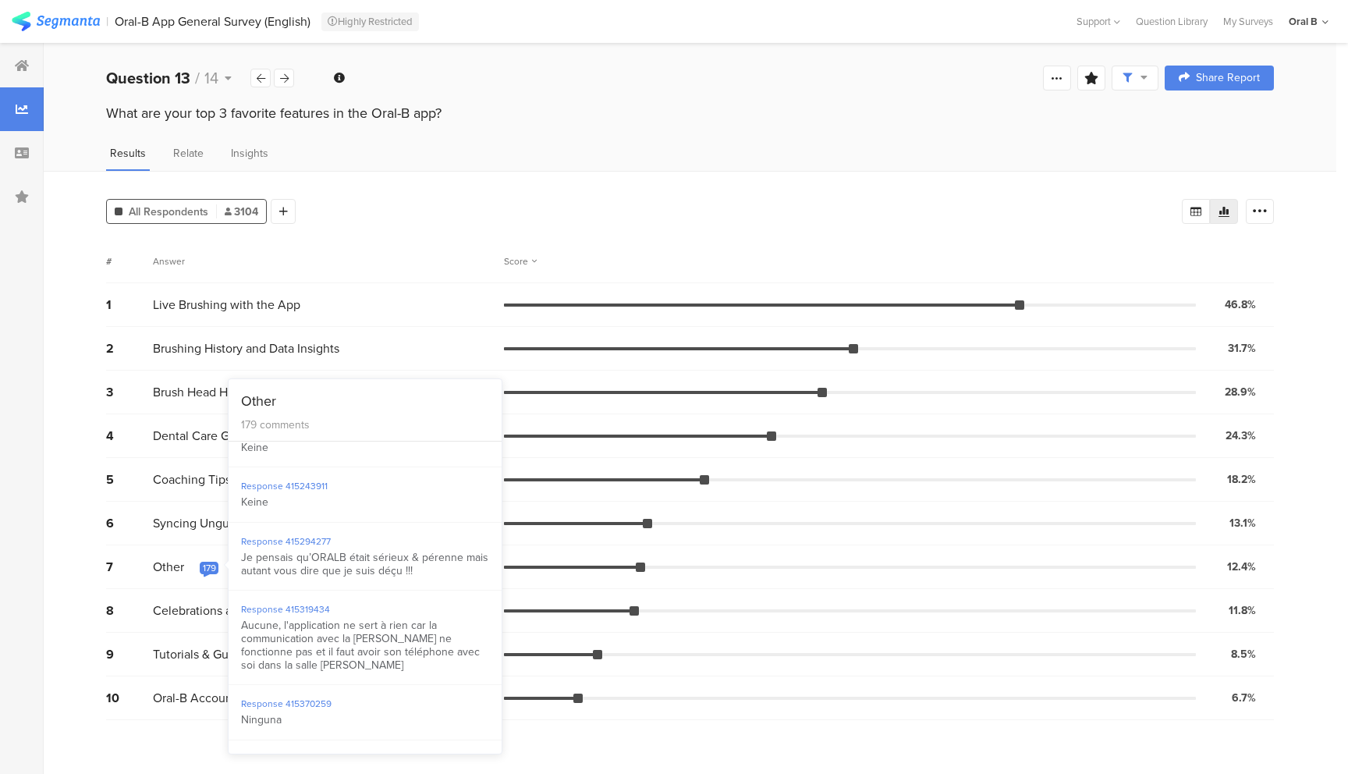
click at [445, 590] on div "Response 415294277 Je pensais qu’ORALB était sérieux & pérenne mais autant vous…" at bounding box center [364, 556] width 273 height 68
drag, startPoint x: 437, startPoint y: 625, endPoint x: 243, endPoint y: 611, distance: 193.9
click at [243, 578] on div "Je pensais qu’ORALB était sérieux & pérenne mais autant vous dire que je suis d…" at bounding box center [365, 564] width 248 height 27
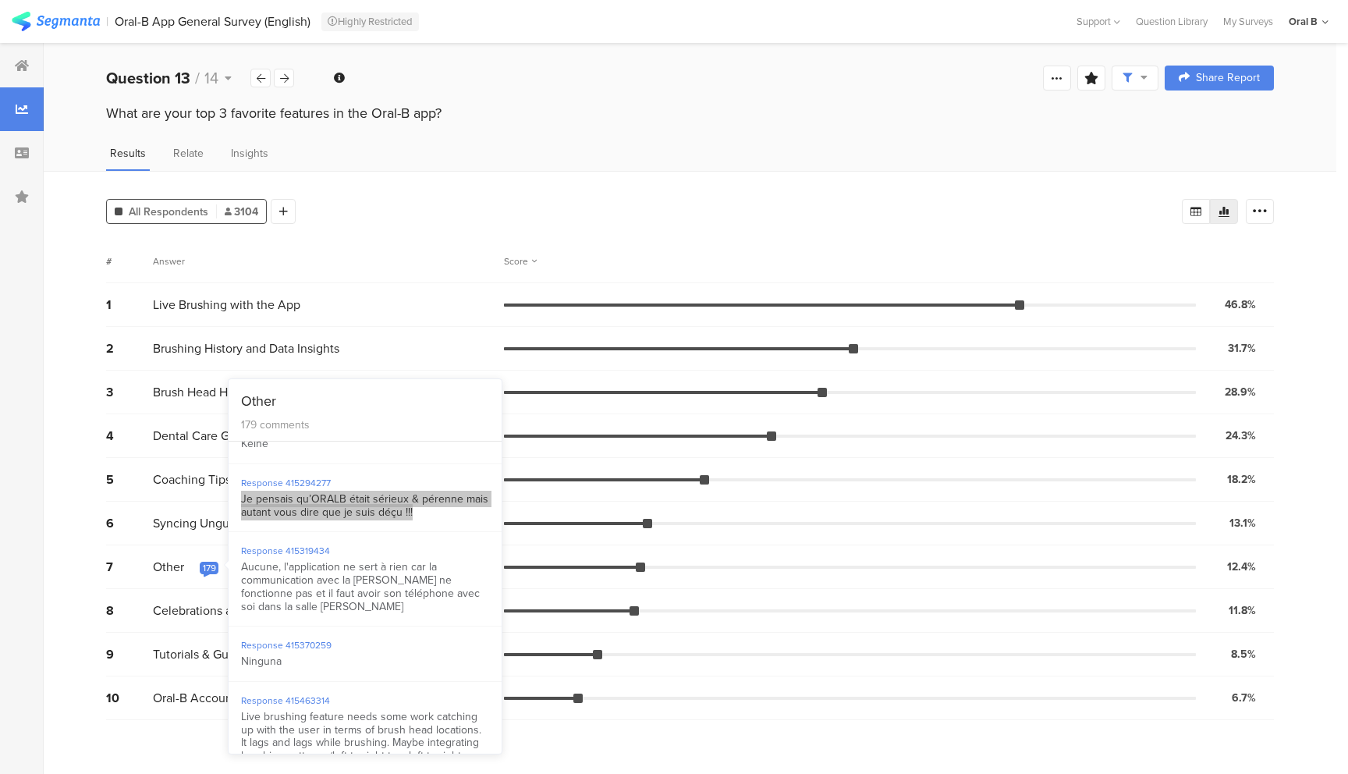
scroll to position [10562, 0]
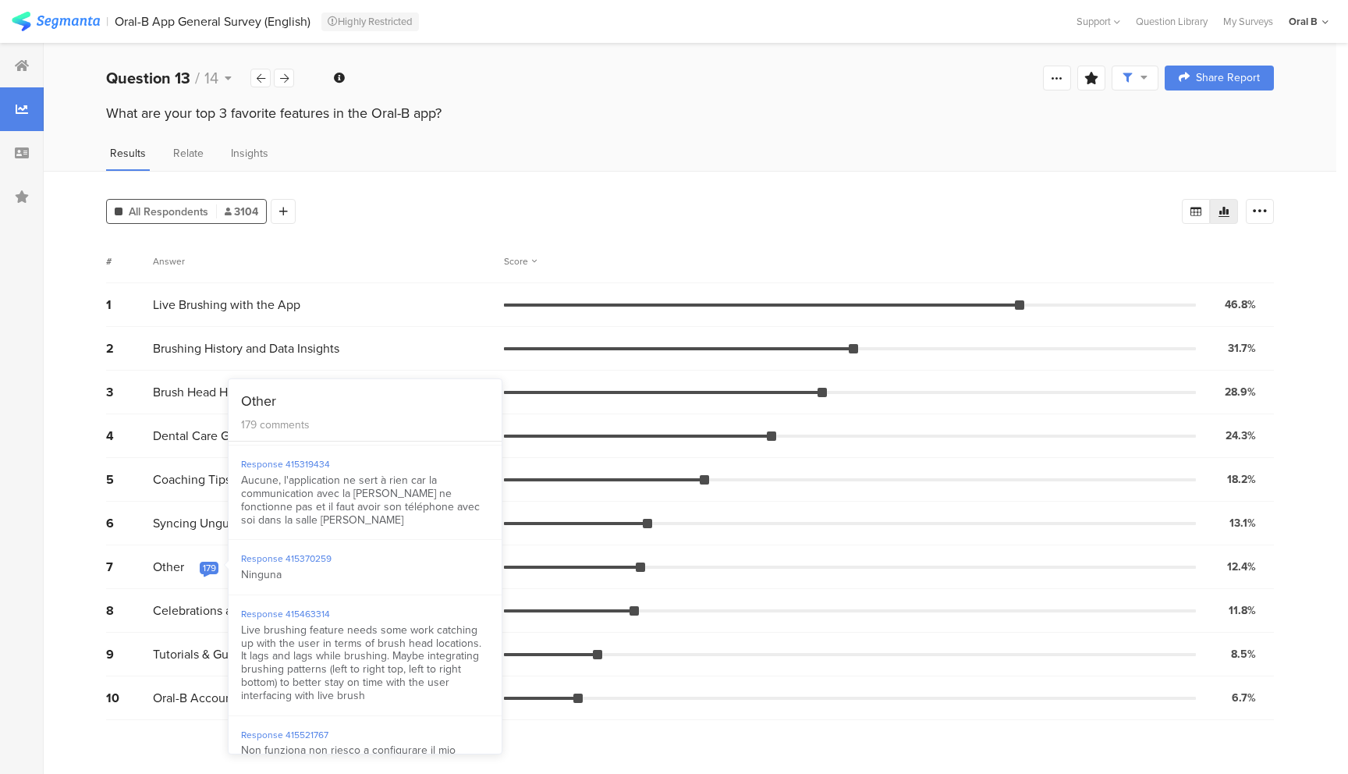
click at [310, 540] on div "Response 415319434 Aucune, l'application ne sert à rien car la communication av…" at bounding box center [364, 492] width 273 height 94
drag, startPoint x: 291, startPoint y: 564, endPoint x: 240, endPoint y: 534, distance: 58.7
click at [241, 526] on div "Aucune, l'application ne sert à rien car la communication avec la [PERSON_NAME]…" at bounding box center [365, 500] width 248 height 52
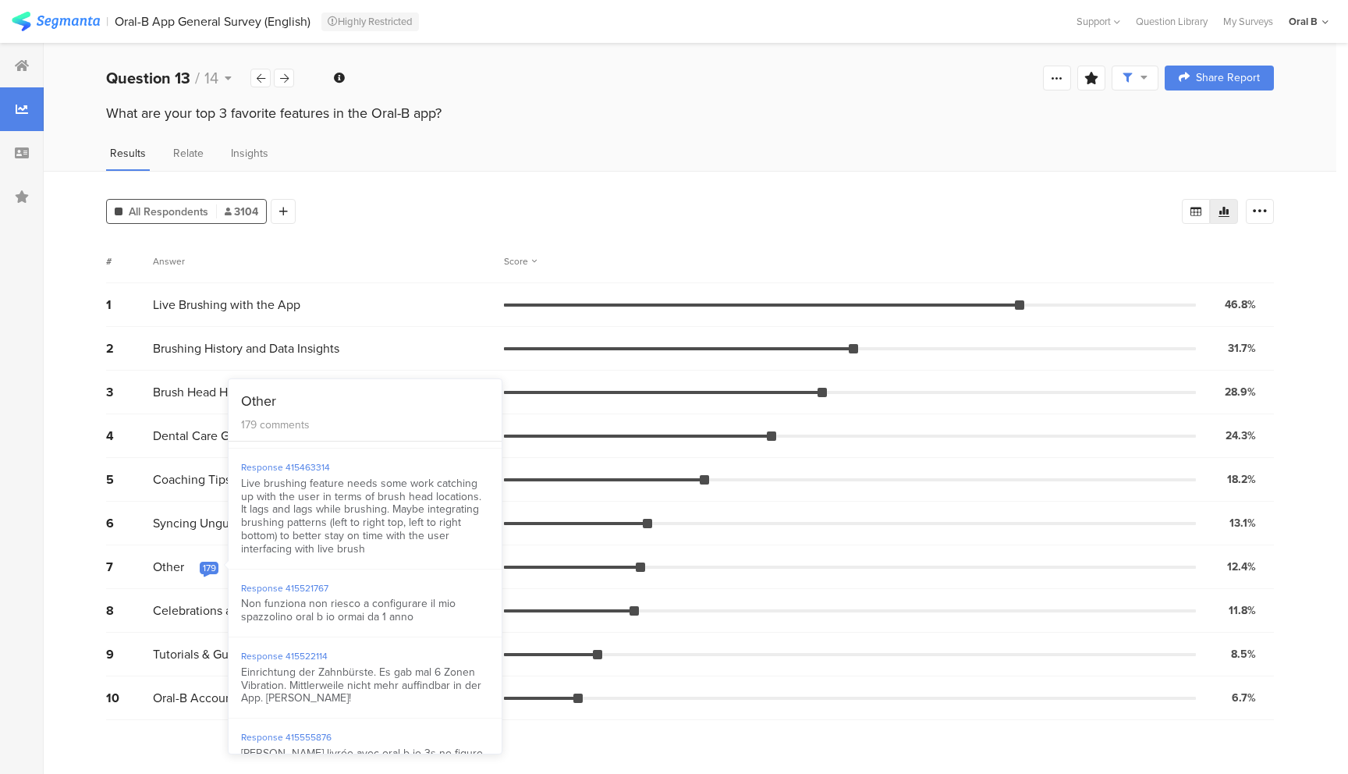
click at [371, 556] on div "Live brushing feature needs some work catching up with the user in terms of bru…" at bounding box center [365, 516] width 248 height 79
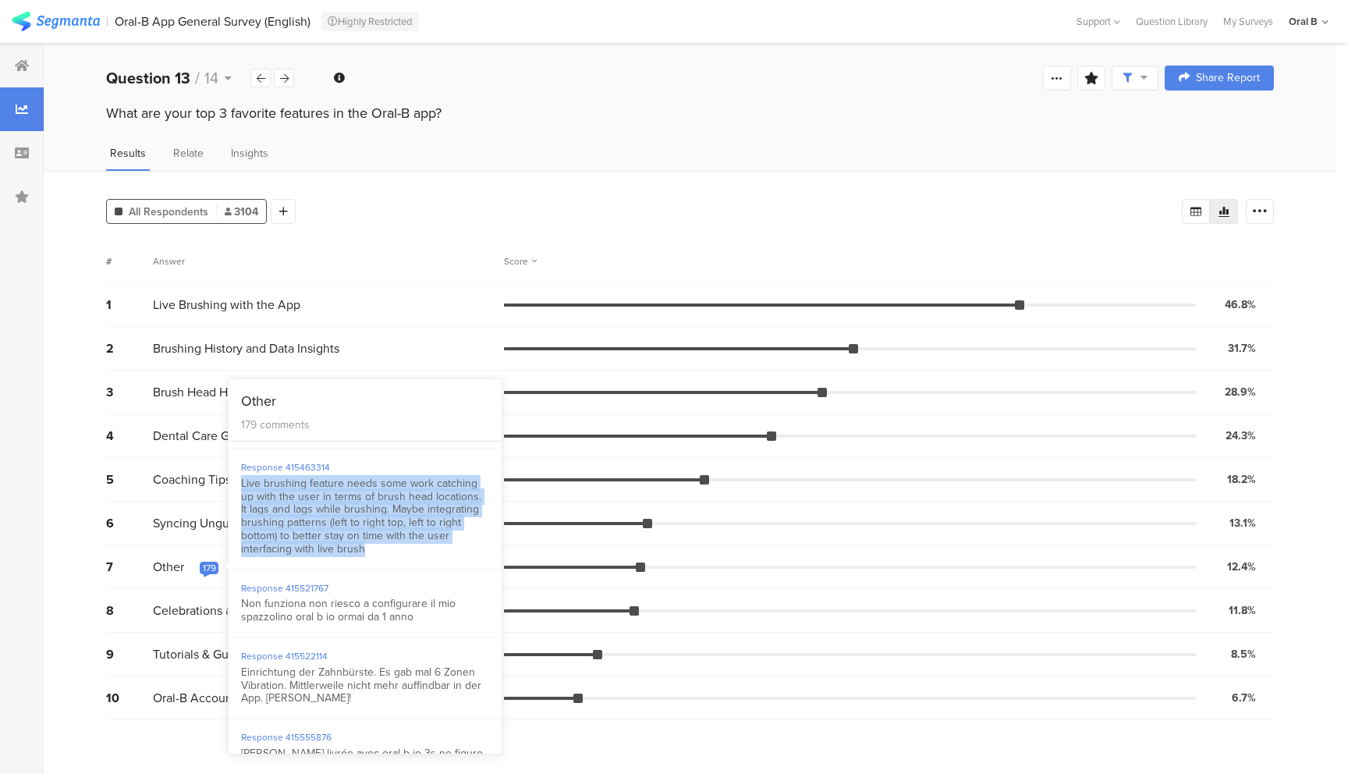
drag, startPoint x: 377, startPoint y: 600, endPoint x: 242, endPoint y: 539, distance: 148.0
click at [242, 539] on div "Live brushing feature needs some work catching up with the user in terms of bru…" at bounding box center [365, 516] width 248 height 79
drag, startPoint x: 394, startPoint y: 586, endPoint x: 367, endPoint y: 603, distance: 31.6
click at [394, 556] on div "Live brushing feature needs some work catching up with the user in terms of bru…" at bounding box center [365, 516] width 248 height 79
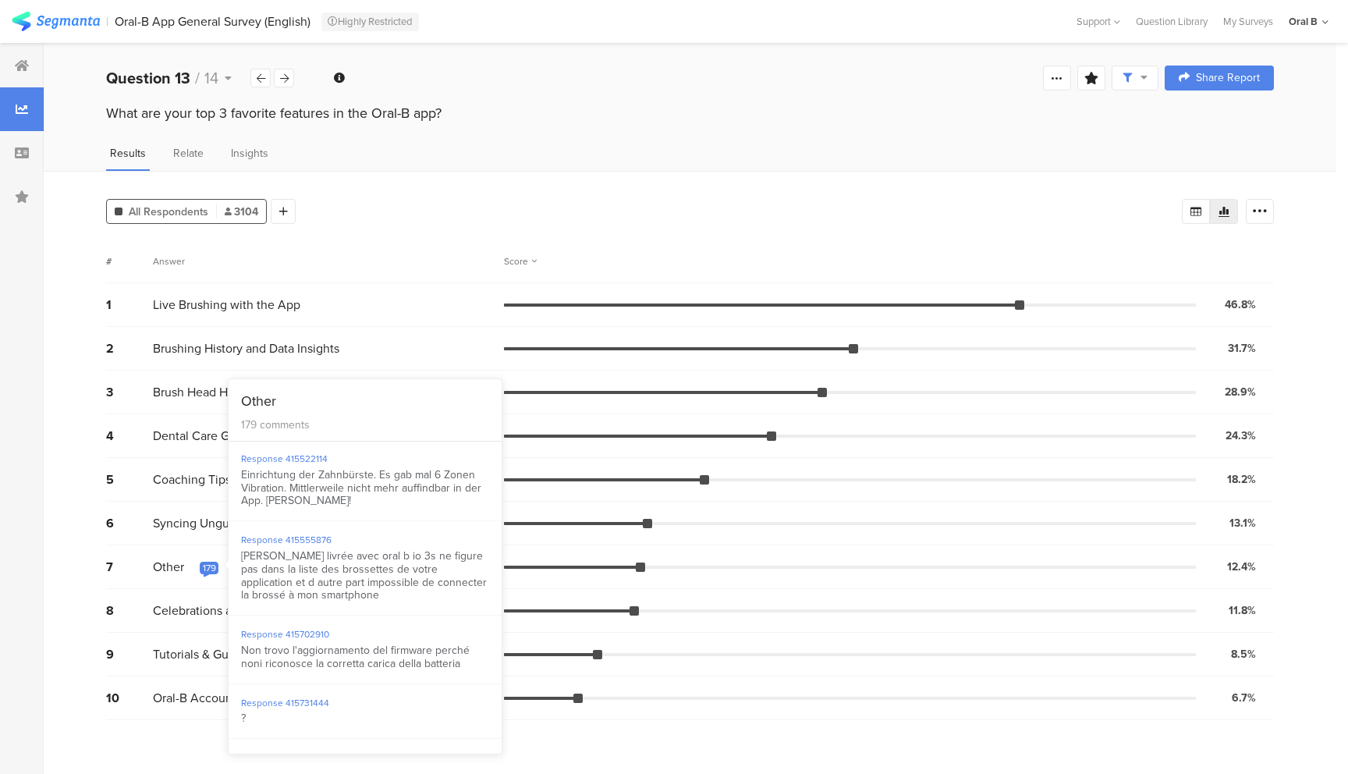
scroll to position [10921, 0]
